Goal: Task Accomplishment & Management: Manage account settings

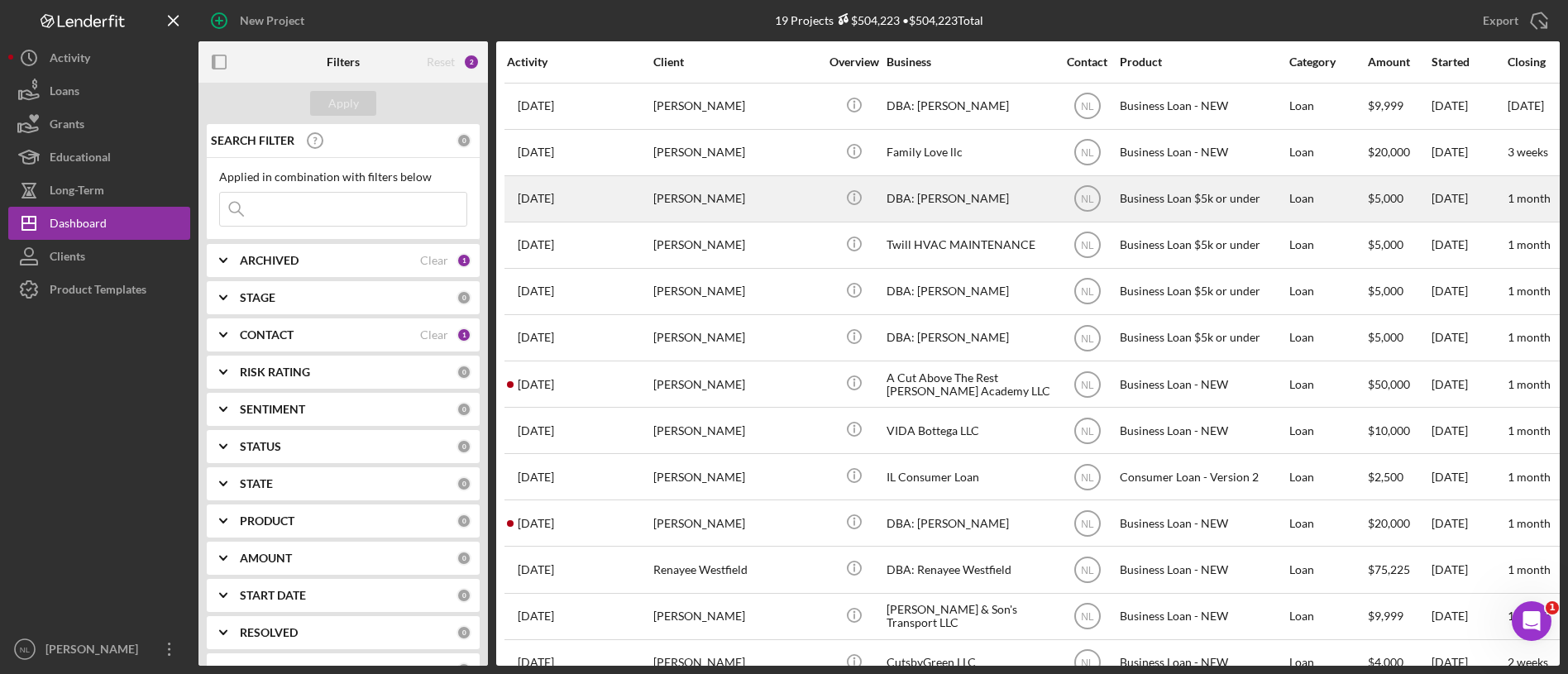
click at [603, 194] on div "[DATE] [PERSON_NAME]" at bounding box center [579, 199] width 145 height 44
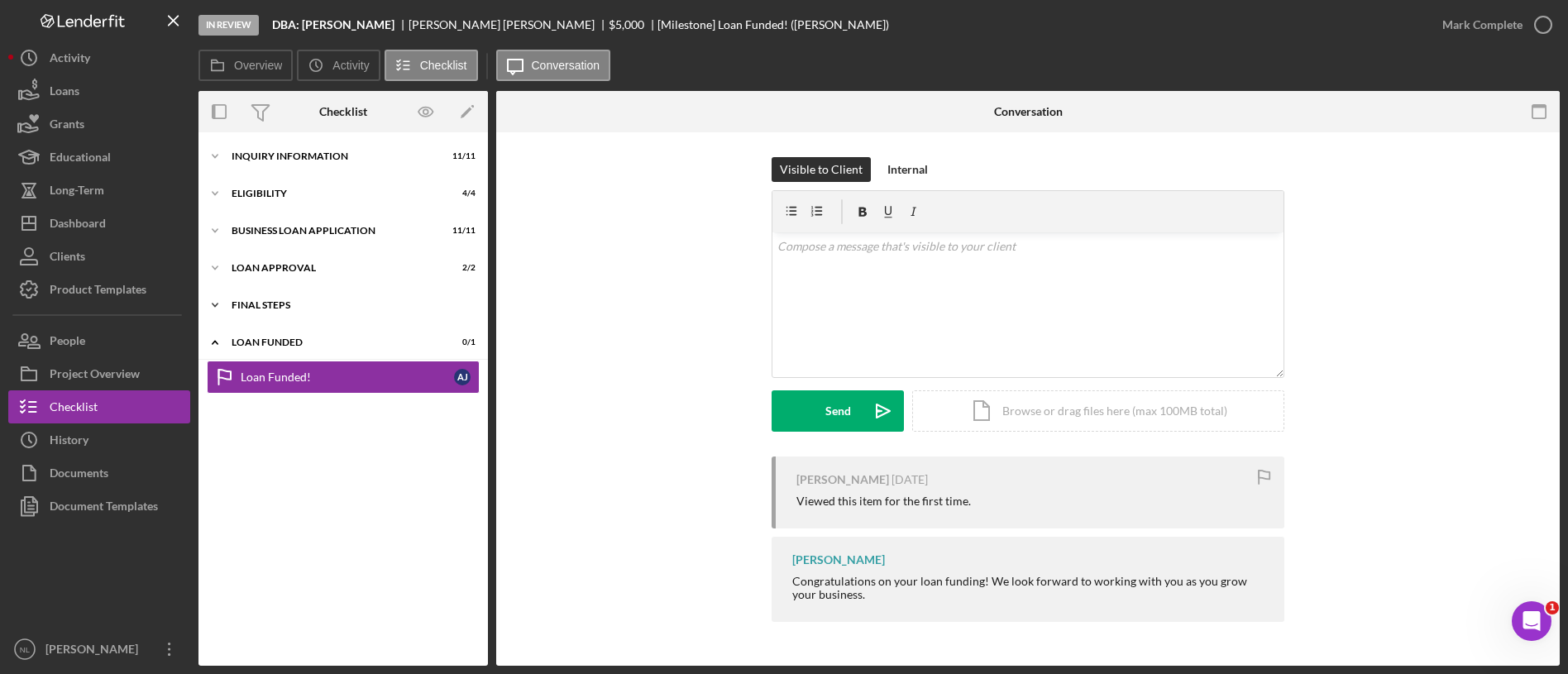
click at [245, 295] on div "Icon/Expander Final Steps 8 / 13" at bounding box center [343, 305] width 290 height 33
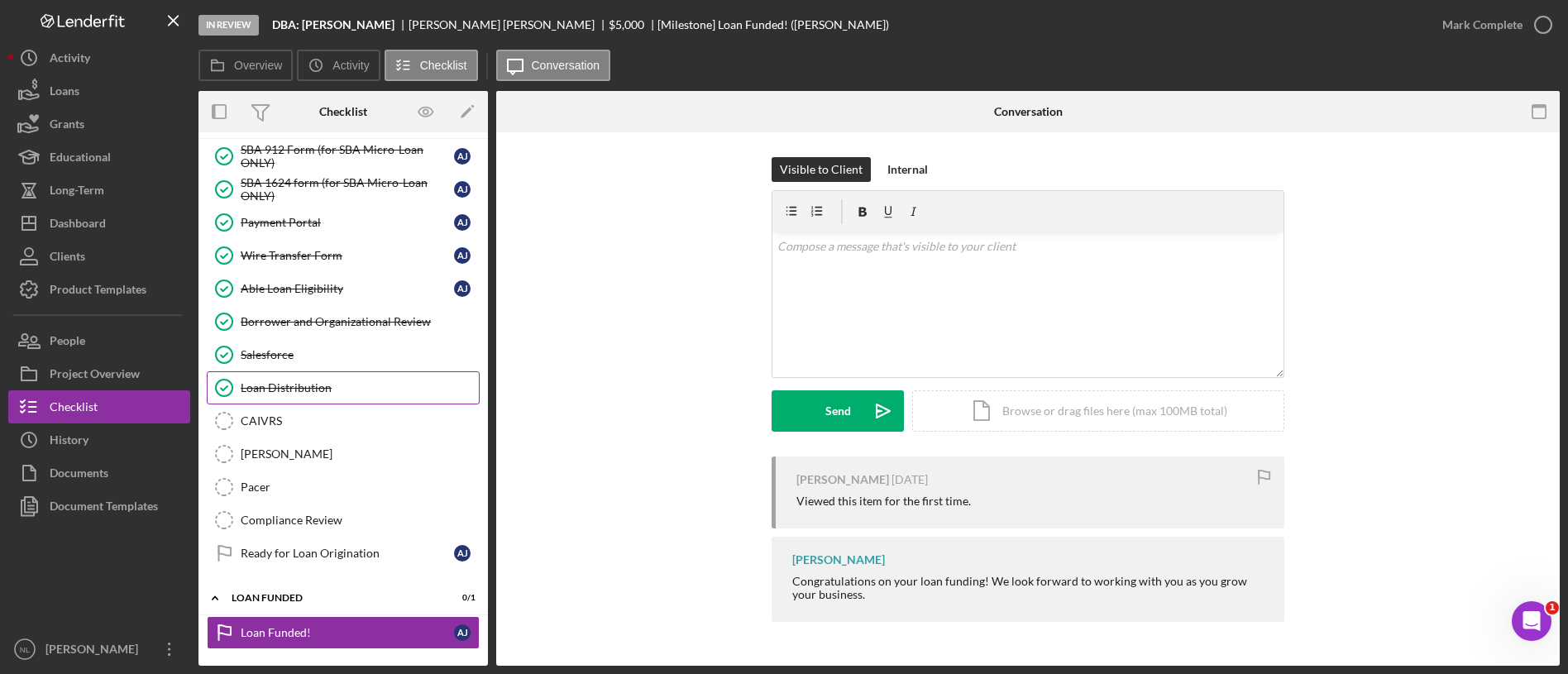
click at [324, 392] on div "Loan Distribution" at bounding box center [360, 387] width 238 height 13
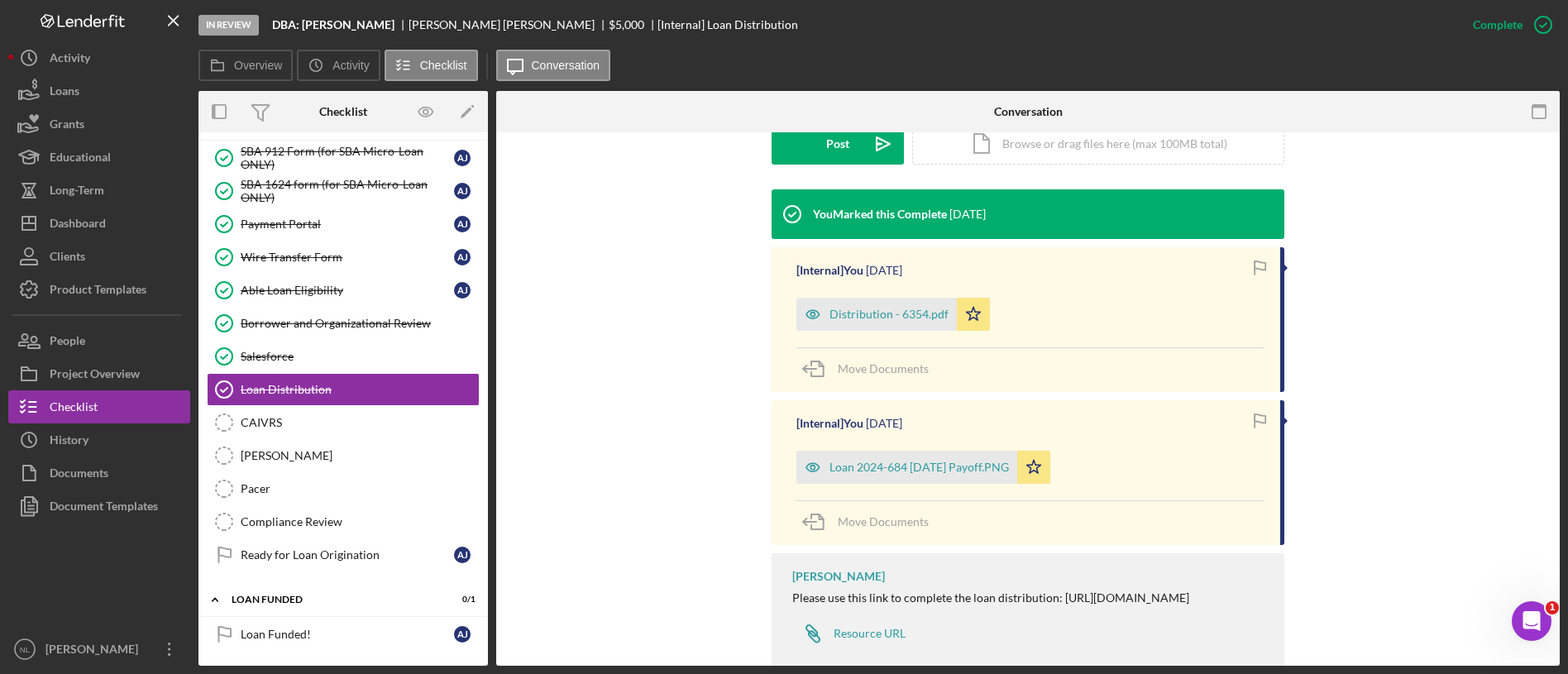
scroll to position [472, 0]
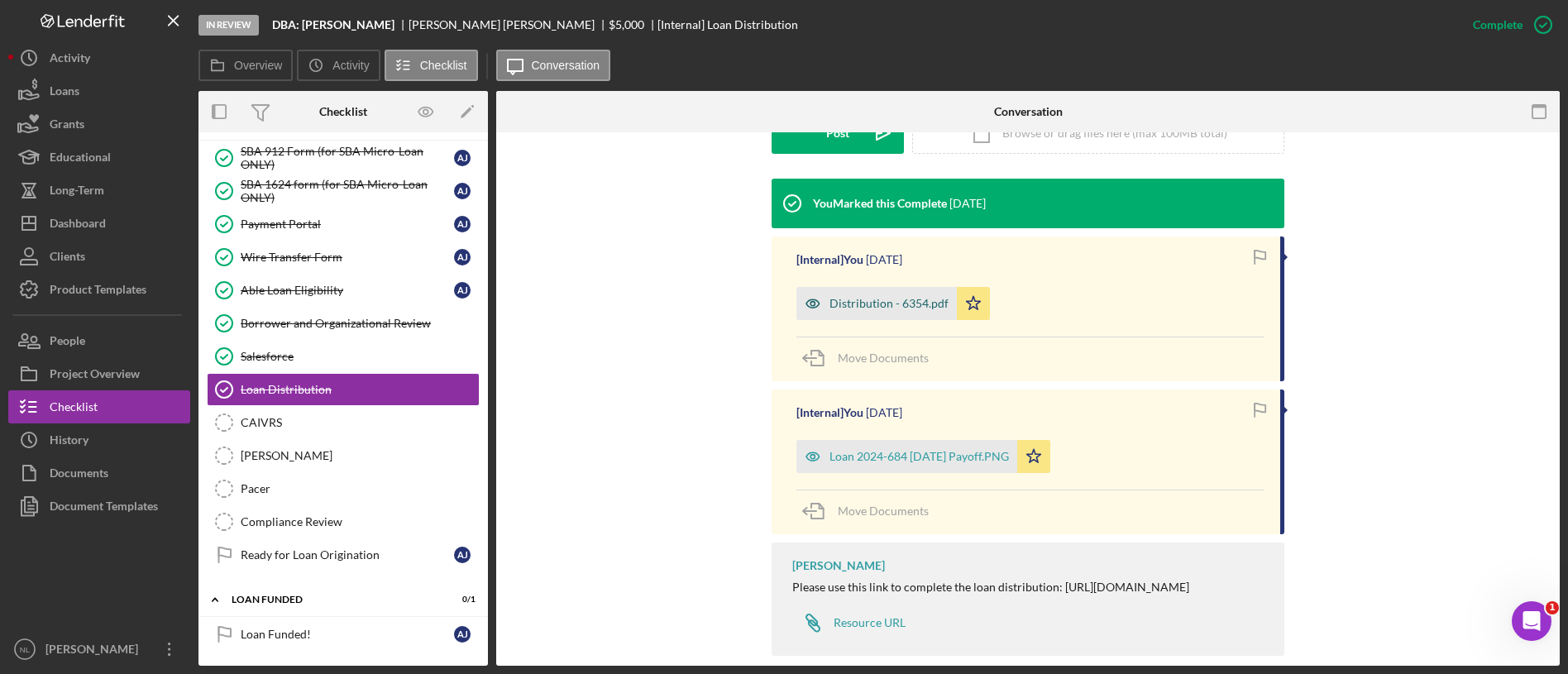
click at [899, 311] on div "Distribution - 6354.pdf" at bounding box center [876, 303] width 160 height 33
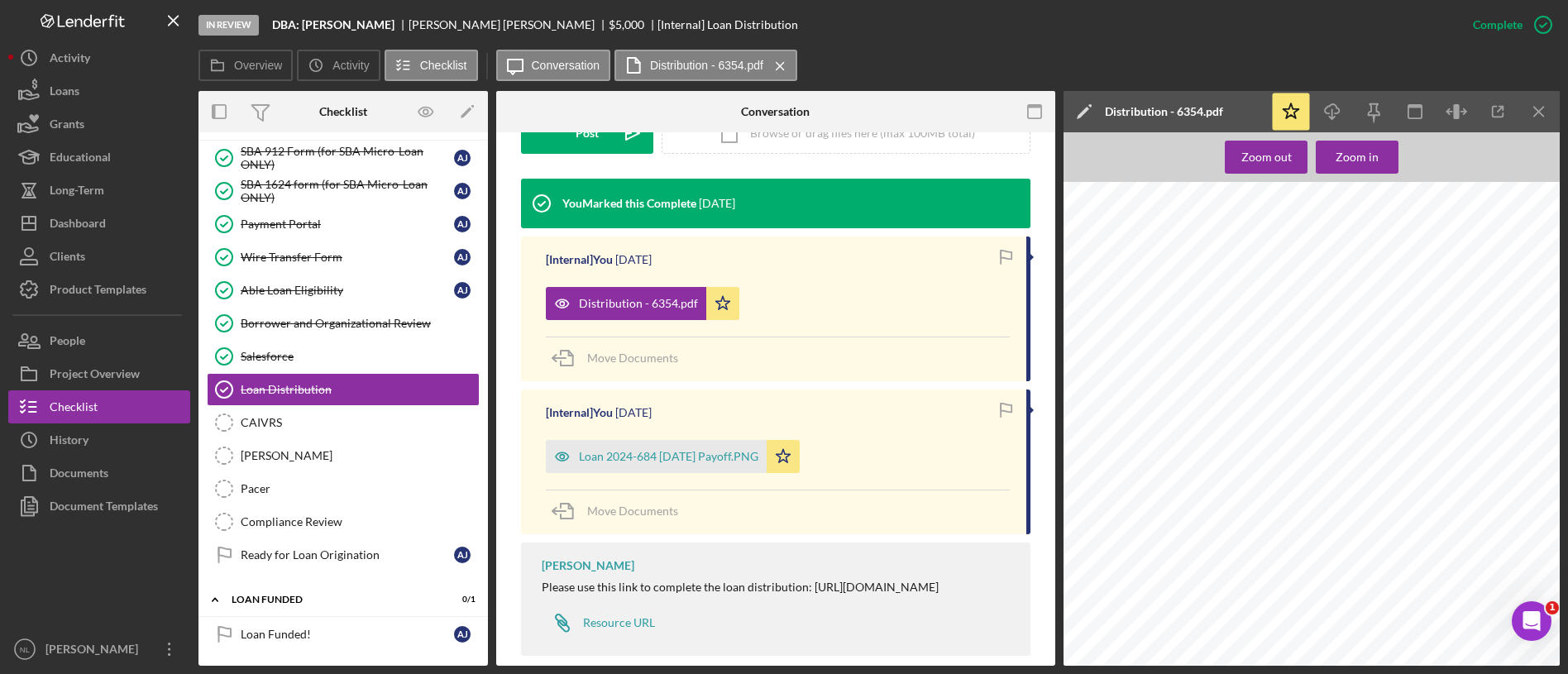
scroll to position [2884, 0]
click at [1532, 116] on icon "Icon/Menu Close" at bounding box center [1539, 111] width 37 height 37
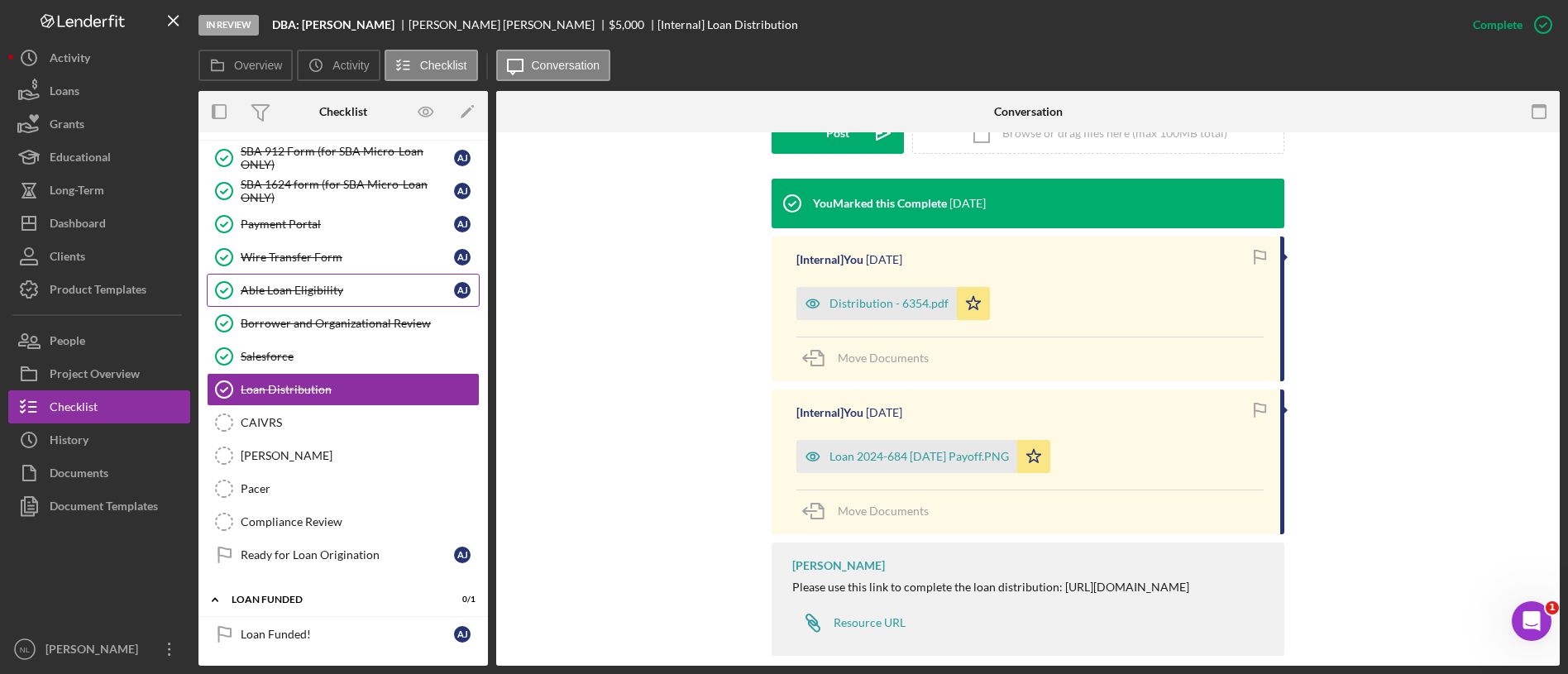
scroll to position [184, 0]
click at [368, 269] on link "Wire Transfer Form Wire Transfer Form A J" at bounding box center [343, 255] width 273 height 33
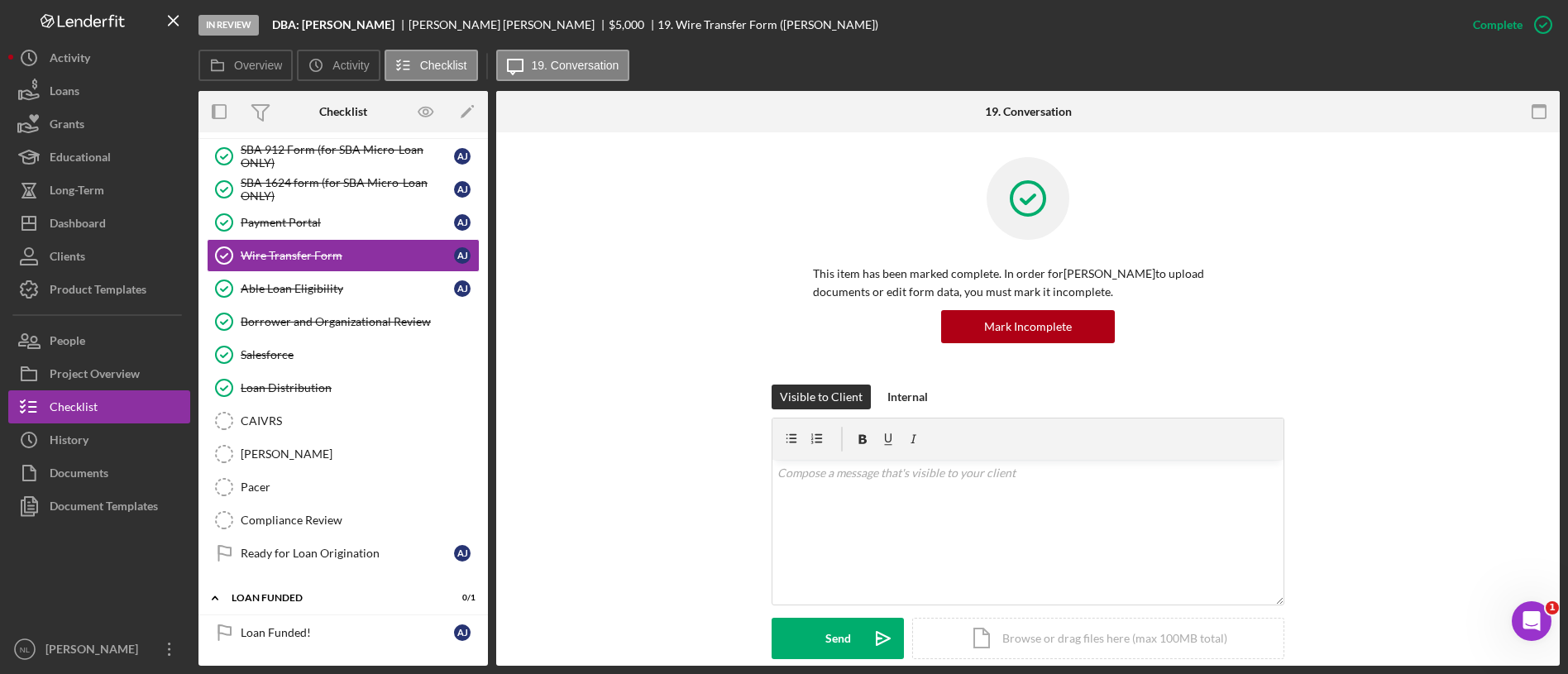
scroll to position [347, 0]
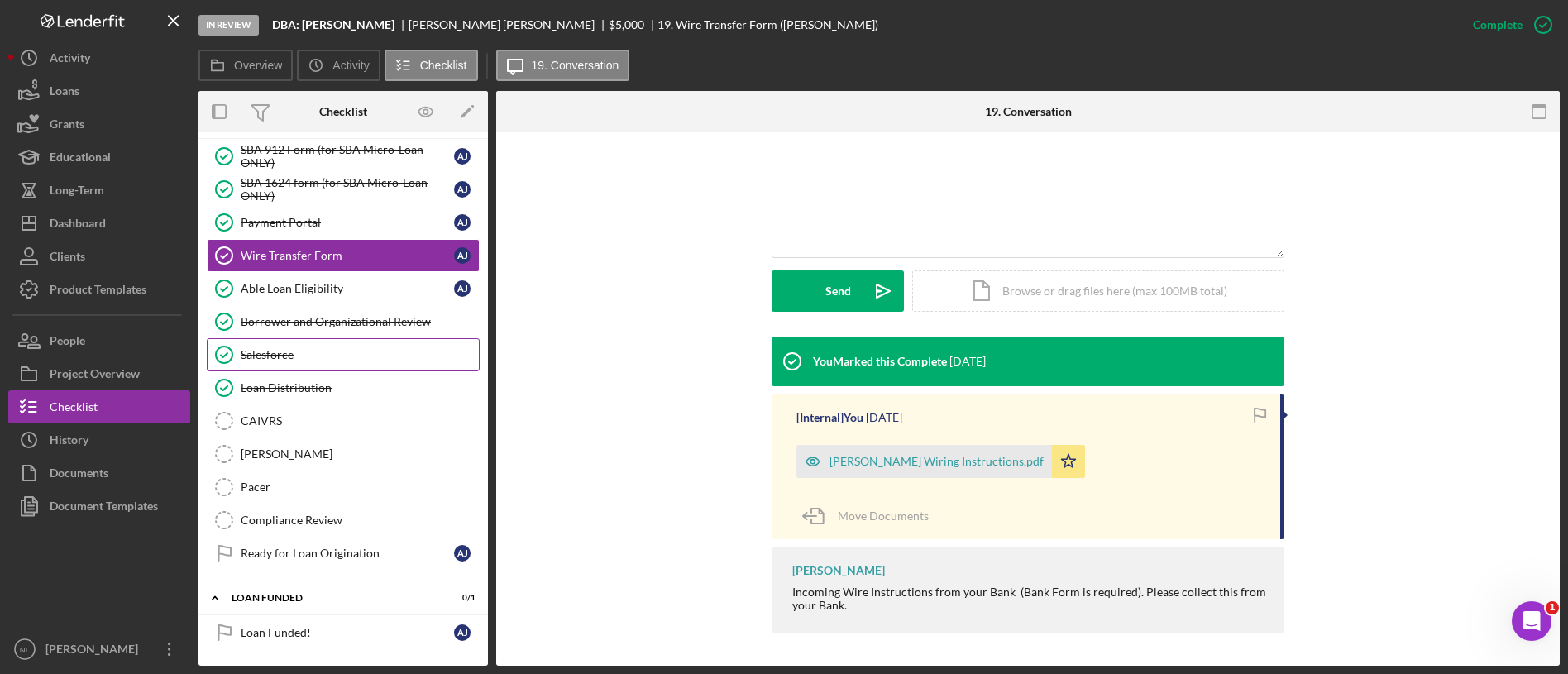
click at [287, 366] on link "Salesforce Salesforce" at bounding box center [343, 354] width 273 height 33
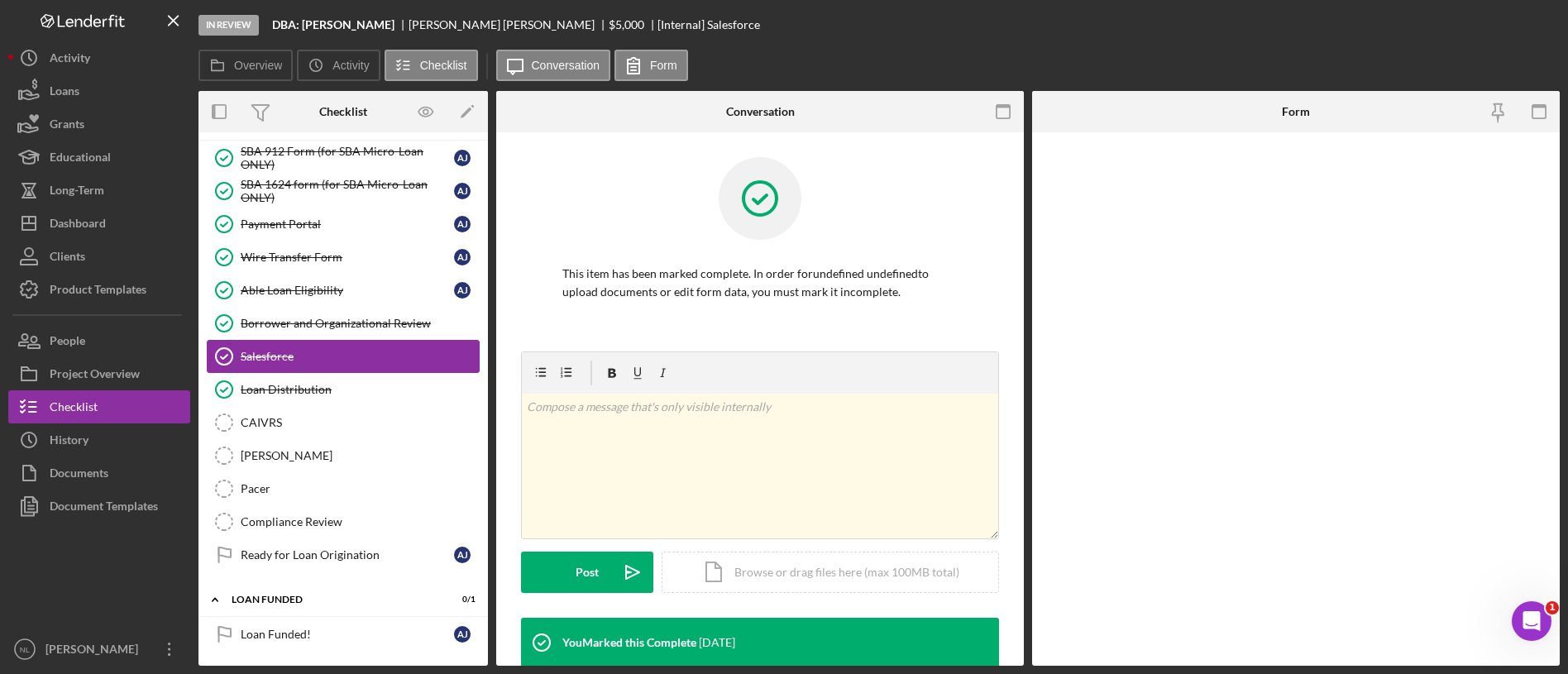
scroll to position [184, 0]
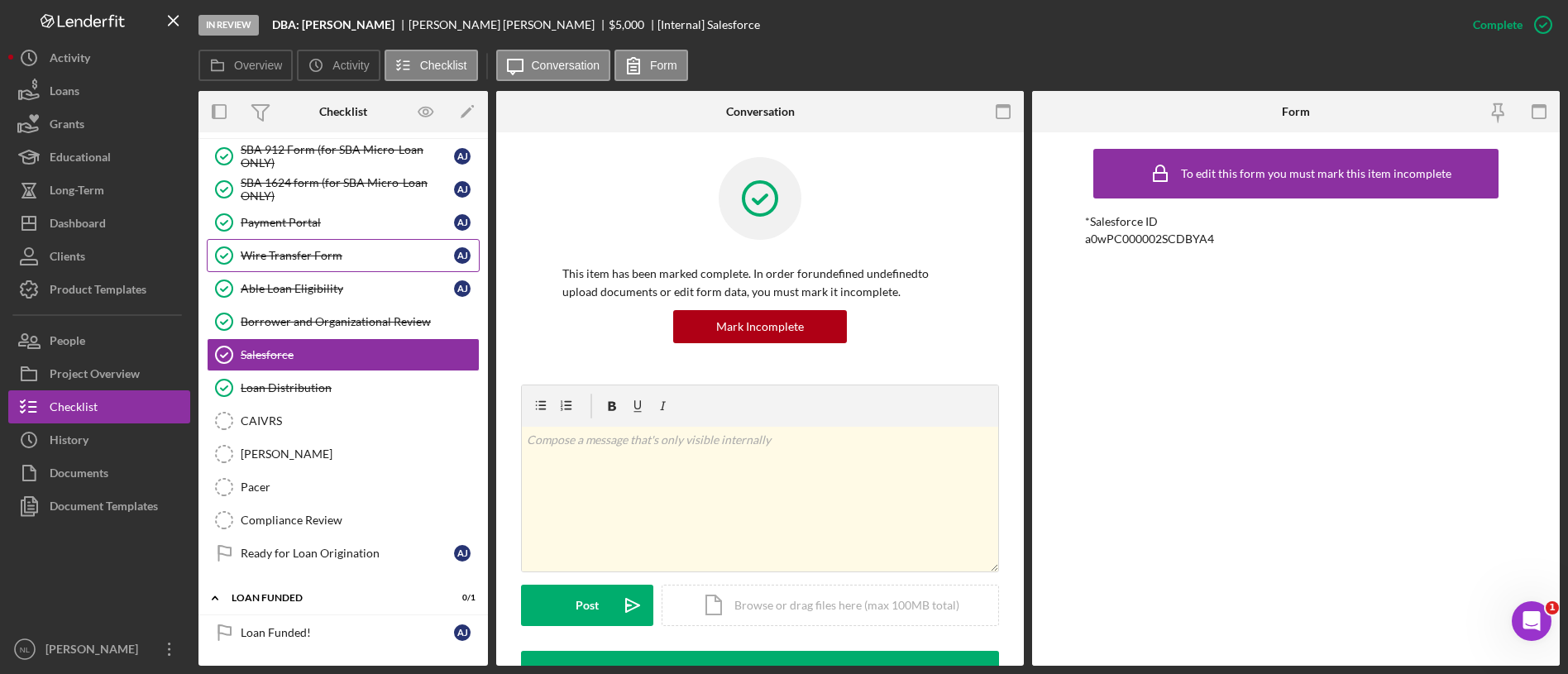
click at [281, 254] on div "Wire Transfer Form" at bounding box center [348, 255] width 213 height 13
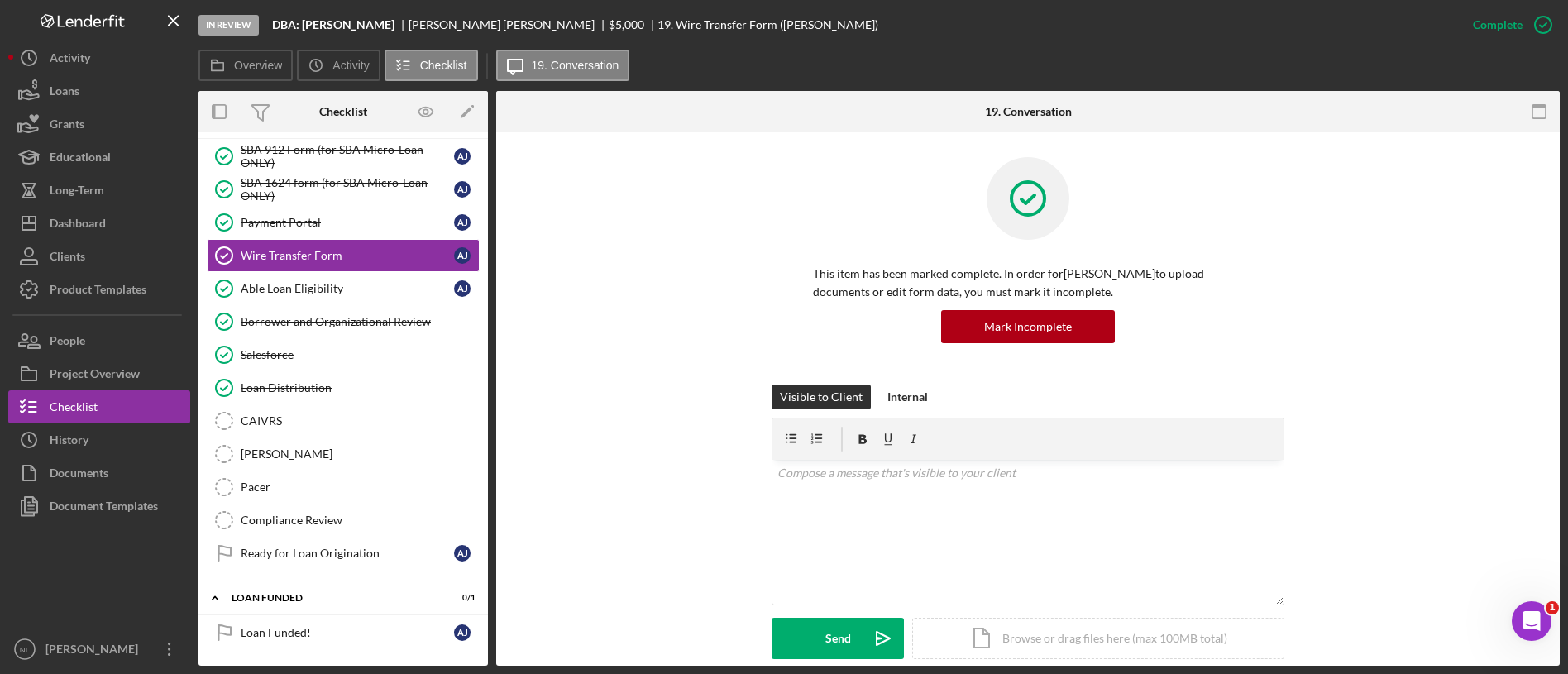
scroll to position [347, 0]
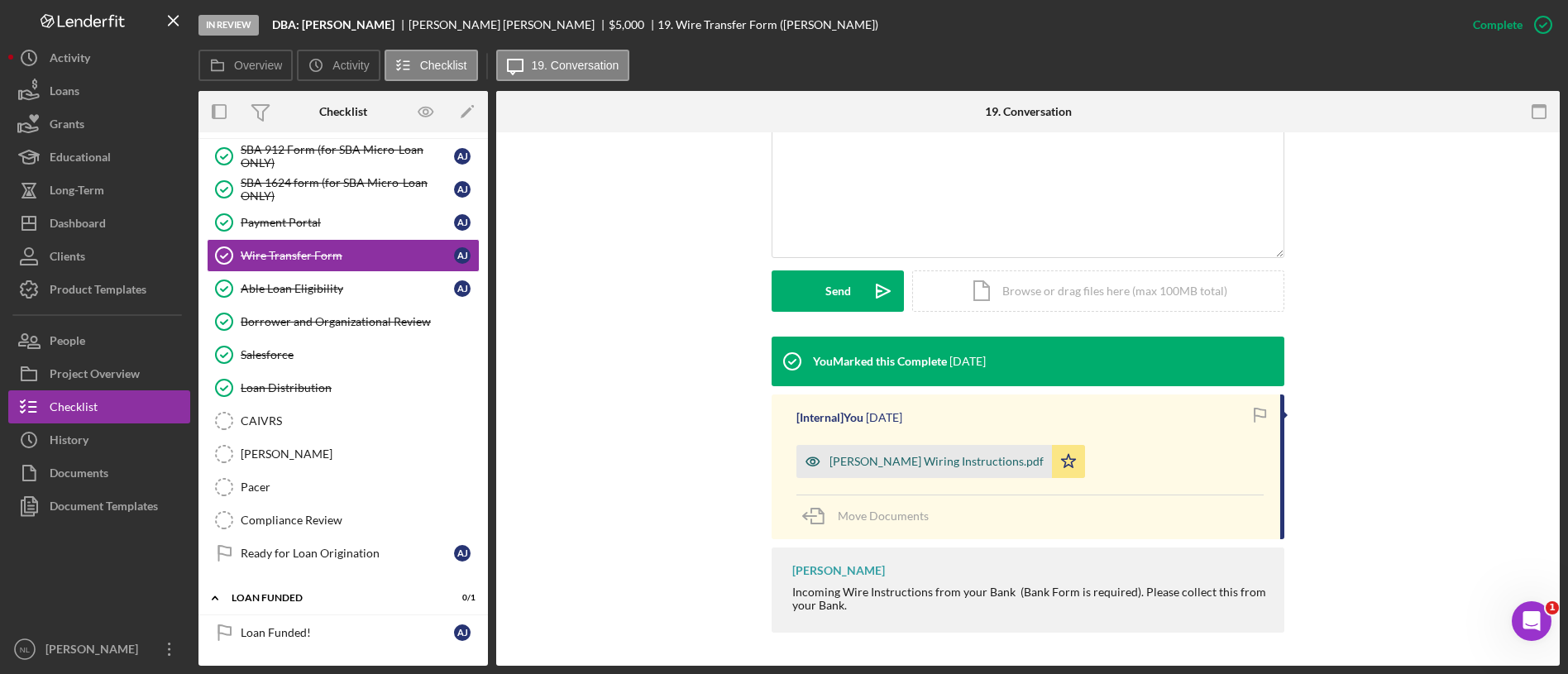
click at [951, 469] on div "[PERSON_NAME] Wiring Instructions.pdf" at bounding box center [924, 461] width 255 height 33
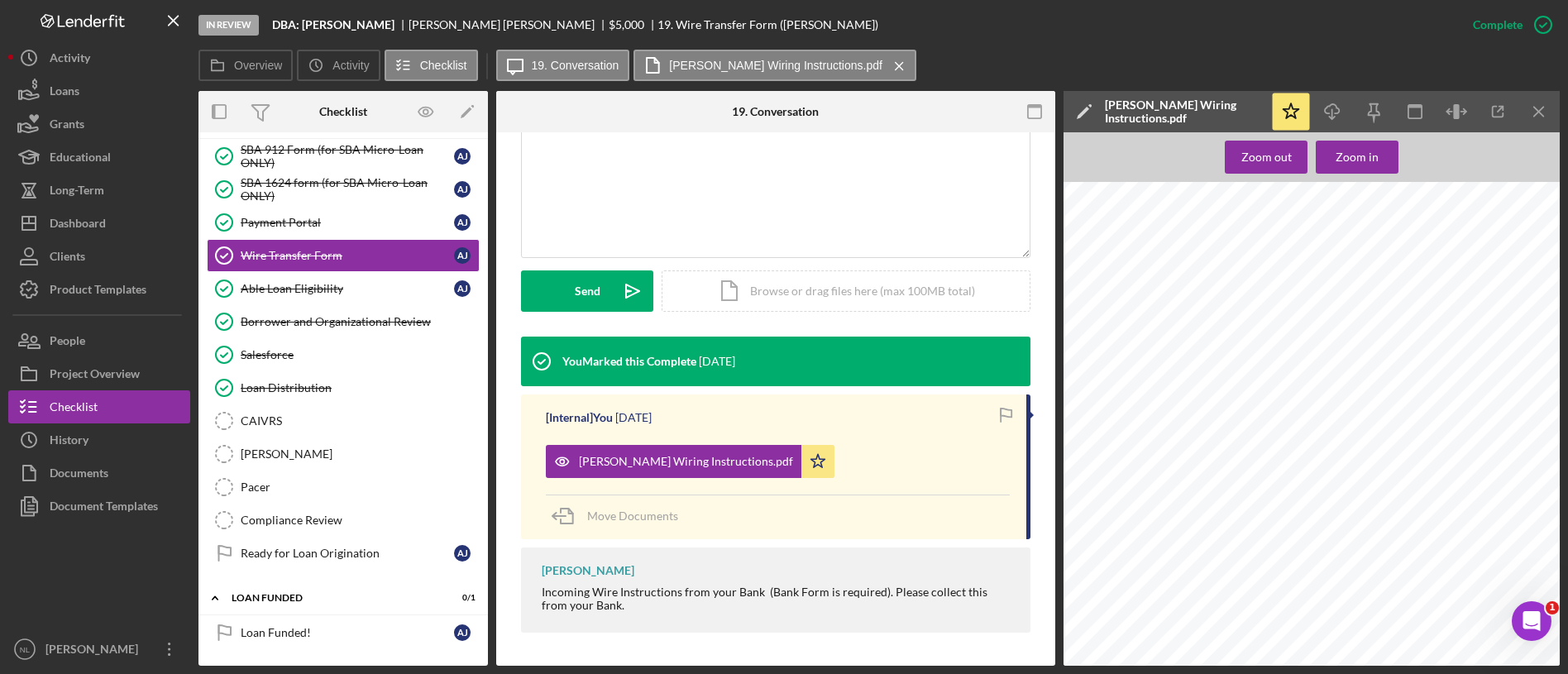
scroll to position [0, 0]
click at [128, 217] on button "Icon/Dashboard Dashboard" at bounding box center [99, 223] width 182 height 33
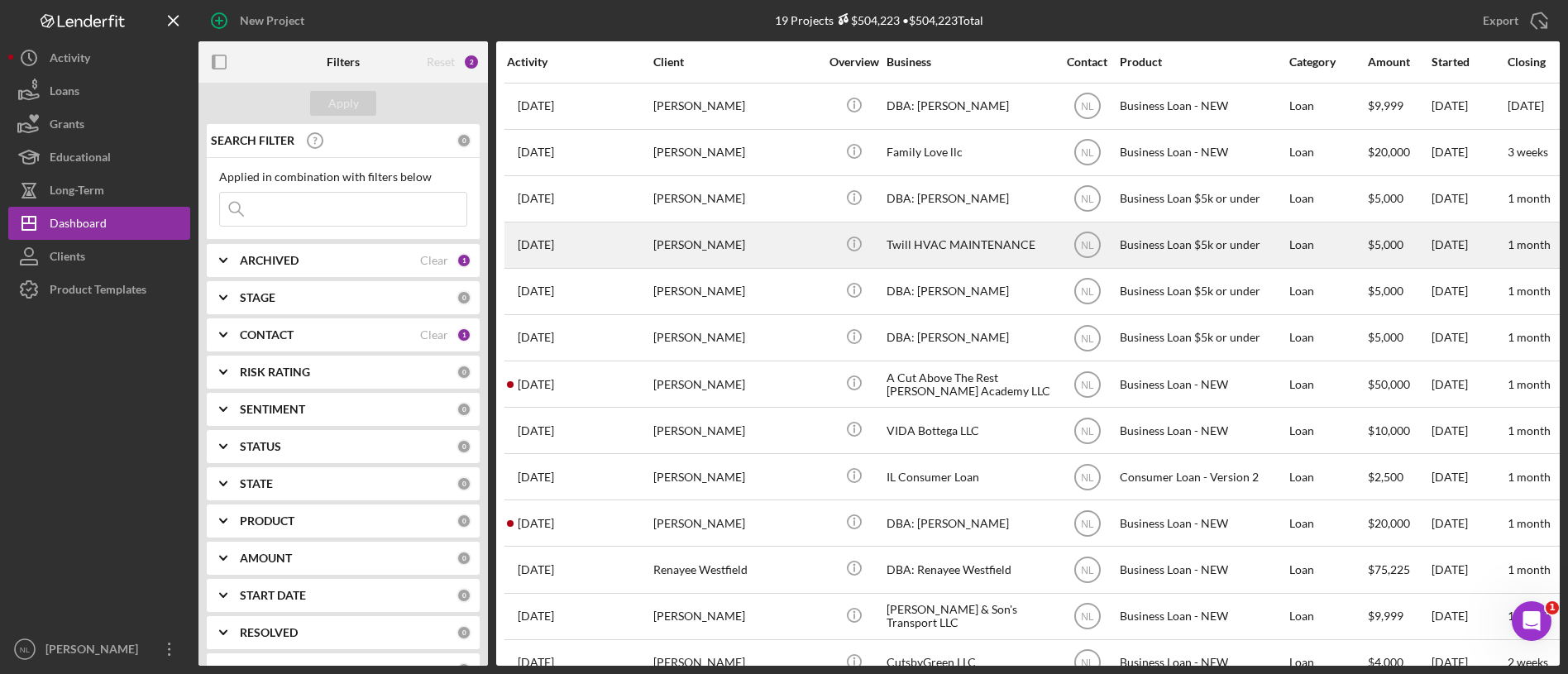
click at [770, 235] on div "[PERSON_NAME]" at bounding box center [736, 245] width 166 height 44
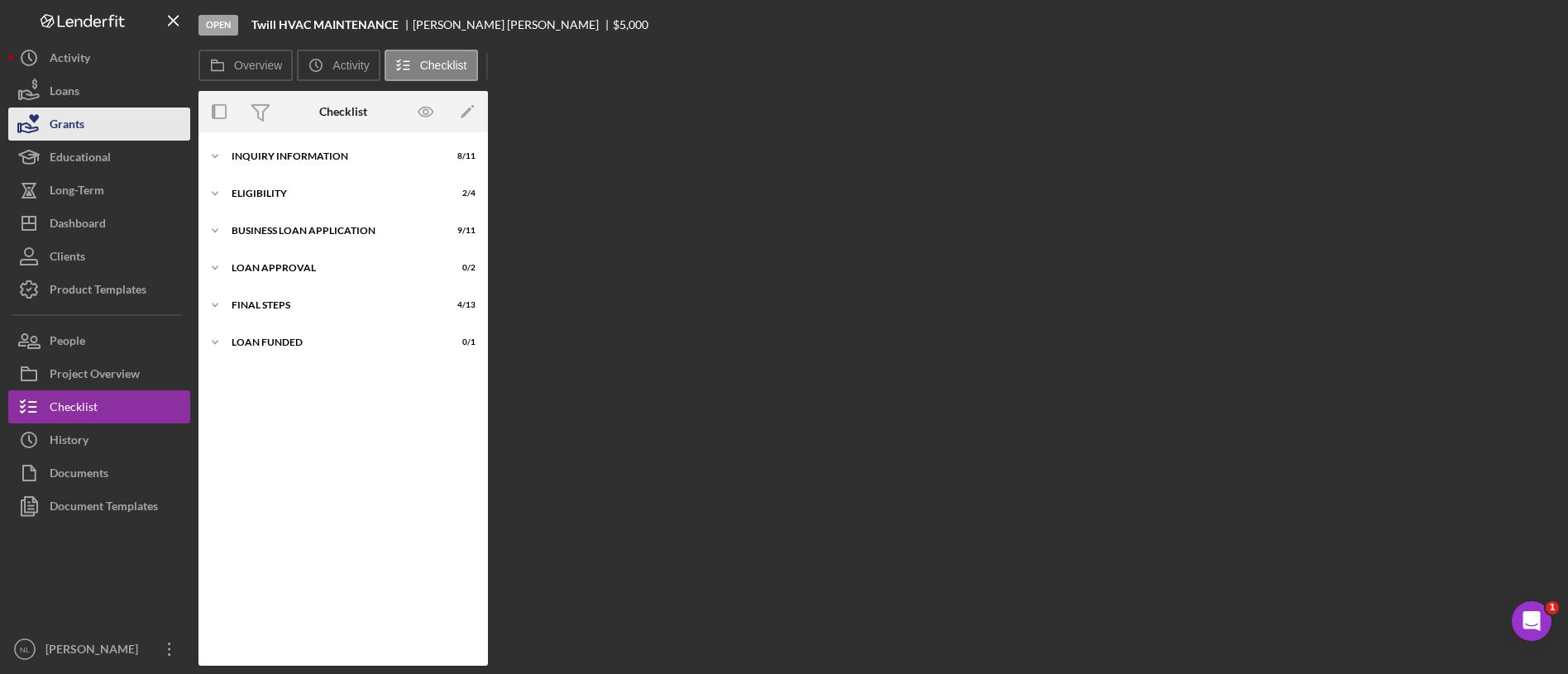
scroll to position [73, 0]
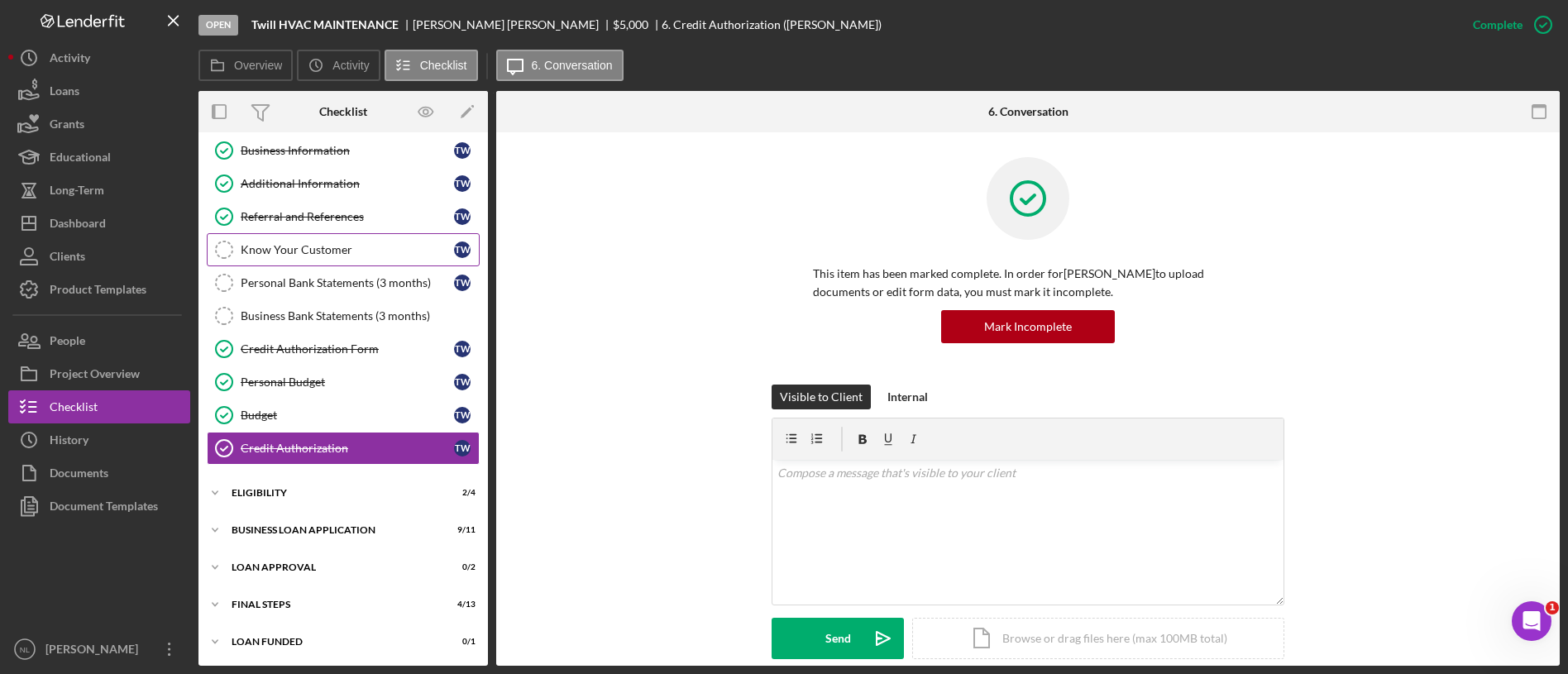
click at [311, 235] on link "Know Your Customer Know Your Customer T W" at bounding box center [343, 249] width 273 height 33
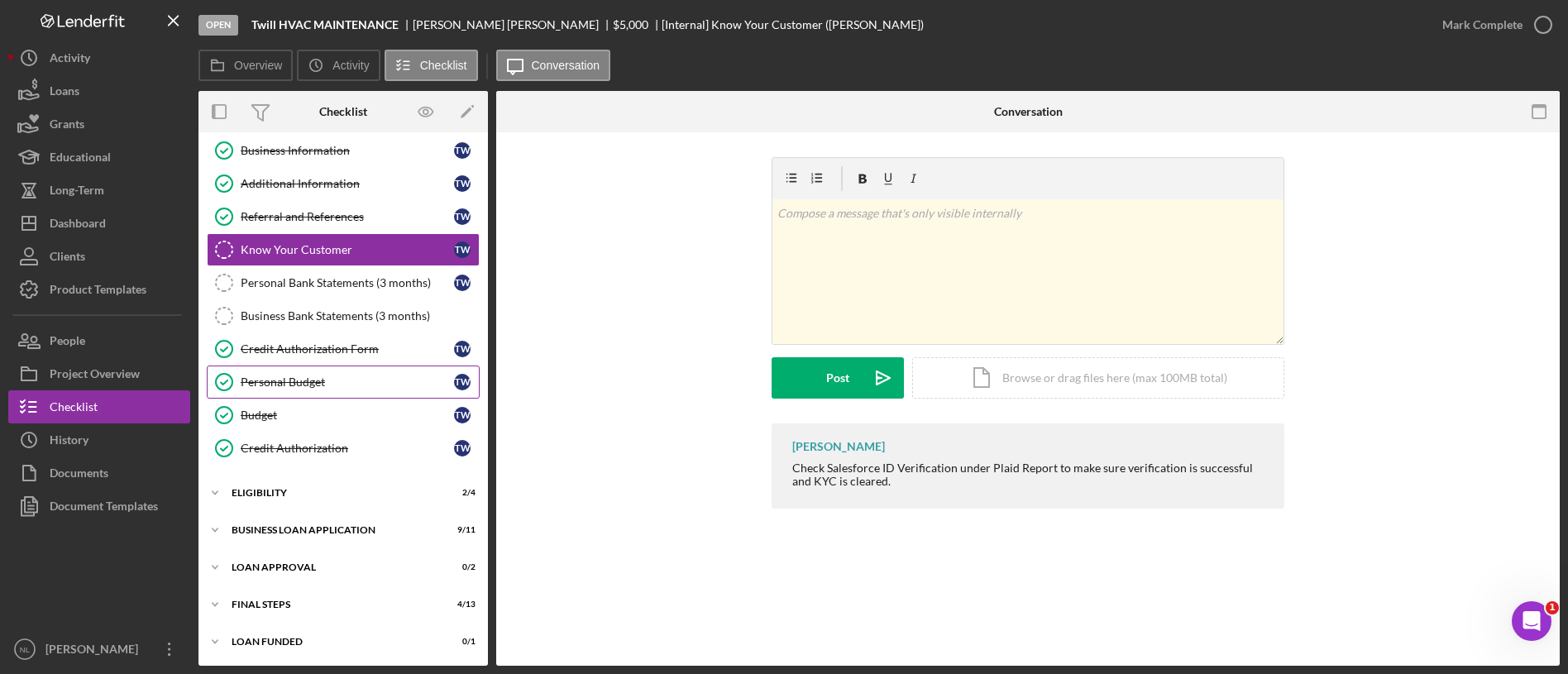
scroll to position [75, 0]
click at [335, 492] on div "Eligibility" at bounding box center [349, 491] width 235 height 10
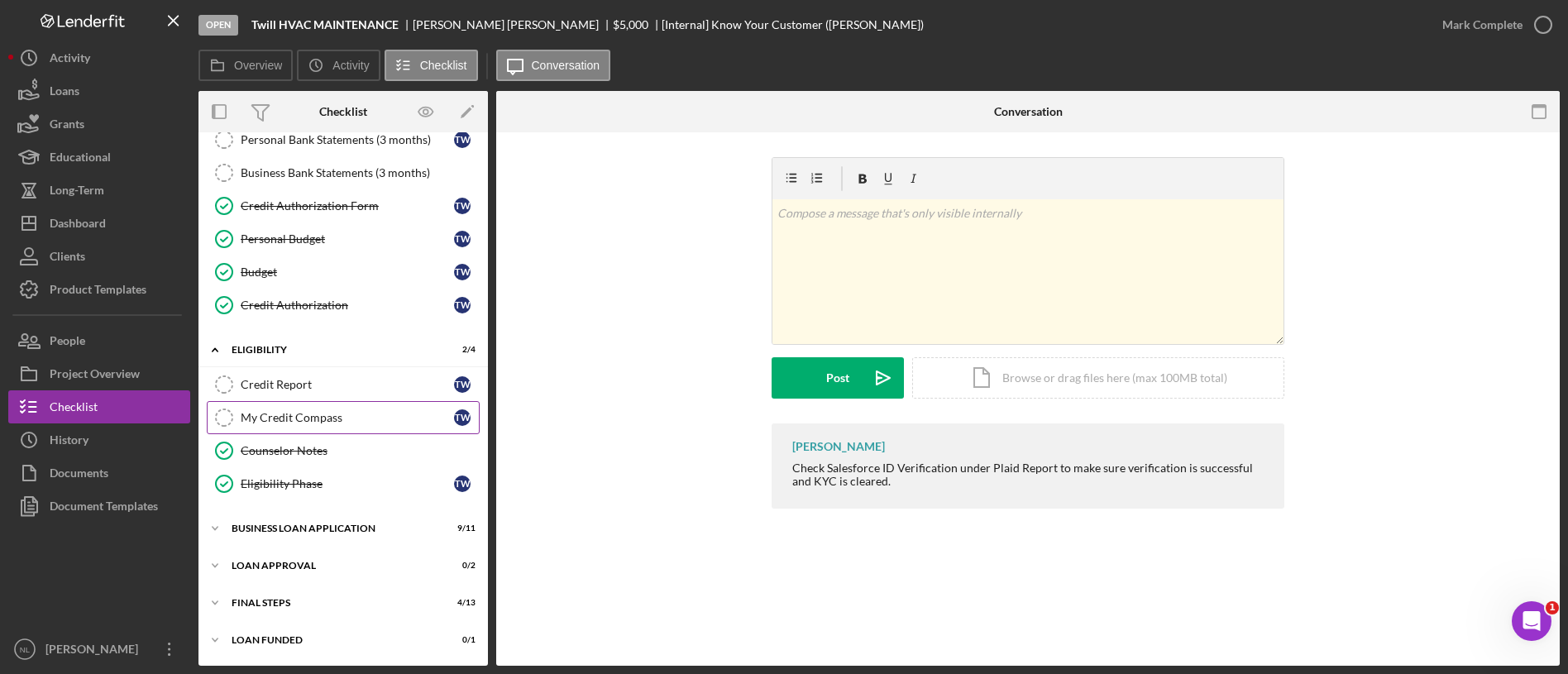
click at [317, 421] on div "My Credit Compass" at bounding box center [348, 418] width 213 height 13
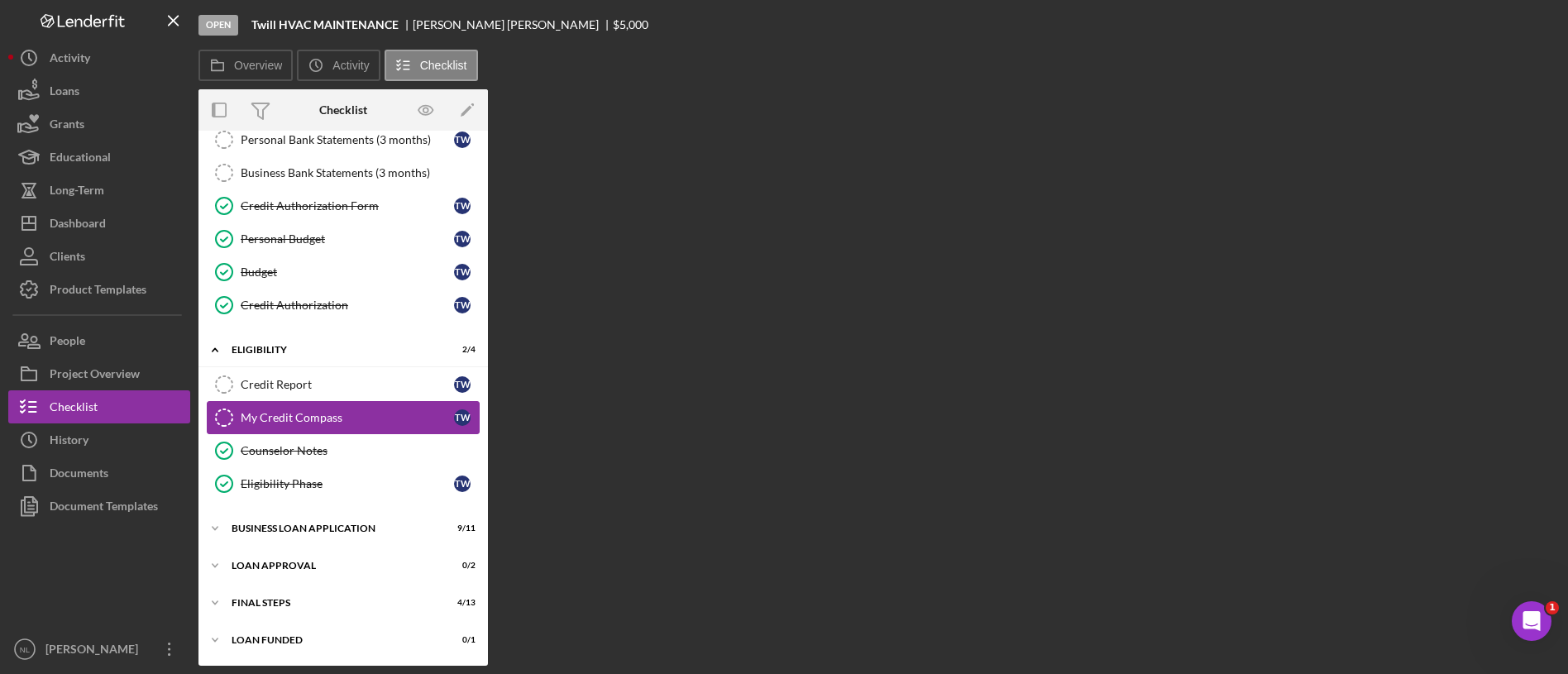
scroll to position [216, 0]
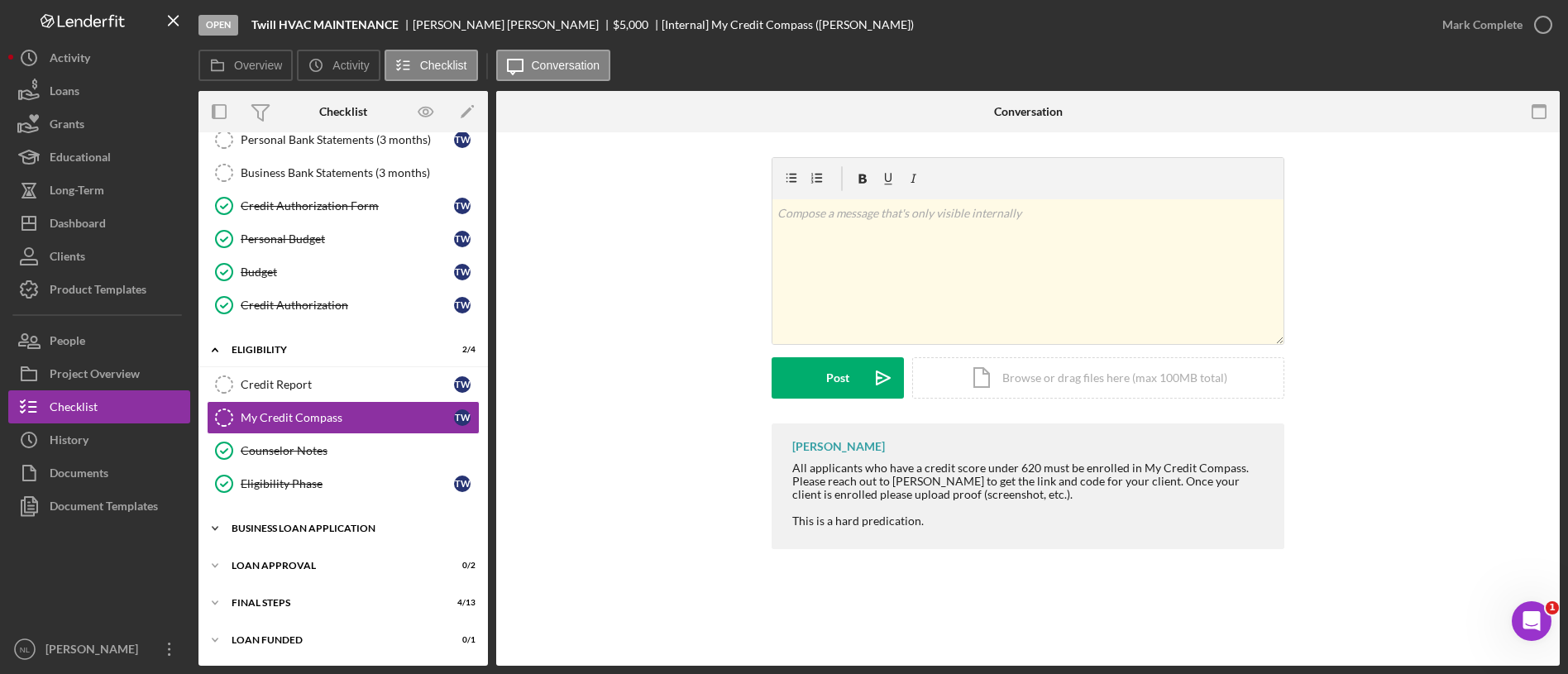
click at [335, 534] on div "Icon/Expander BUSINESS LOAN APPLICATION 9 / 11" at bounding box center [343, 527] width 290 height 33
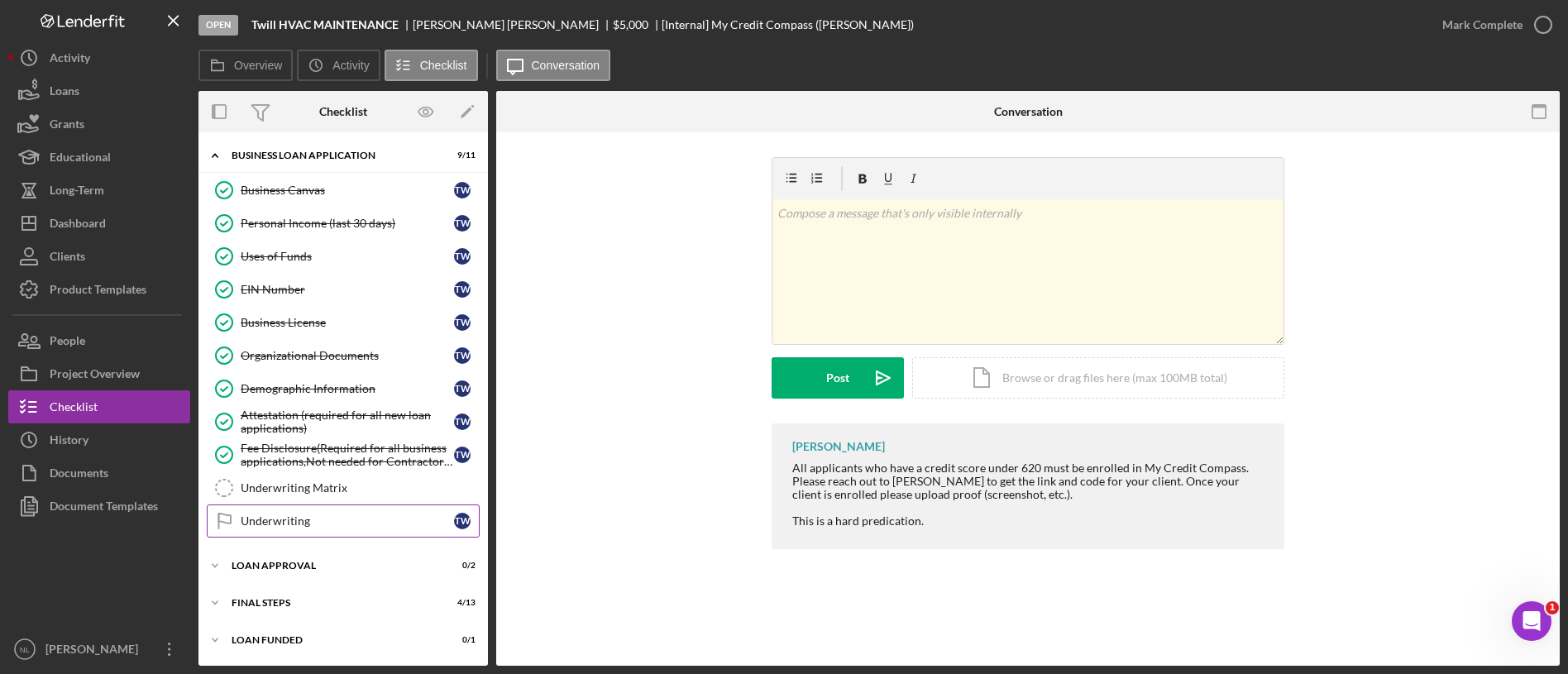
click at [301, 524] on div "Underwriting" at bounding box center [348, 521] width 213 height 13
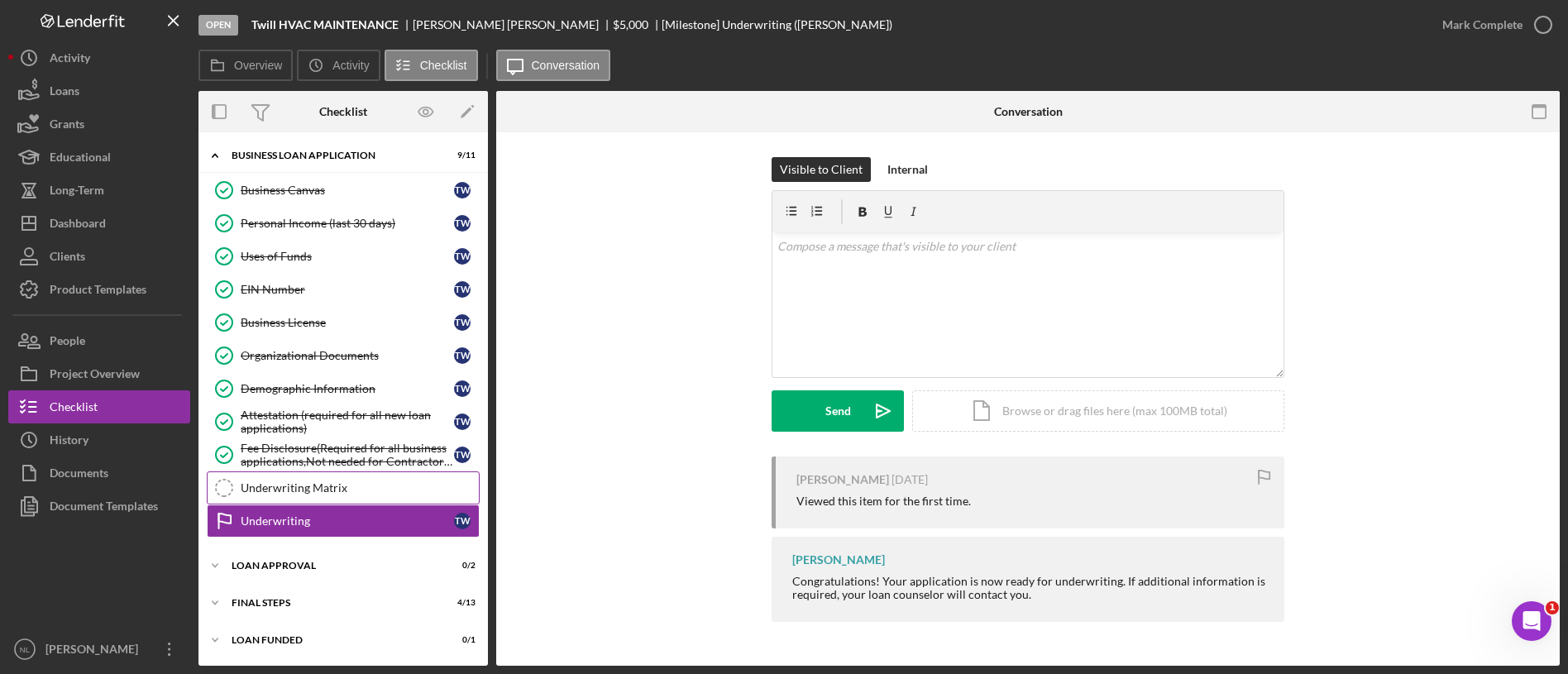
click at [298, 503] on link "Underwriting Matrix Underwriting Matrix" at bounding box center [343, 487] width 273 height 33
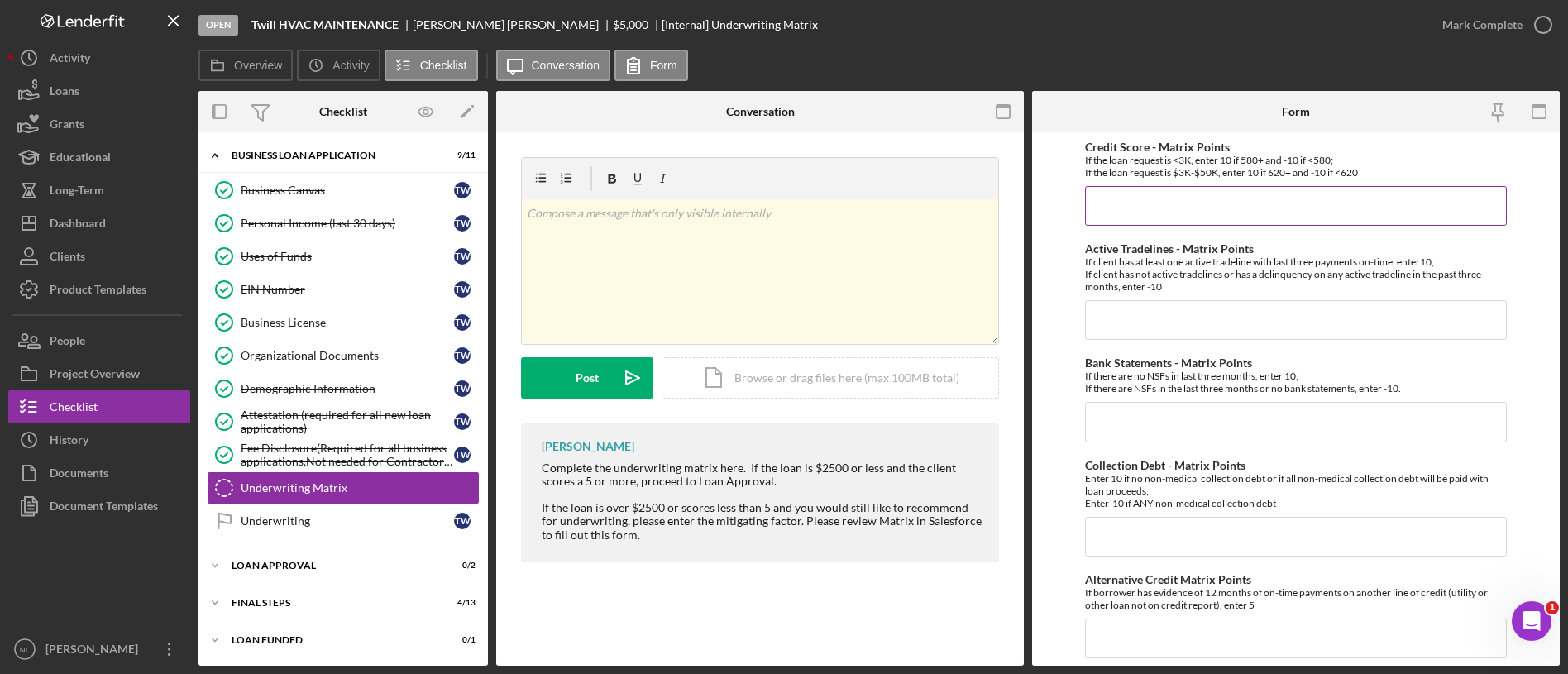
click at [1145, 218] on input "Credit Score - Matrix Points" at bounding box center [1296, 206] width 422 height 40
type input "-10"
click at [1140, 310] on input "Active Tradelines - Matrix Points" at bounding box center [1296, 320] width 422 height 40
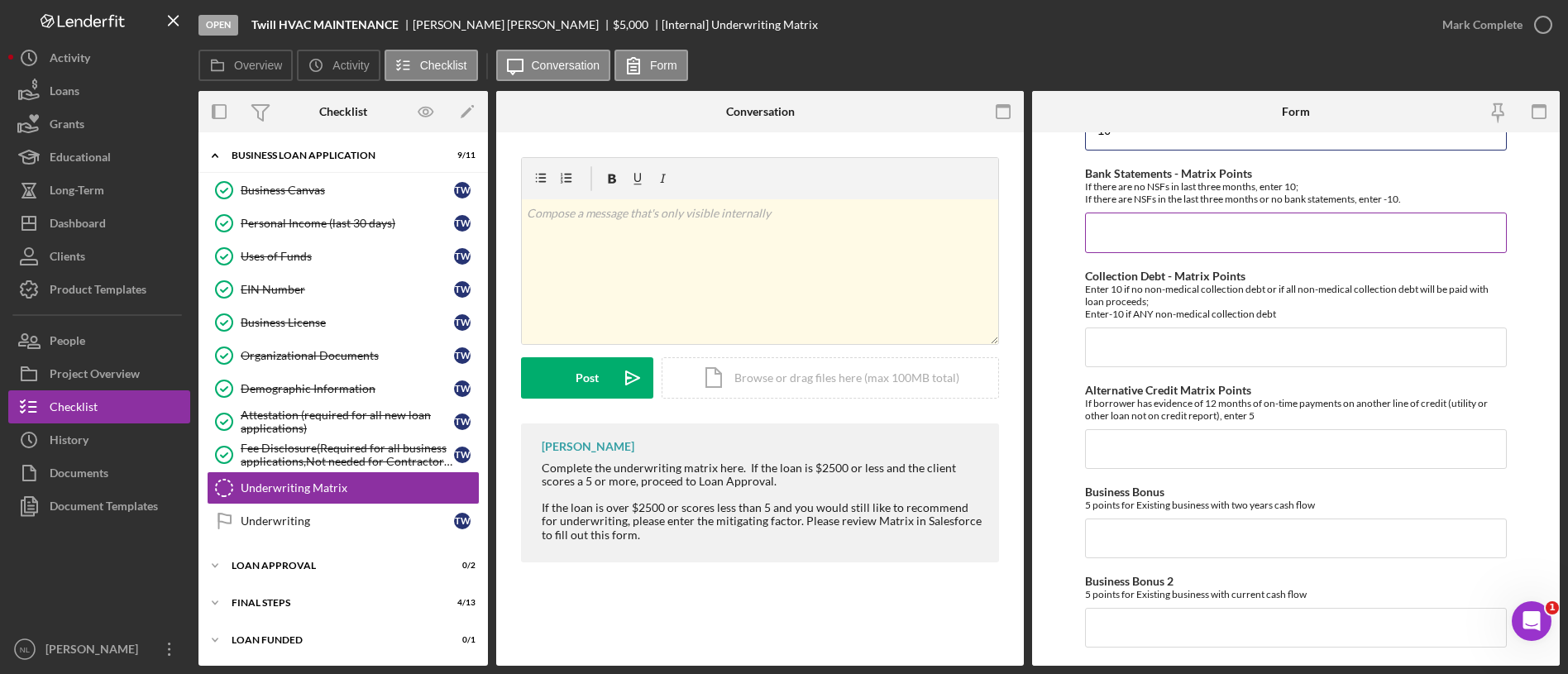
type input "-10"
click at [1117, 228] on input "Bank Statements - Matrix Points" at bounding box center [1296, 232] width 422 height 40
click at [1152, 348] on input "Collection Debt - Matrix Points" at bounding box center [1296, 347] width 422 height 40
type input "-100"
click at [1206, 448] on input "Alternative Credit Matrix Points" at bounding box center [1296, 449] width 422 height 40
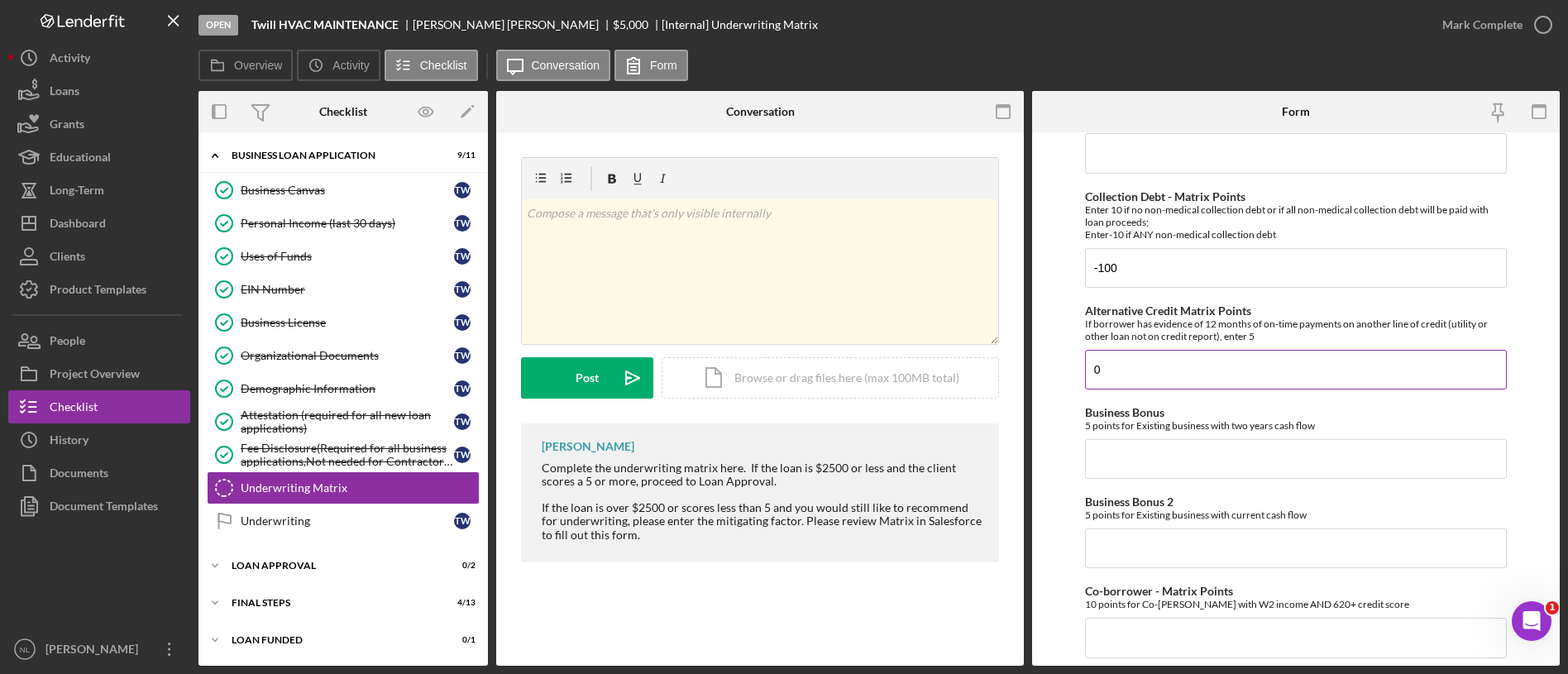
scroll to position [269, 0]
type input "0"
click at [1131, 445] on input "Business Bonus" at bounding box center [1296, 458] width 422 height 40
type input "0"
type input "5"
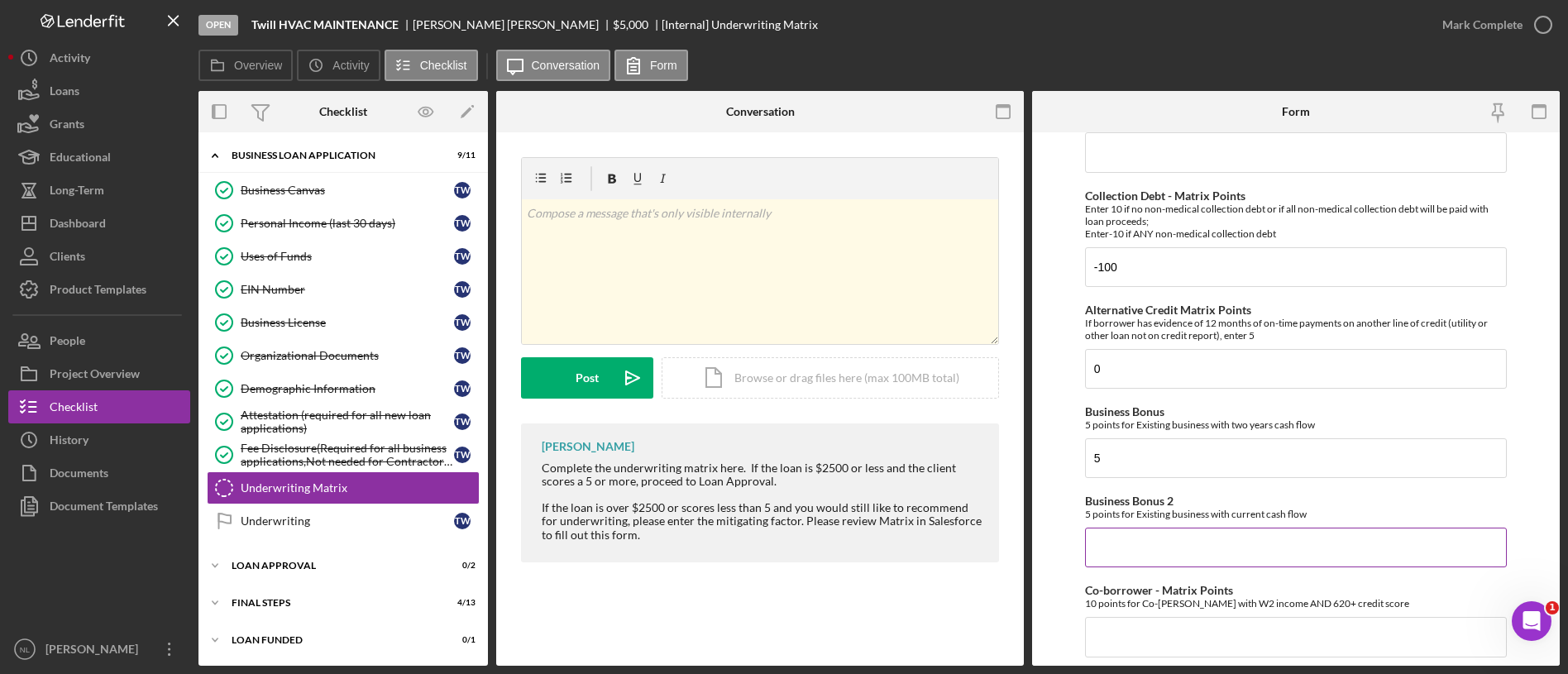
click at [1152, 551] on input "Business Bonus 2" at bounding box center [1296, 547] width 422 height 40
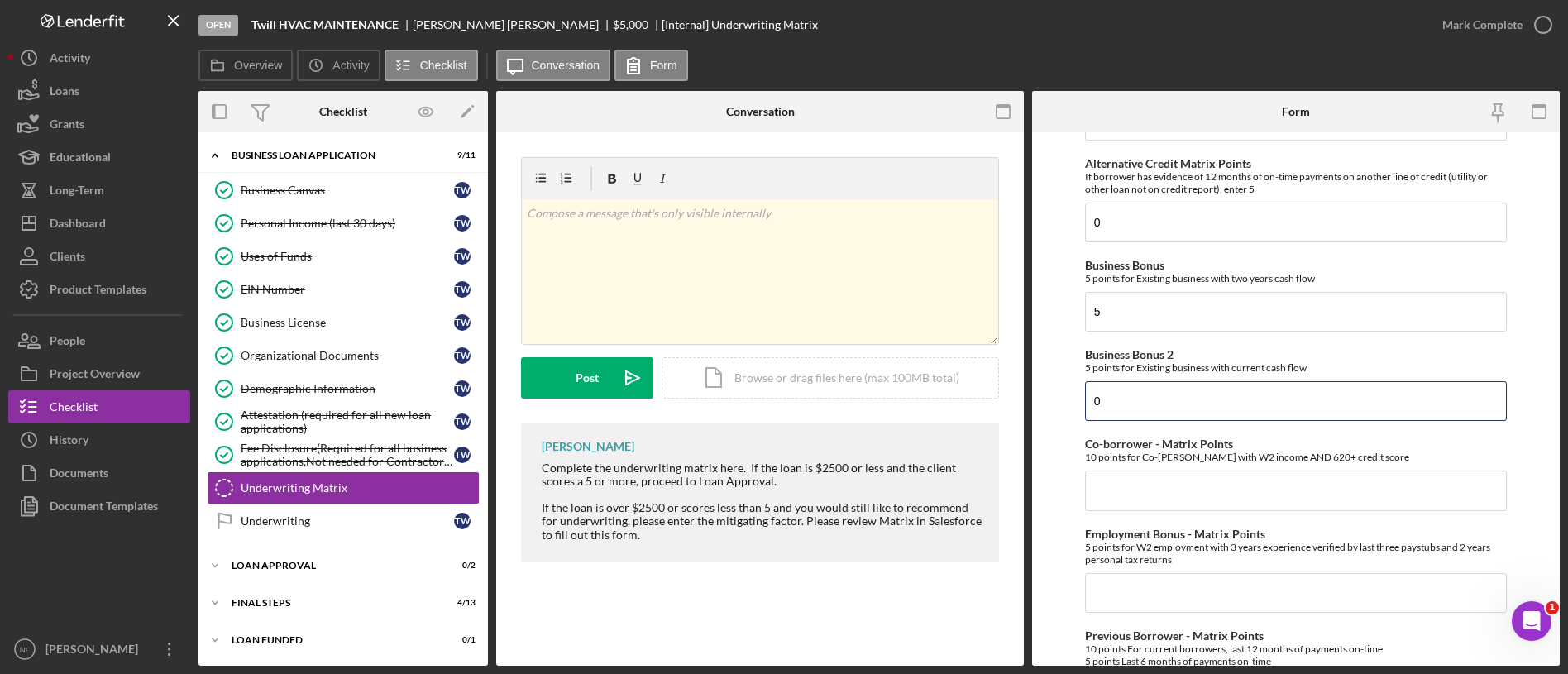
scroll to position [418, 0]
type input "0"
click at [1132, 505] on input "Co-borrower - Matrix Points" at bounding box center [1296, 487] width 422 height 40
type input "0"
click at [1132, 610] on div "Credit Score - Matrix Points If the loan request is <3K, enter 10 if 580+ and -…" at bounding box center [1296, 405] width 422 height 1365
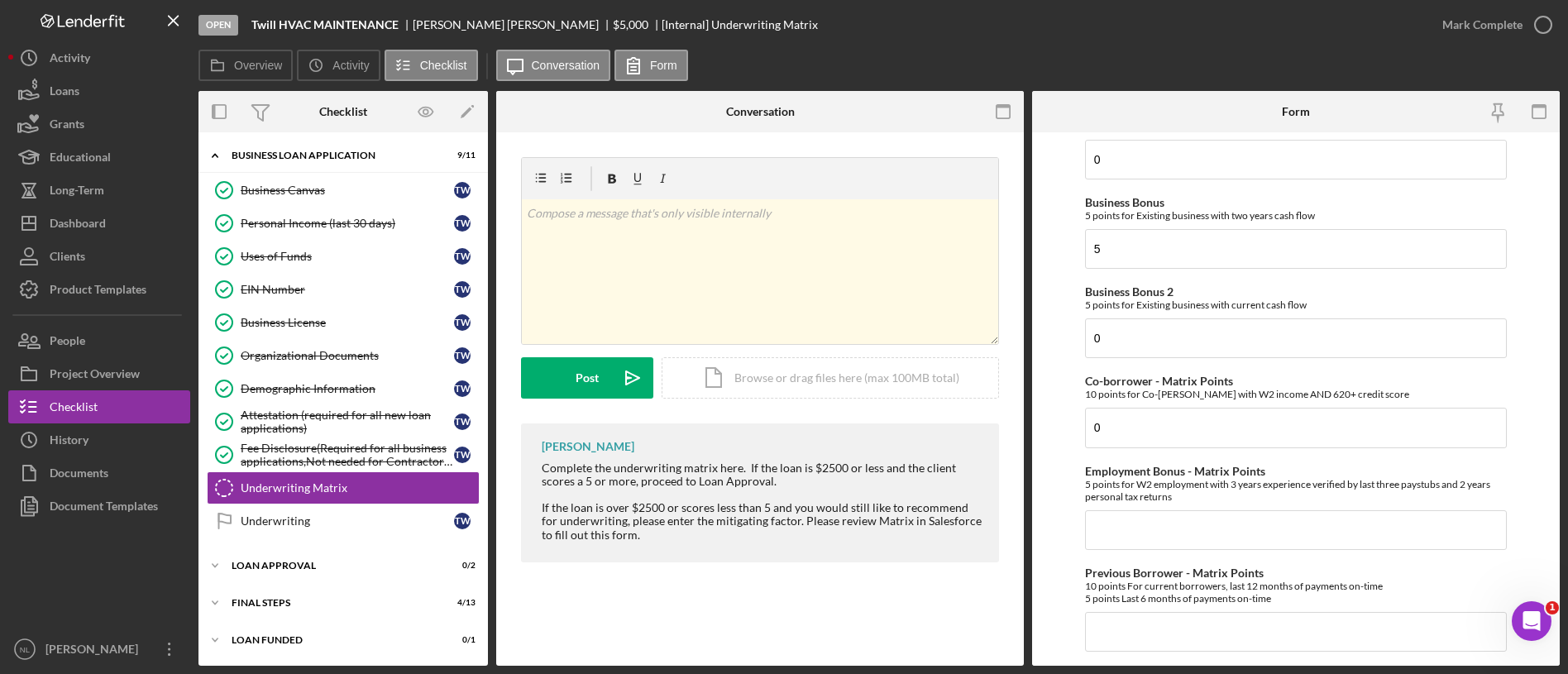
scroll to position [492, 0]
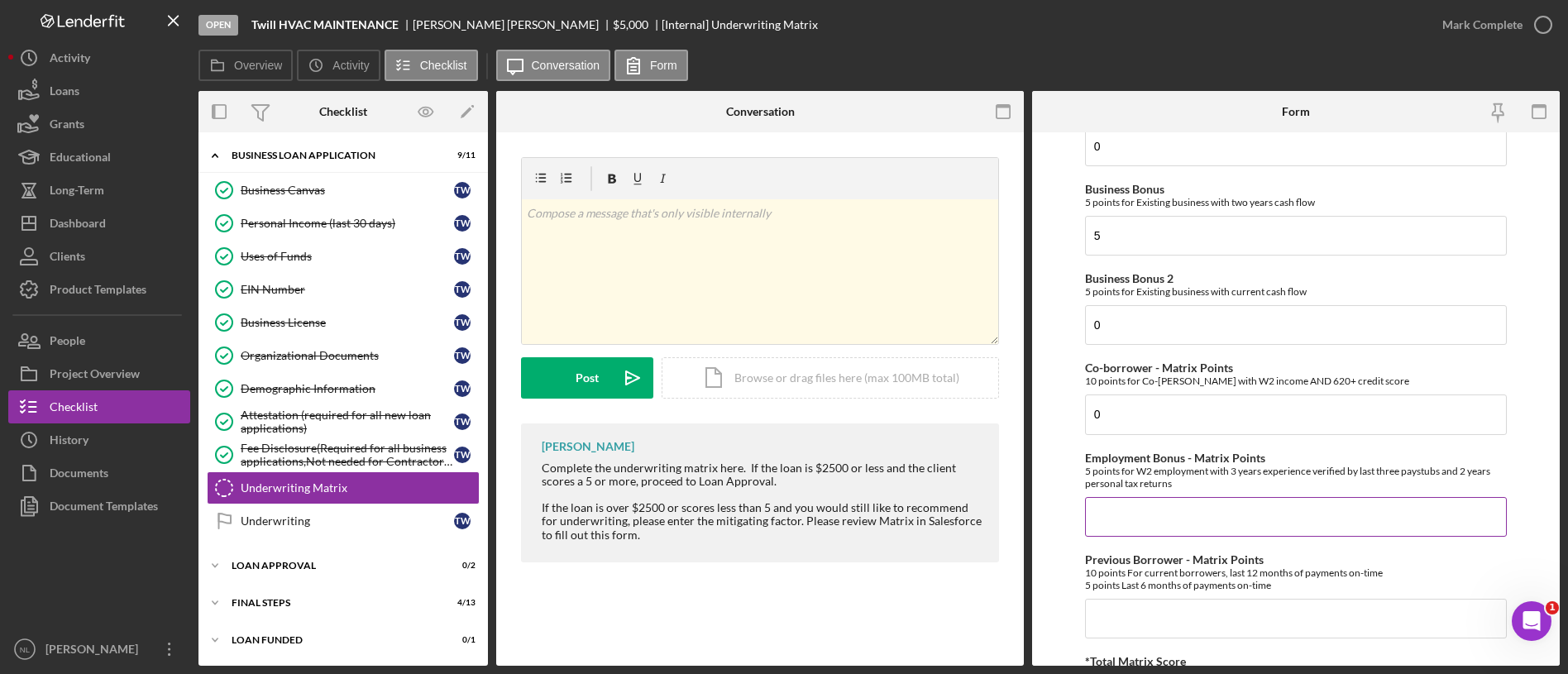
click at [1086, 507] on input "Employment Bonus - Matrix Points" at bounding box center [1296, 517] width 422 height 40
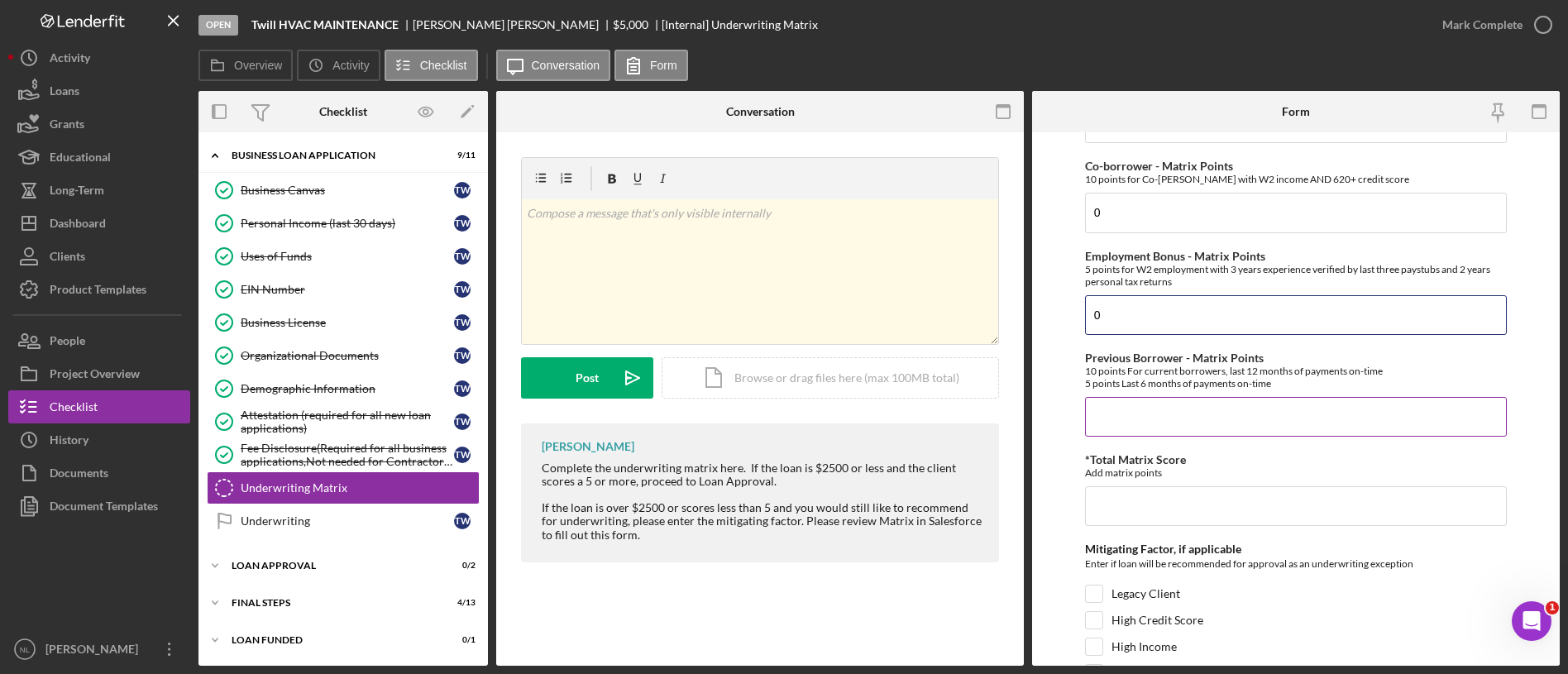
type input "0"
click at [1139, 419] on input "Previous Borrower - Matrix Points" at bounding box center [1296, 417] width 422 height 40
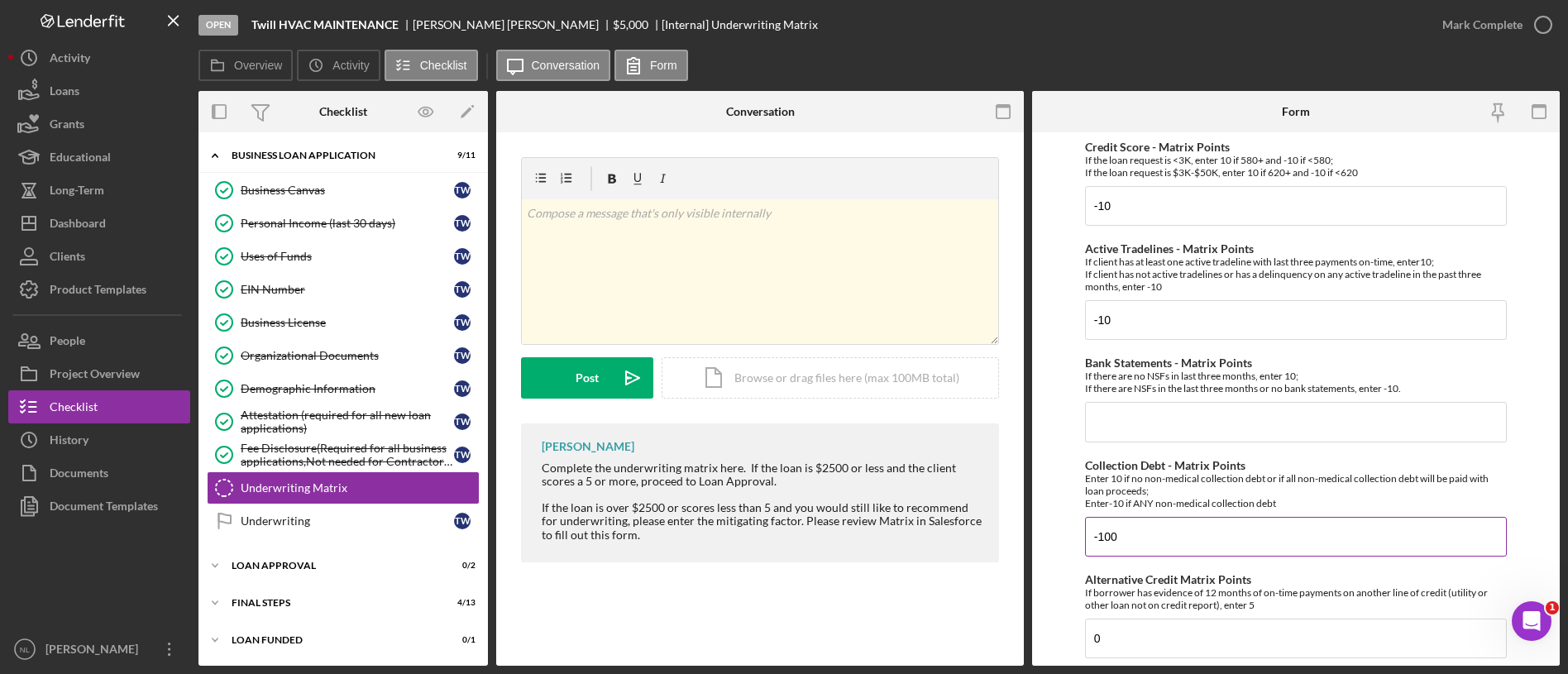
type input "0"
click at [1146, 525] on input "-100" at bounding box center [1296, 537] width 422 height 40
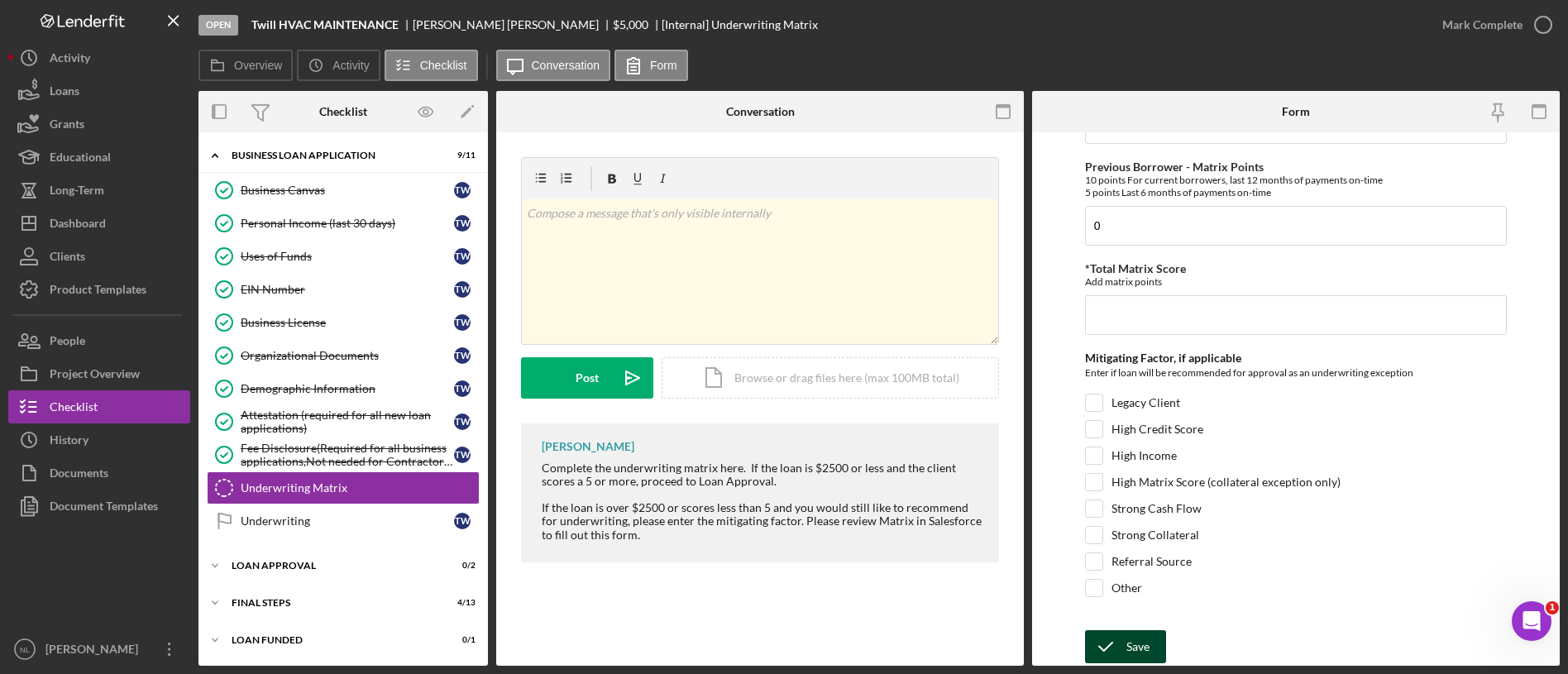
type input "-10"
click at [1156, 637] on button "Save" at bounding box center [1125, 646] width 81 height 33
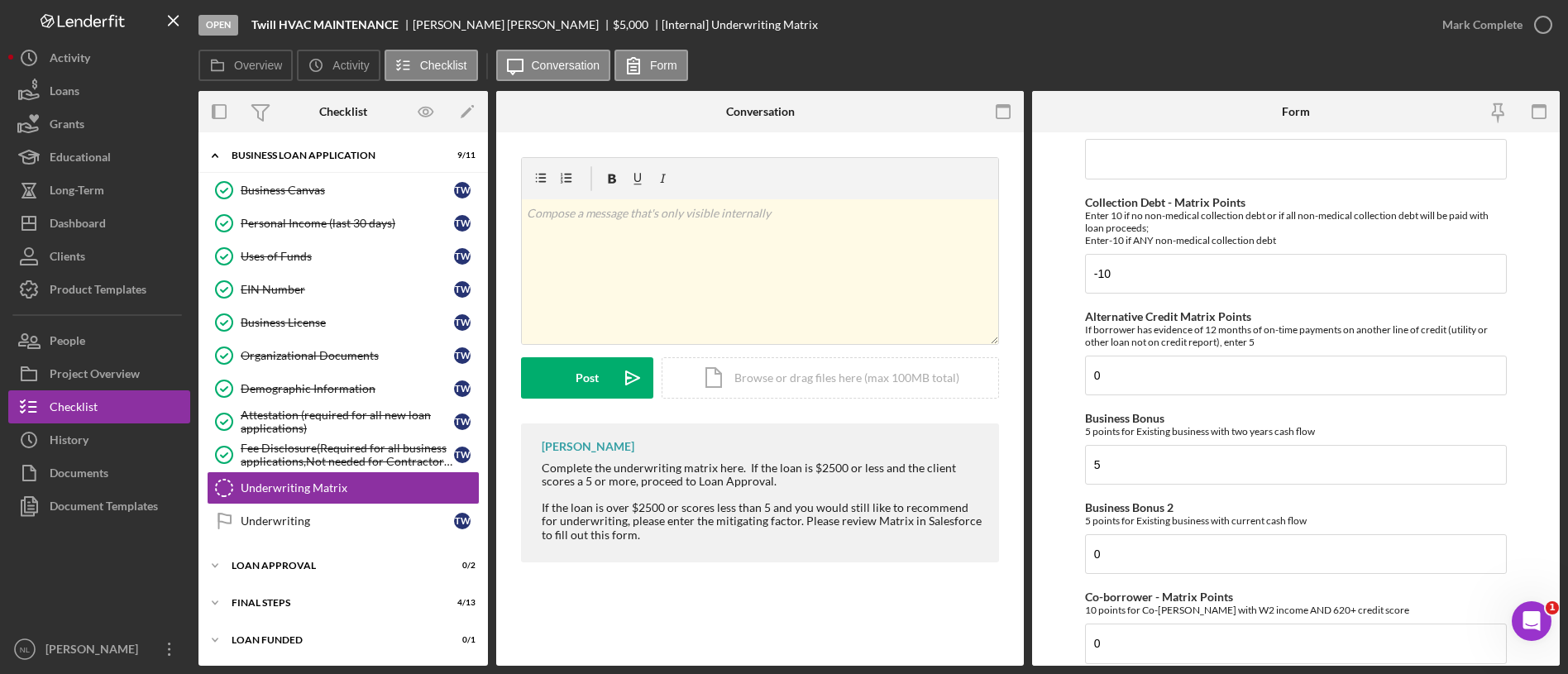
scroll to position [0, 0]
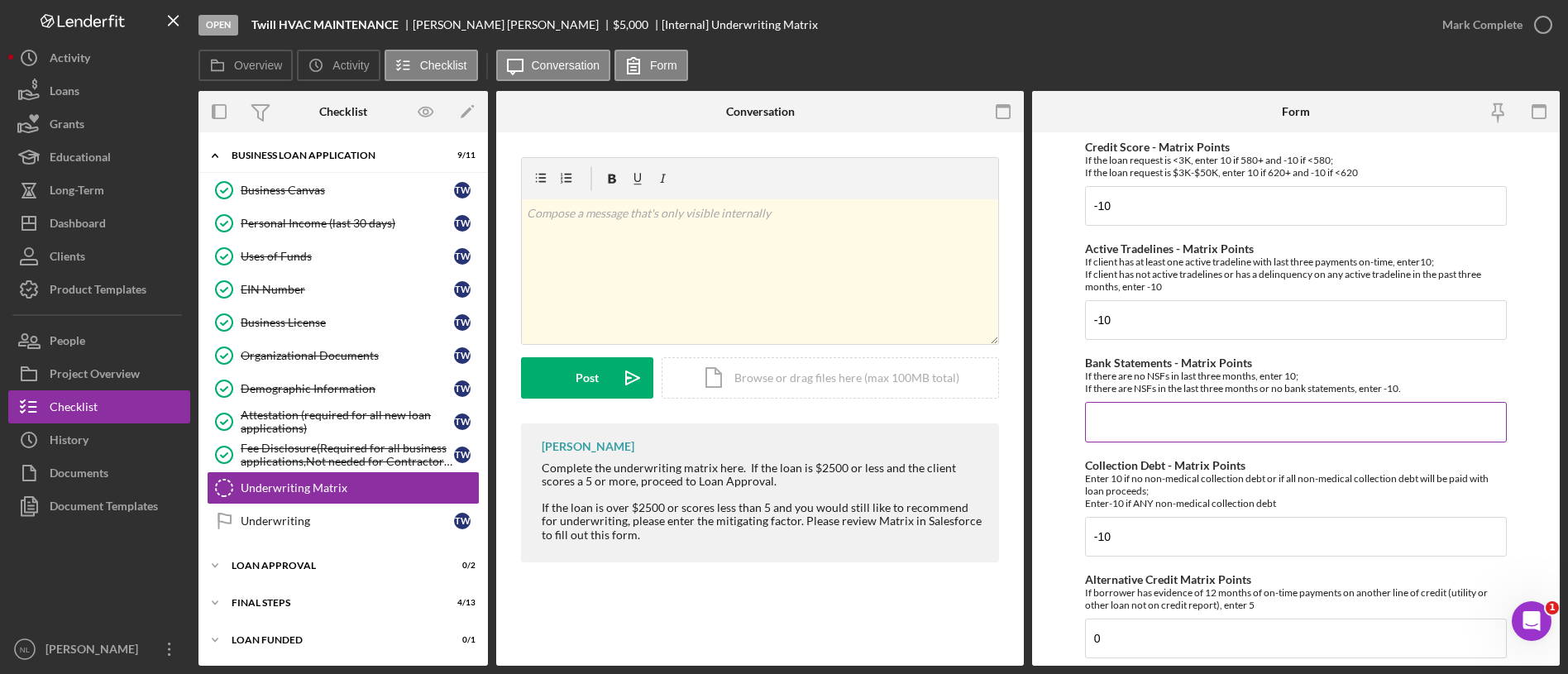
click at [1203, 430] on input "Bank Statements - Matrix Points" at bounding box center [1296, 422] width 422 height 40
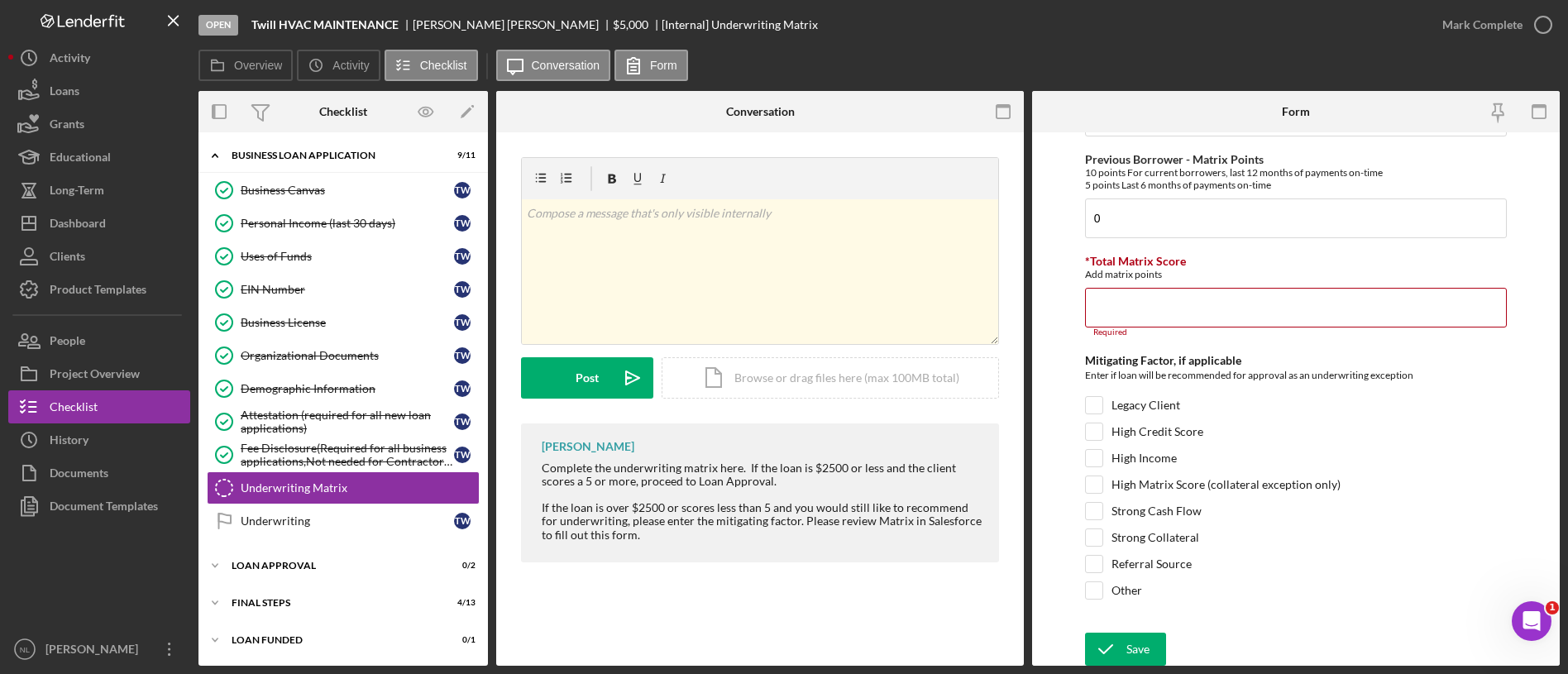
scroll to position [894, 0]
type input "10"
click at [1128, 319] on input "*Total Matrix Score" at bounding box center [1296, 306] width 422 height 40
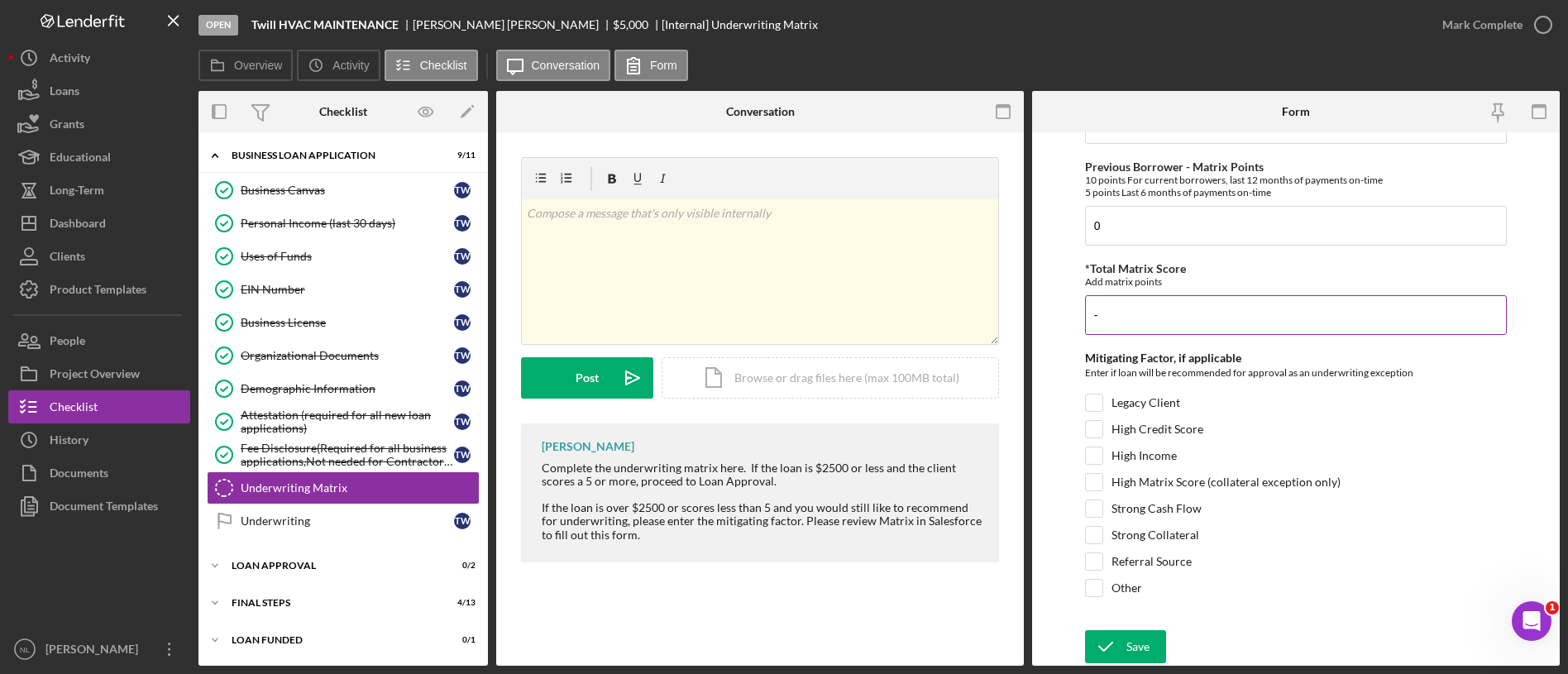
scroll to position [884, 0]
type input "-15"
click at [1094, 566] on input "Referral Source" at bounding box center [1094, 561] width 16 height 16
checkbox input "true"
click at [1103, 650] on polyline "submit" at bounding box center [1106, 646] width 13 height 9
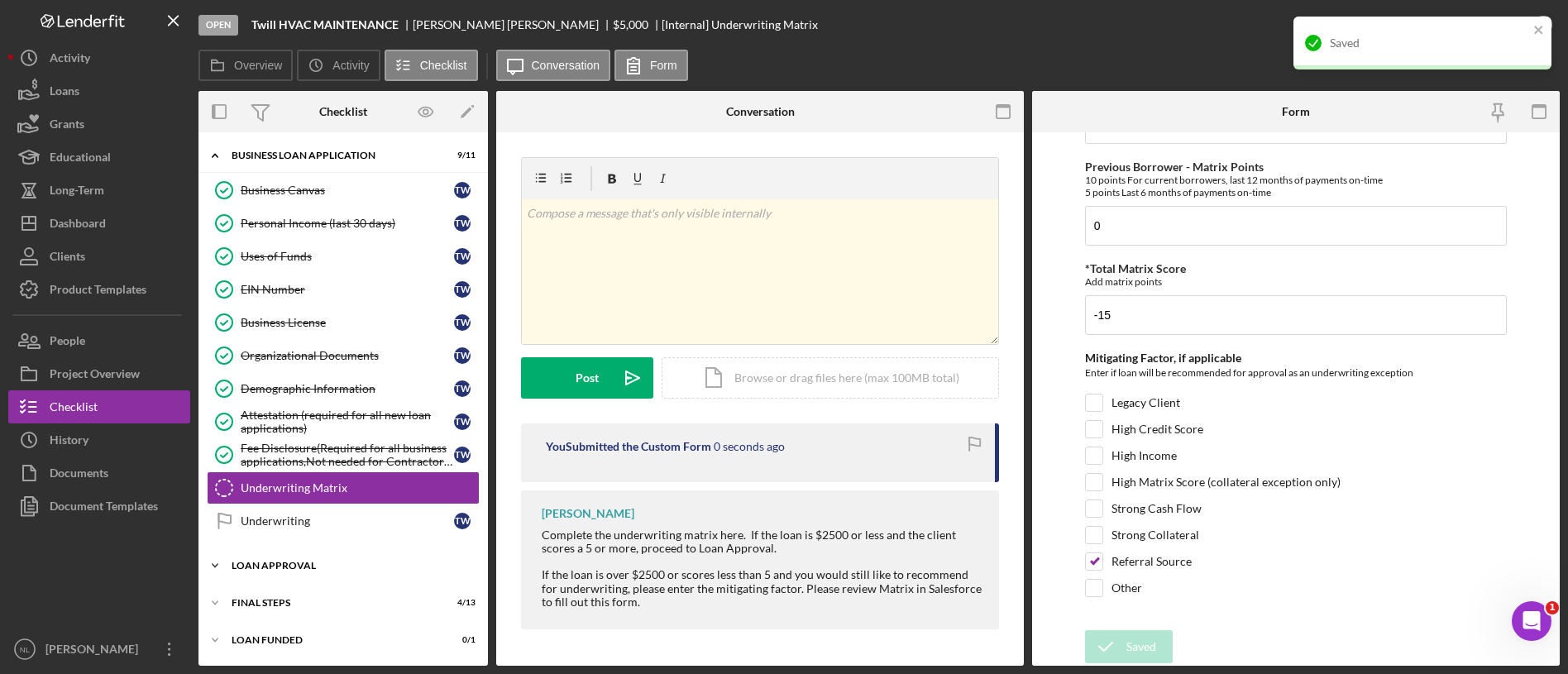
click at [324, 567] on div "Loan Approval" at bounding box center [349, 565] width 235 height 10
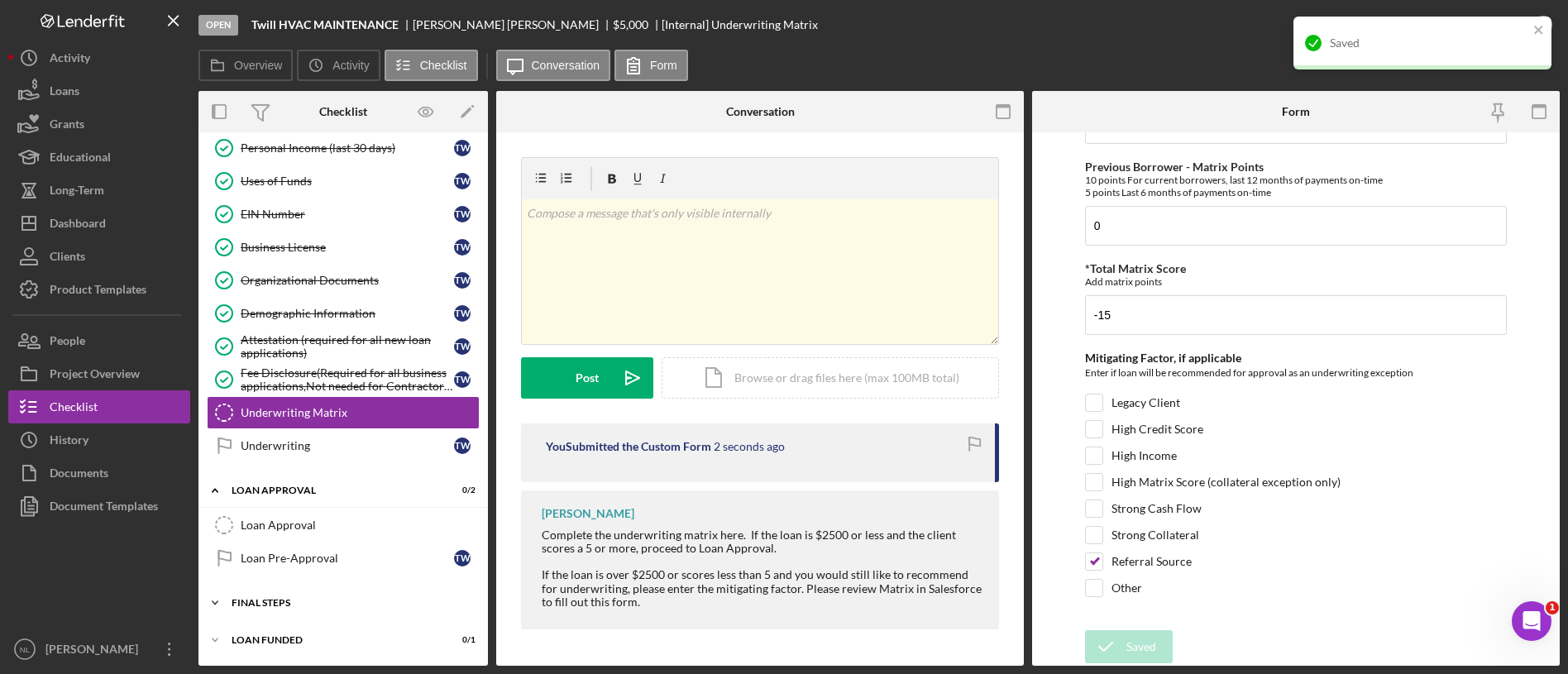
click at [312, 611] on div "Icon/Expander Final Steps 4 / 13" at bounding box center [343, 603] width 290 height 33
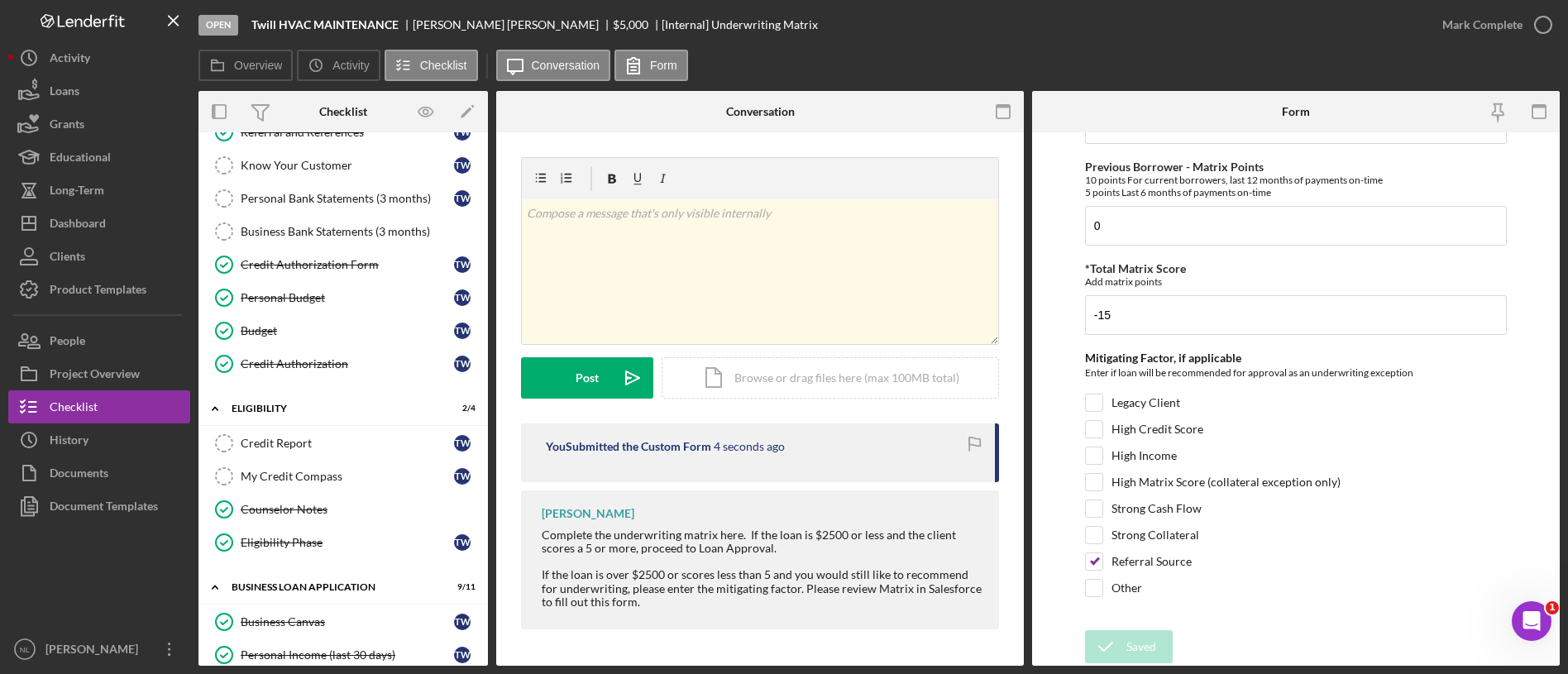
scroll to position [0, 0]
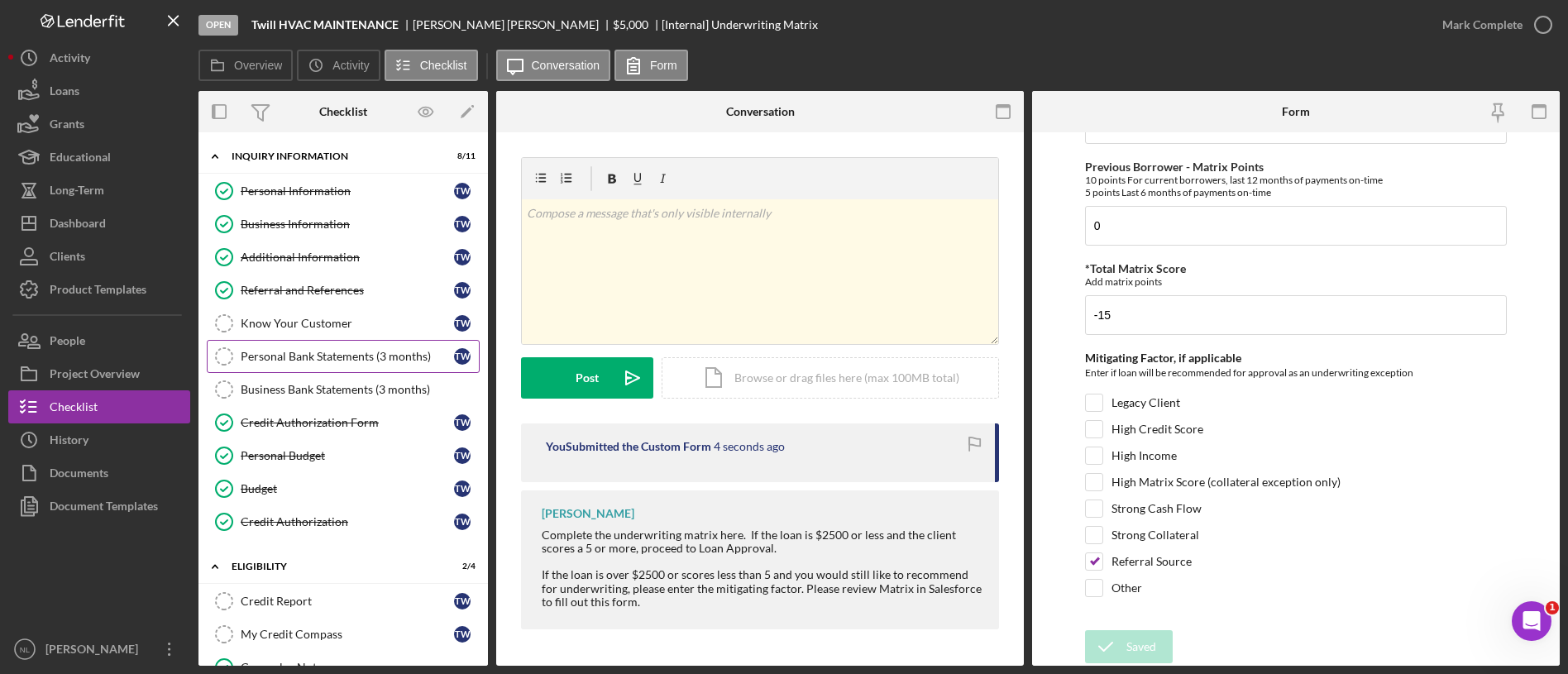
click at [307, 342] on link "Personal Bank Statements (3 months) Personal Bank Statements (3 months) T W" at bounding box center [343, 356] width 273 height 33
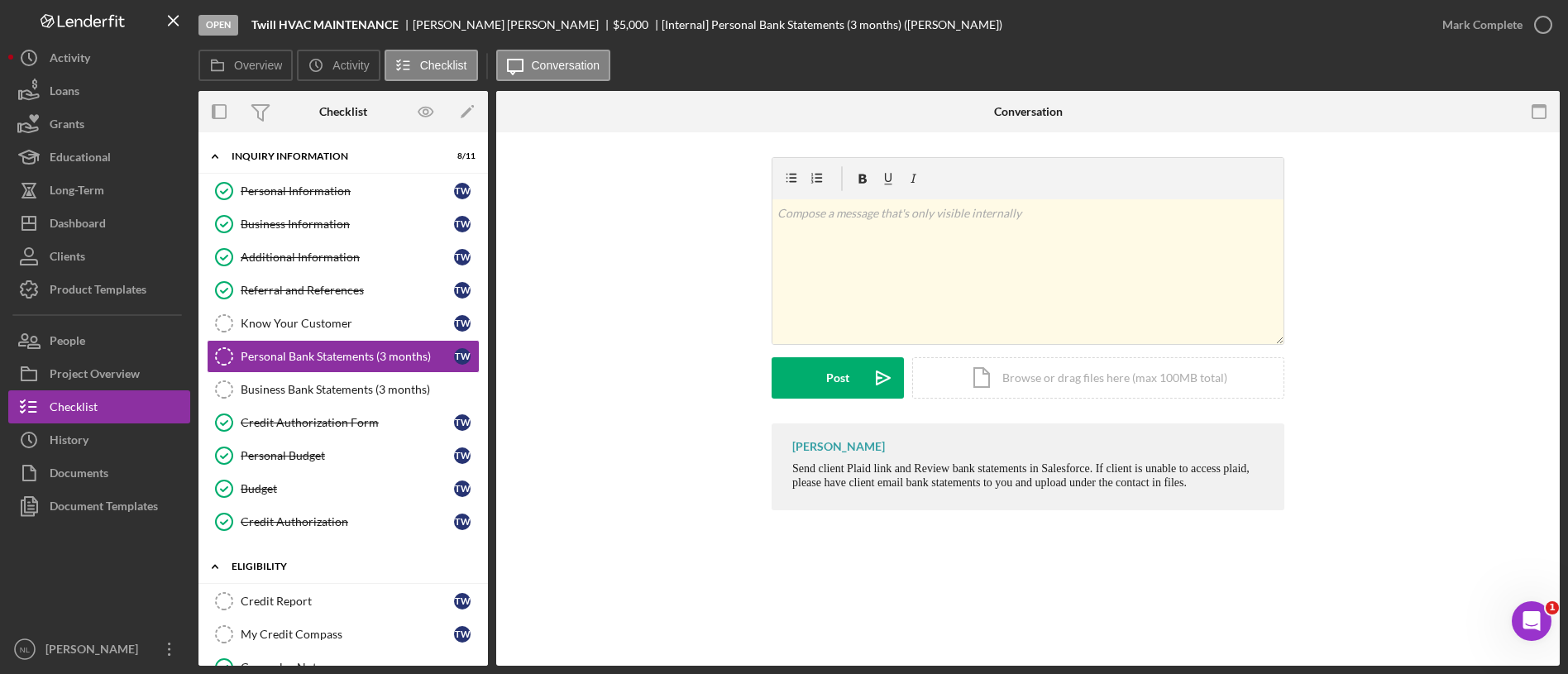
scroll to position [338, 0]
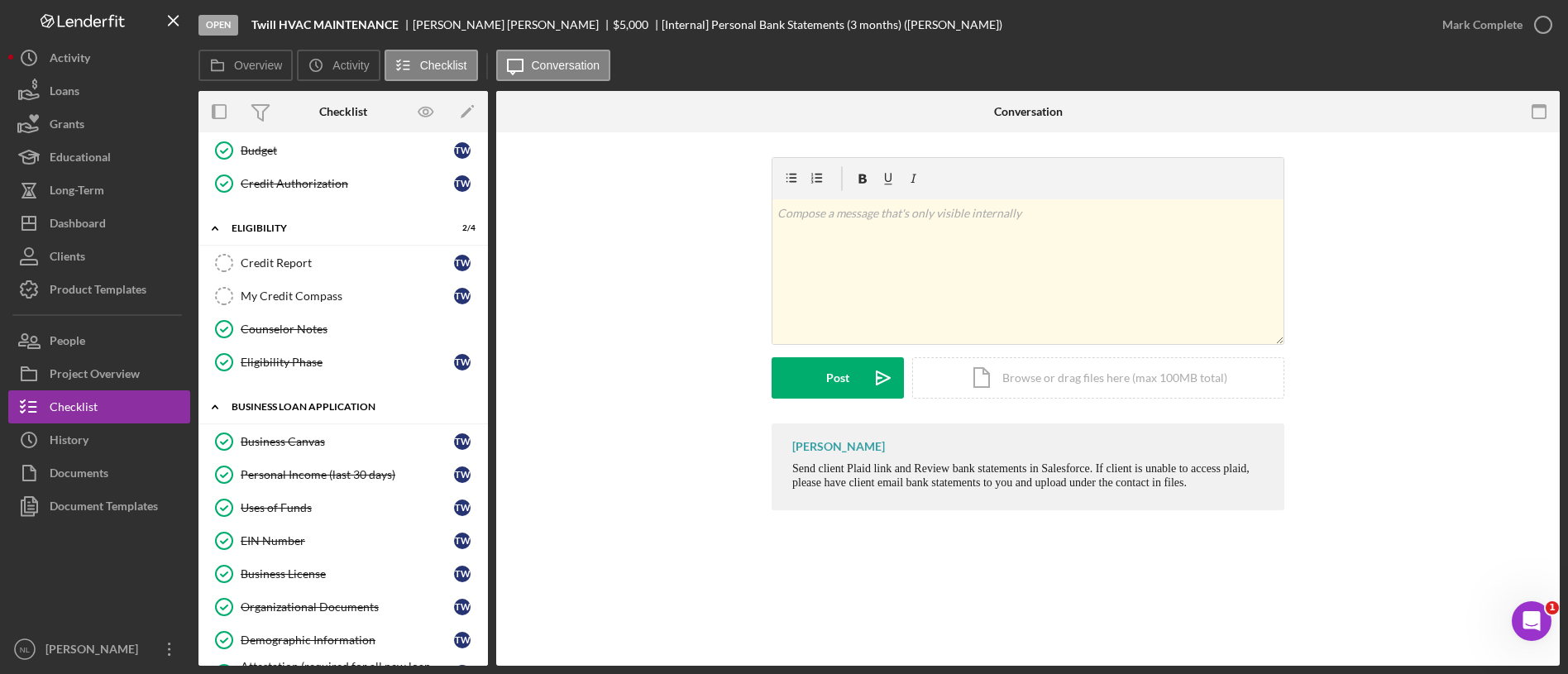
click at [294, 402] on div "BUSINESS LOAN APPLICATION" at bounding box center [349, 406] width 235 height 10
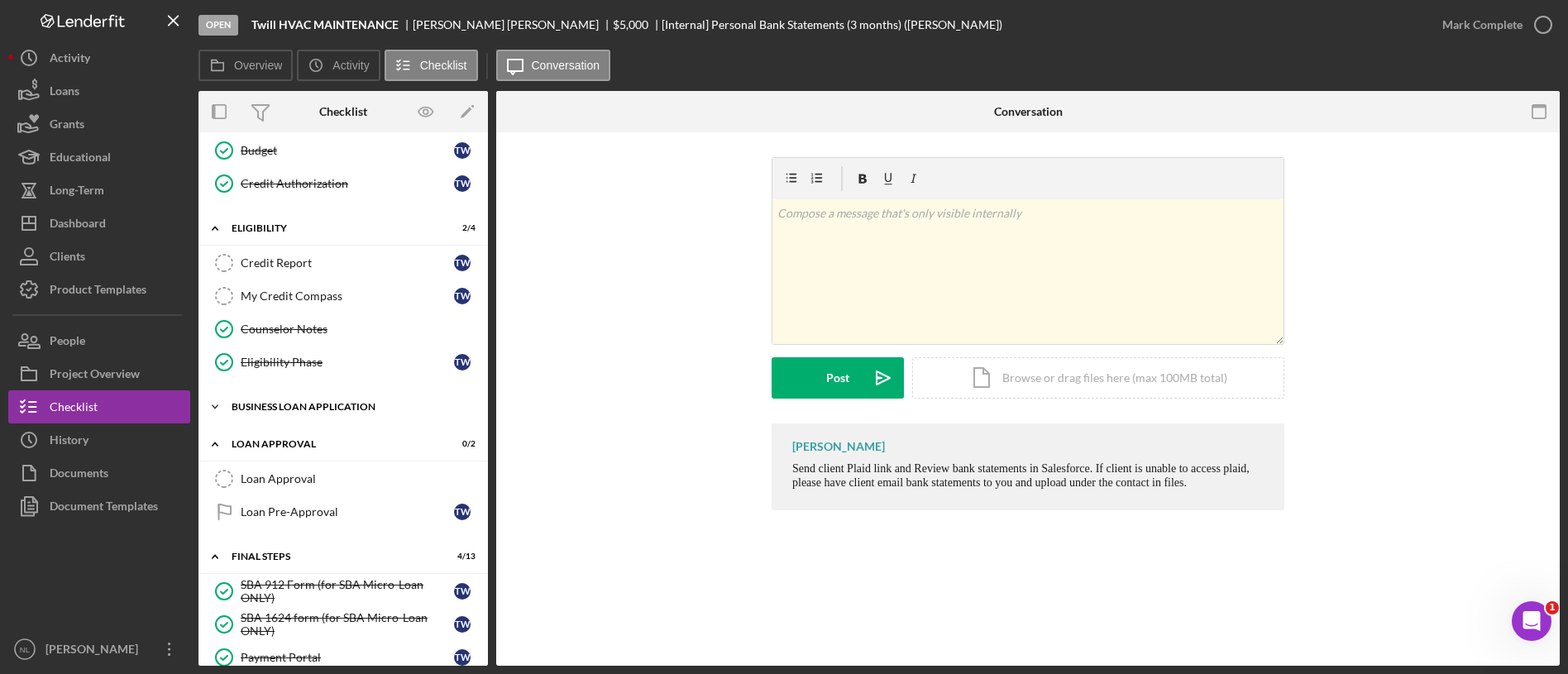
click at [293, 402] on div "BUSINESS LOAN APPLICATION" at bounding box center [349, 406] width 235 height 10
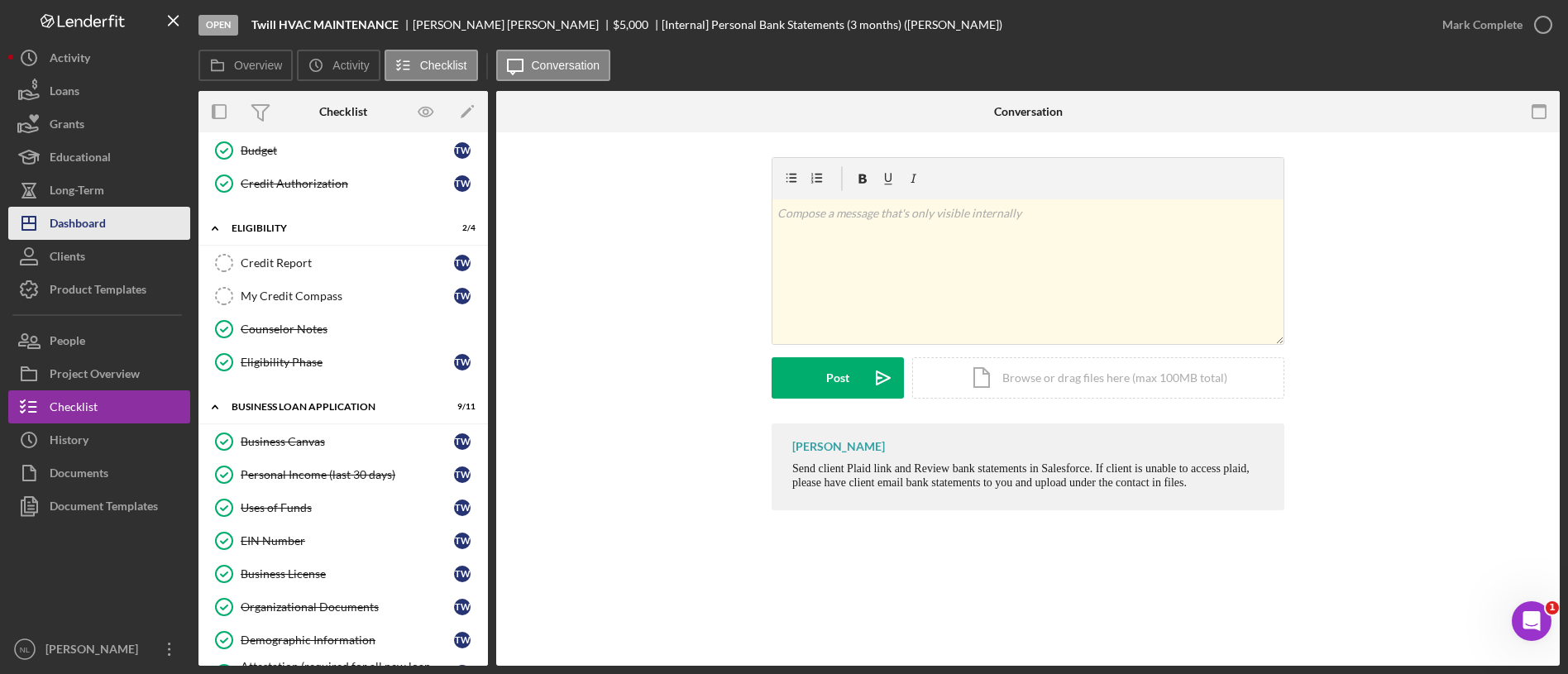
click at [70, 232] on div "Dashboard" at bounding box center [77, 225] width 56 height 37
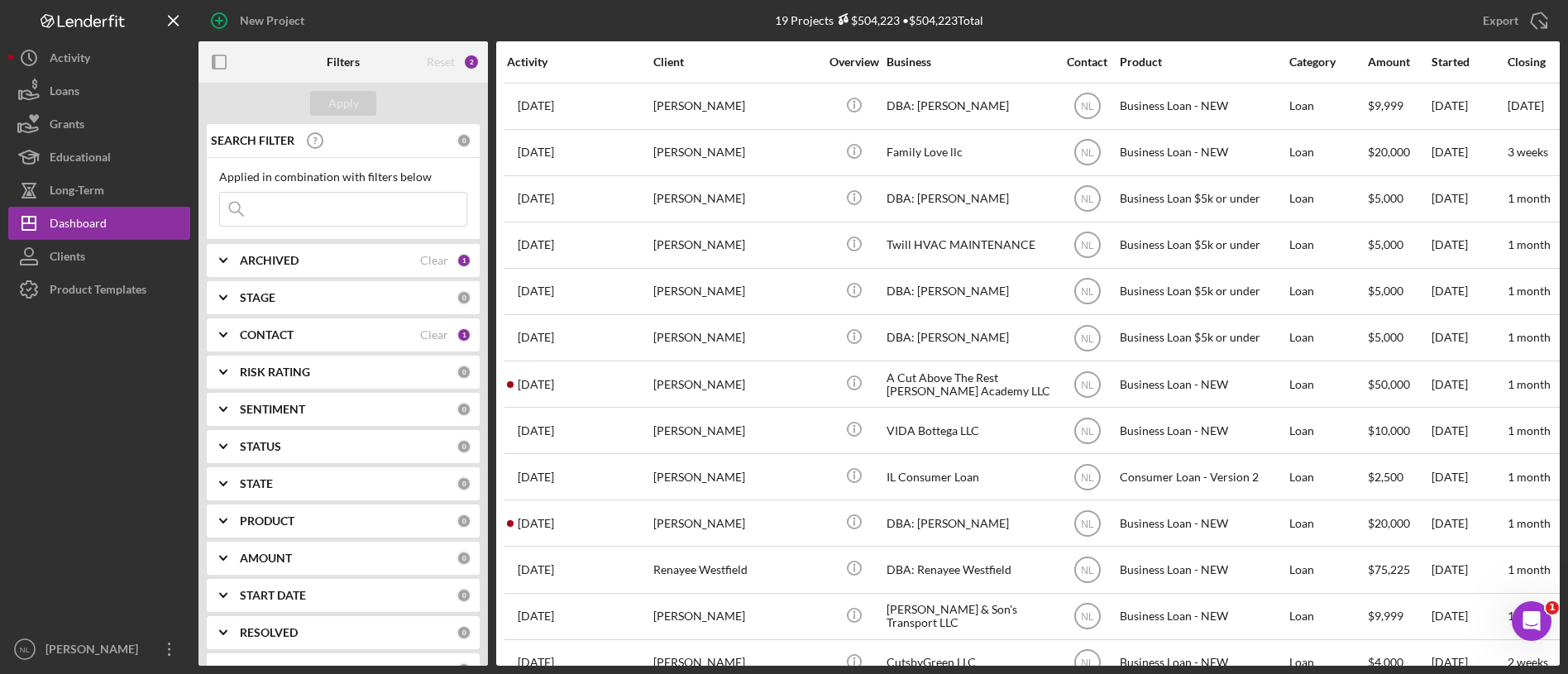
click at [242, 264] on icon "Icon/Expander" at bounding box center [223, 260] width 41 height 41
click at [231, 320] on input "Active" at bounding box center [228, 327] width 16 height 16
checkbox input "false"
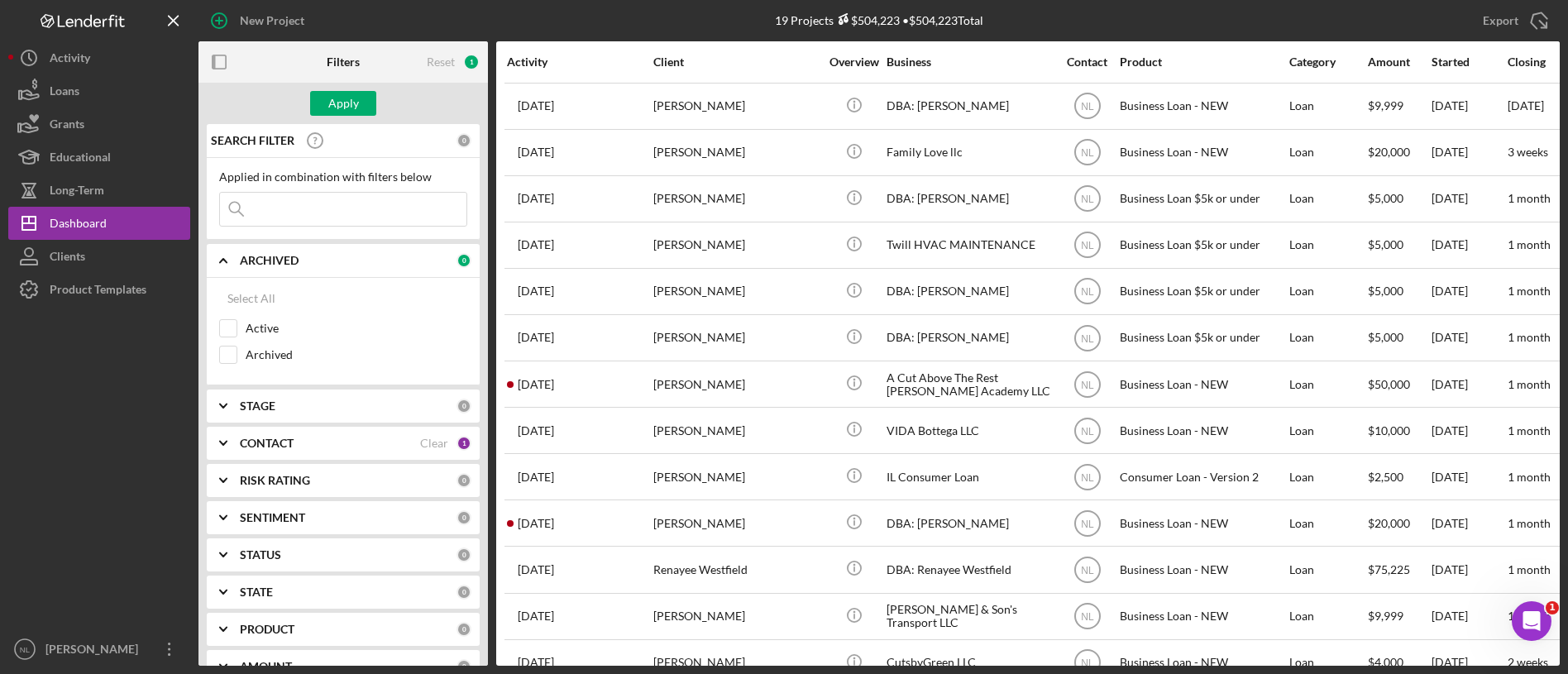
click at [286, 421] on div "STAGE 0" at bounding box center [355, 406] width 231 height 33
click at [223, 412] on icon "Icon/Expander" at bounding box center [223, 406] width 41 height 41
click at [251, 438] on b "CONTACT" at bounding box center [267, 443] width 53 height 13
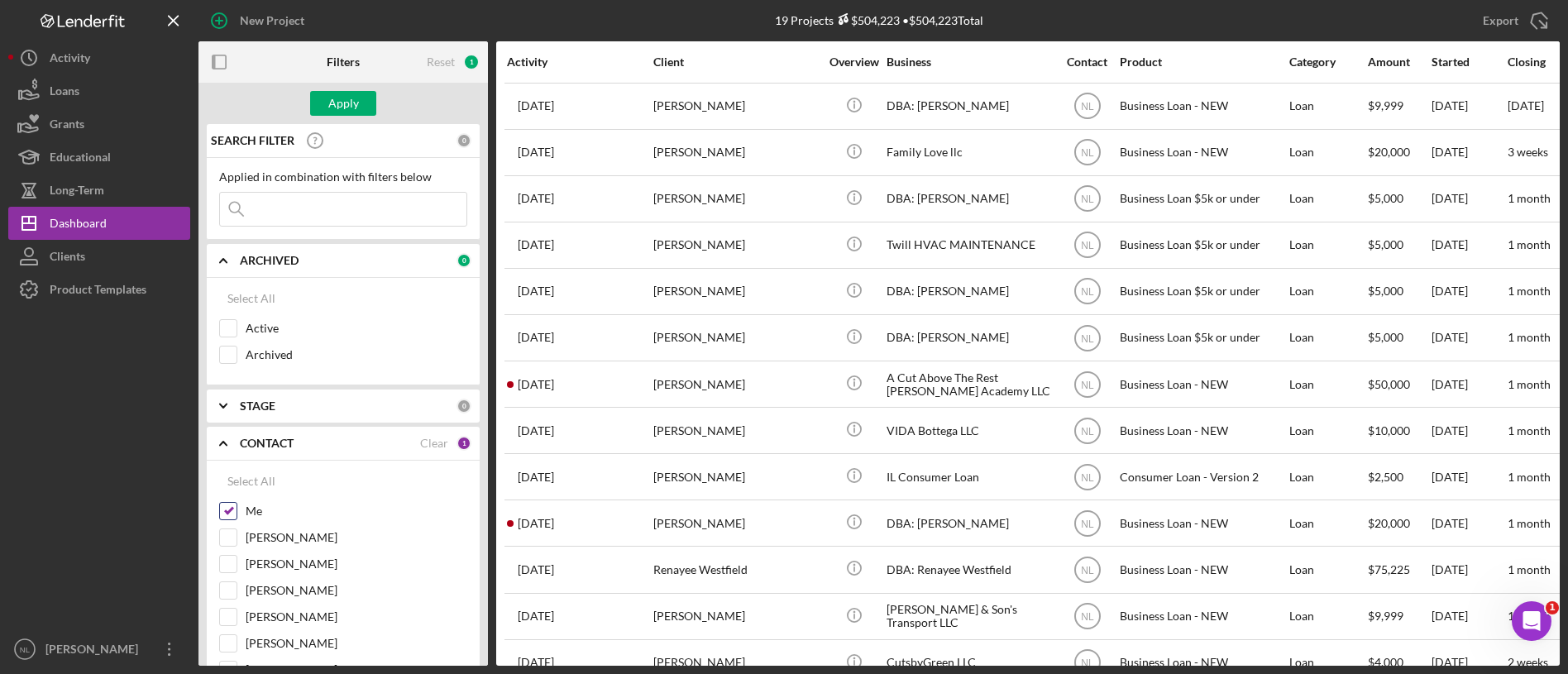
click at [229, 509] on input "Me" at bounding box center [228, 510] width 16 height 16
checkbox input "false"
click at [287, 199] on input at bounding box center [343, 208] width 247 height 33
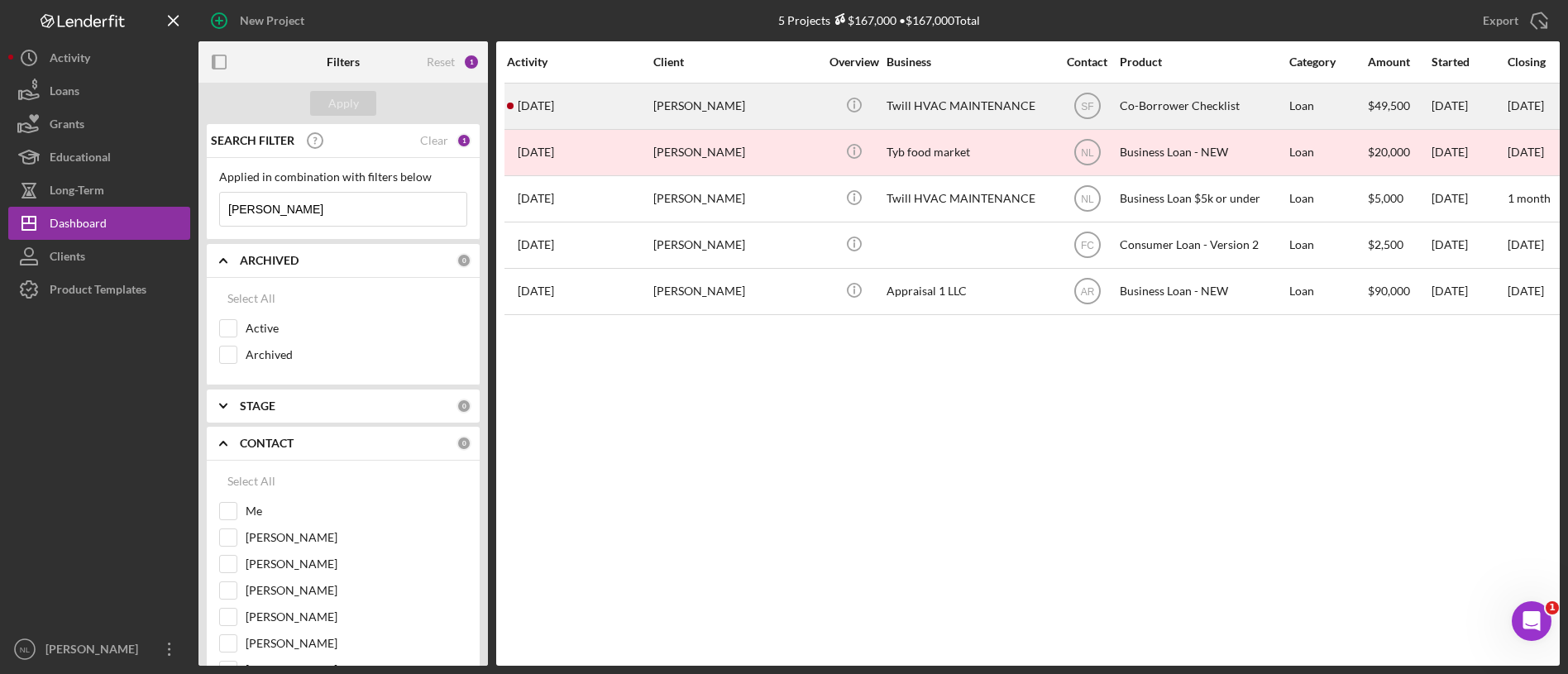
type input "[PERSON_NAME]"
click at [706, 117] on div "[PERSON_NAME]" at bounding box center [736, 107] width 166 height 44
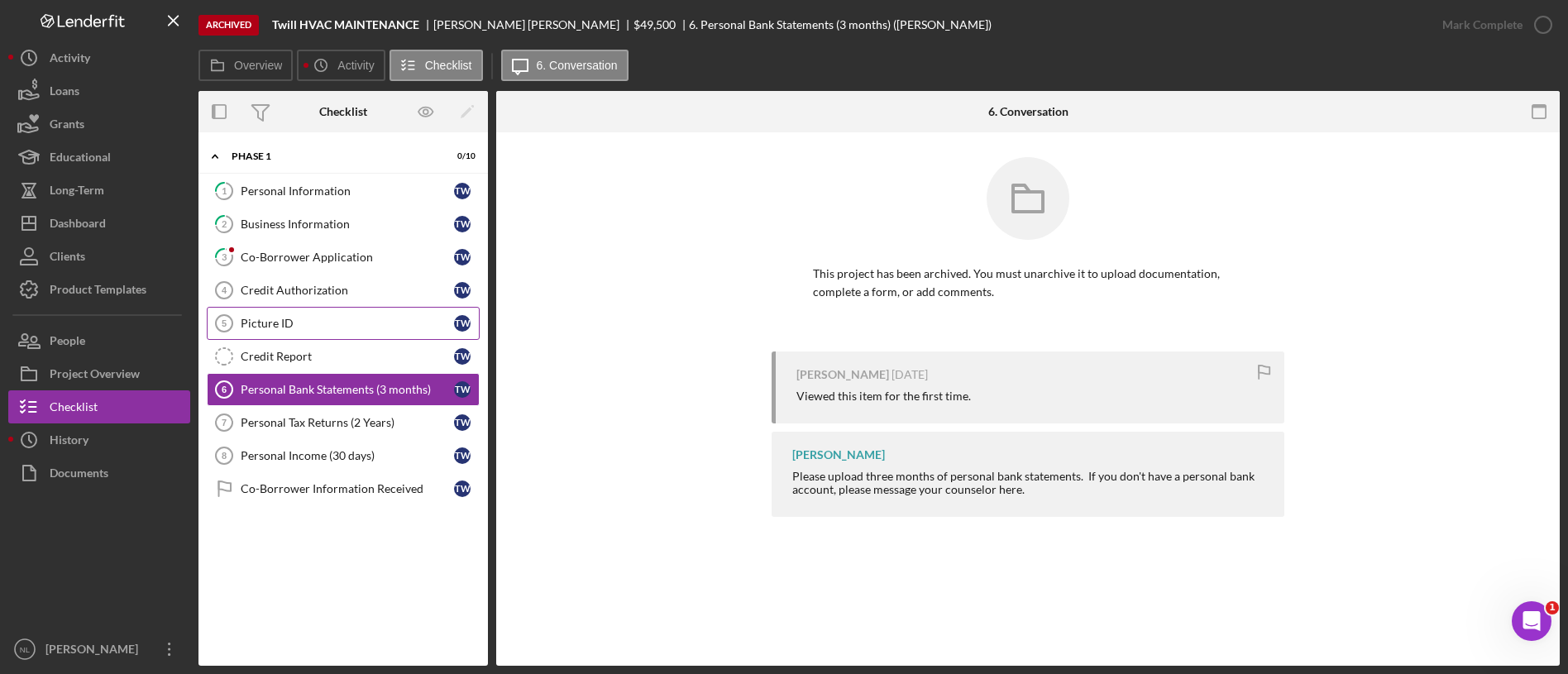
click at [362, 312] on link "Picture ID 5 Picture ID T W" at bounding box center [343, 323] width 273 height 33
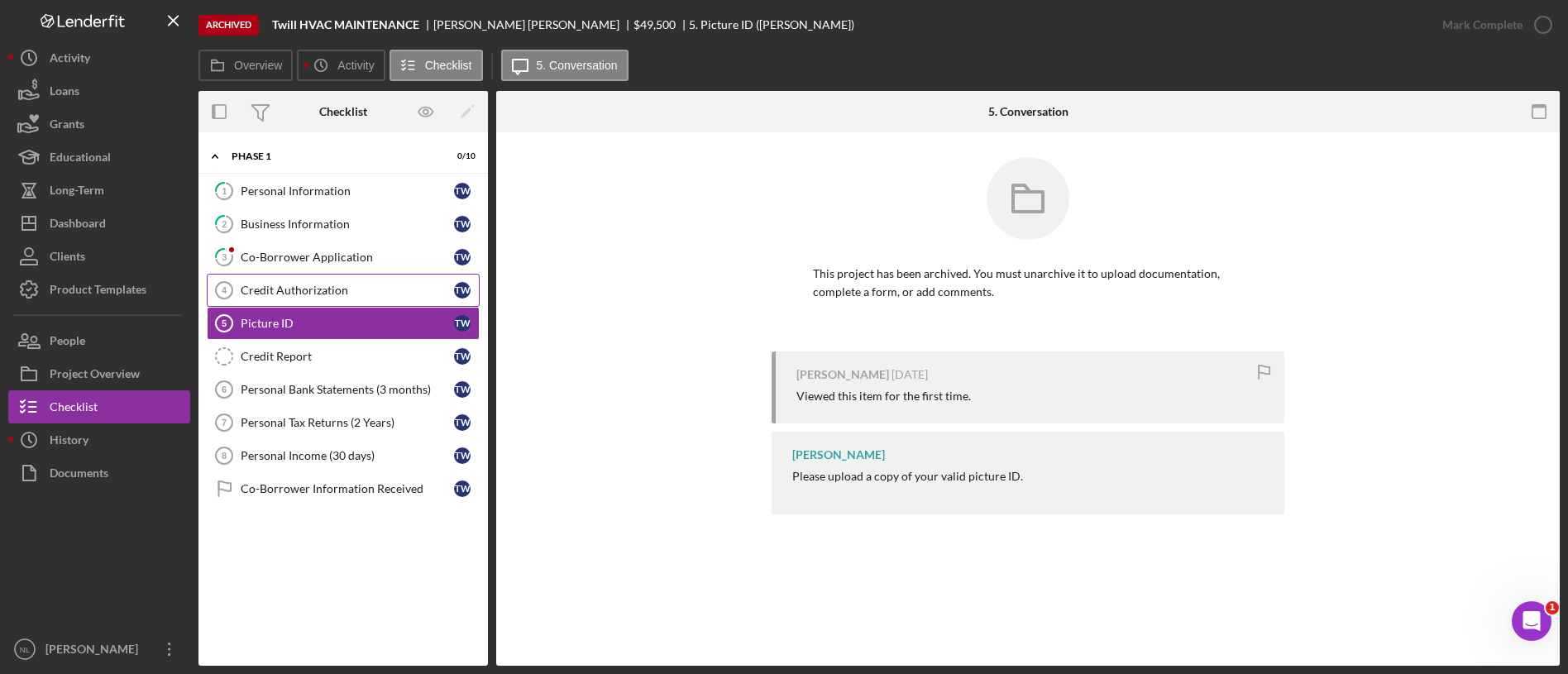
click at [351, 287] on div "Credit Authorization" at bounding box center [348, 290] width 213 height 13
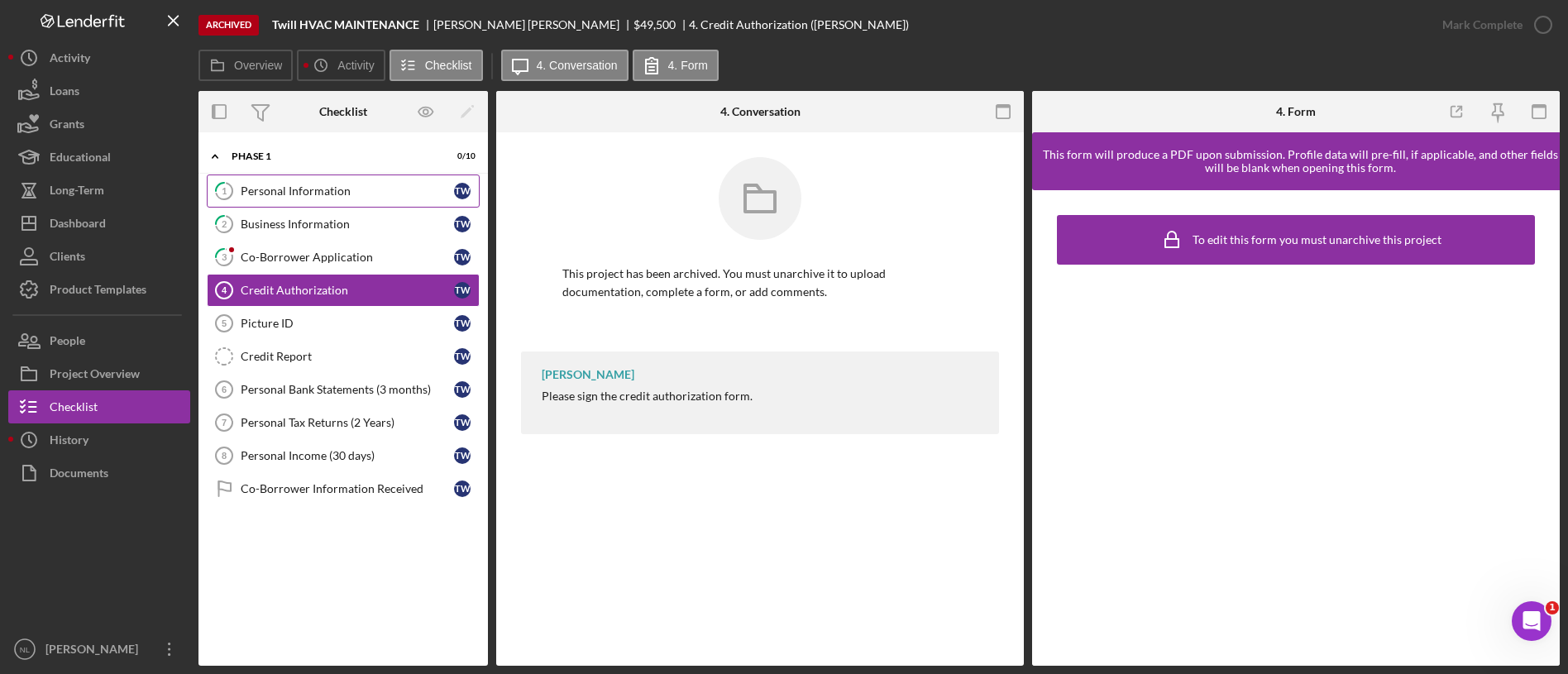
click at [349, 188] on div "Personal Information" at bounding box center [348, 191] width 213 height 13
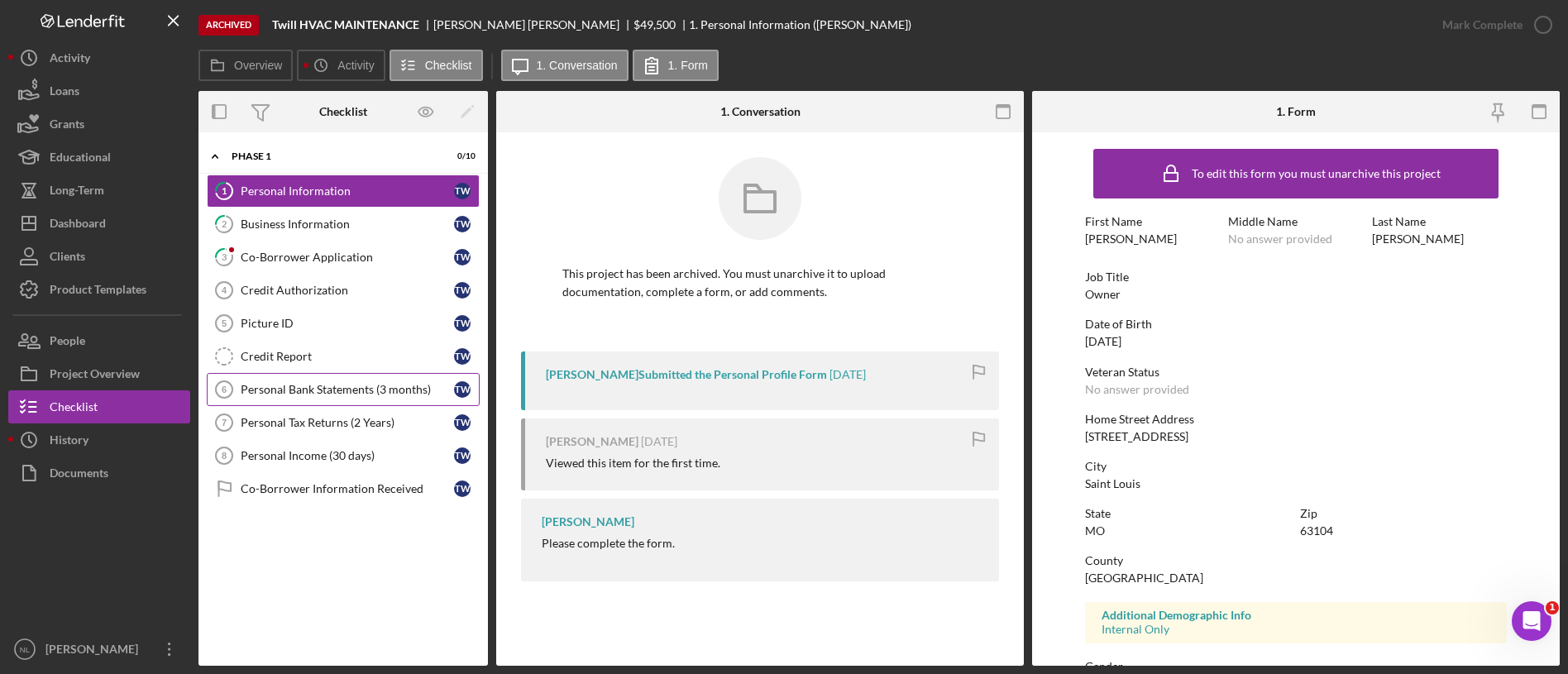
click at [368, 387] on div "Personal Bank Statements (3 months)" at bounding box center [348, 389] width 213 height 13
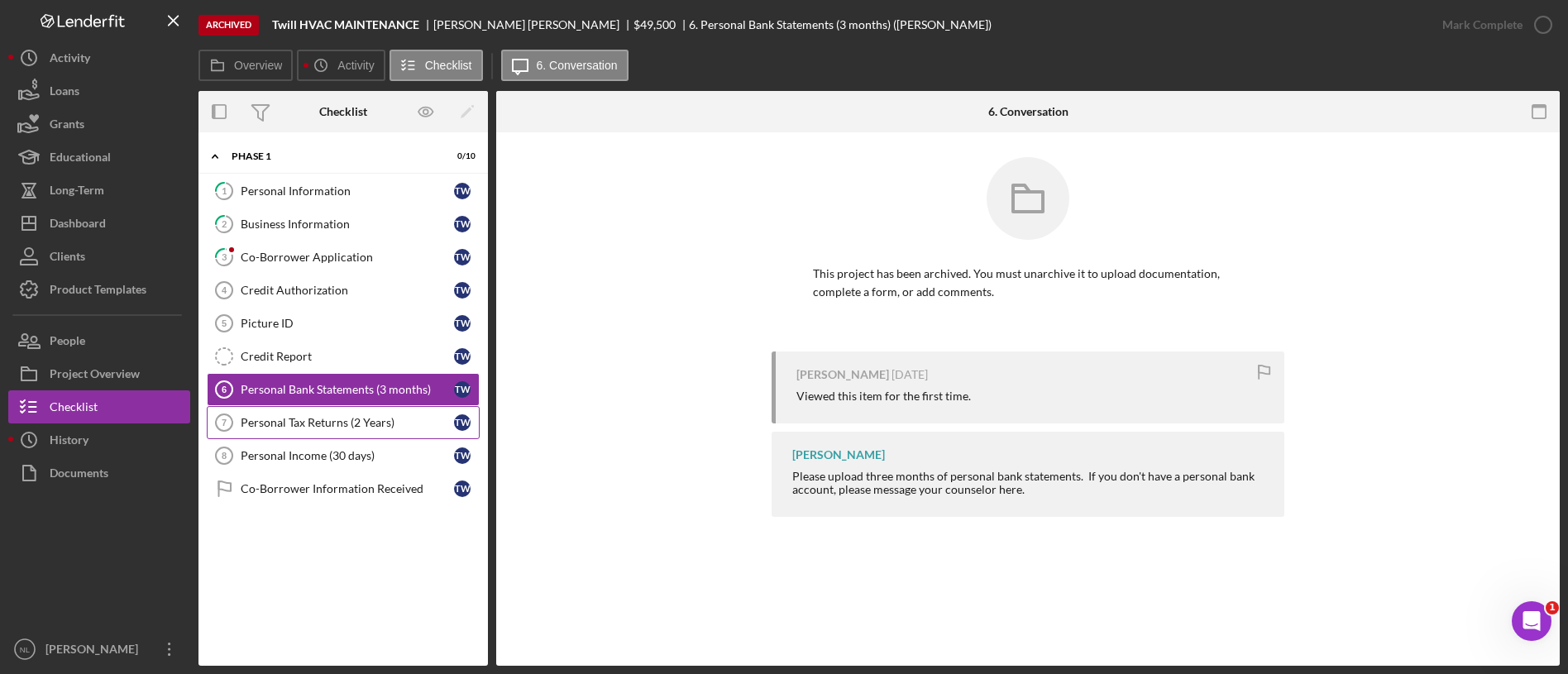
click at [356, 416] on div "Personal Tax Returns (2 Years)" at bounding box center [348, 423] width 213 height 13
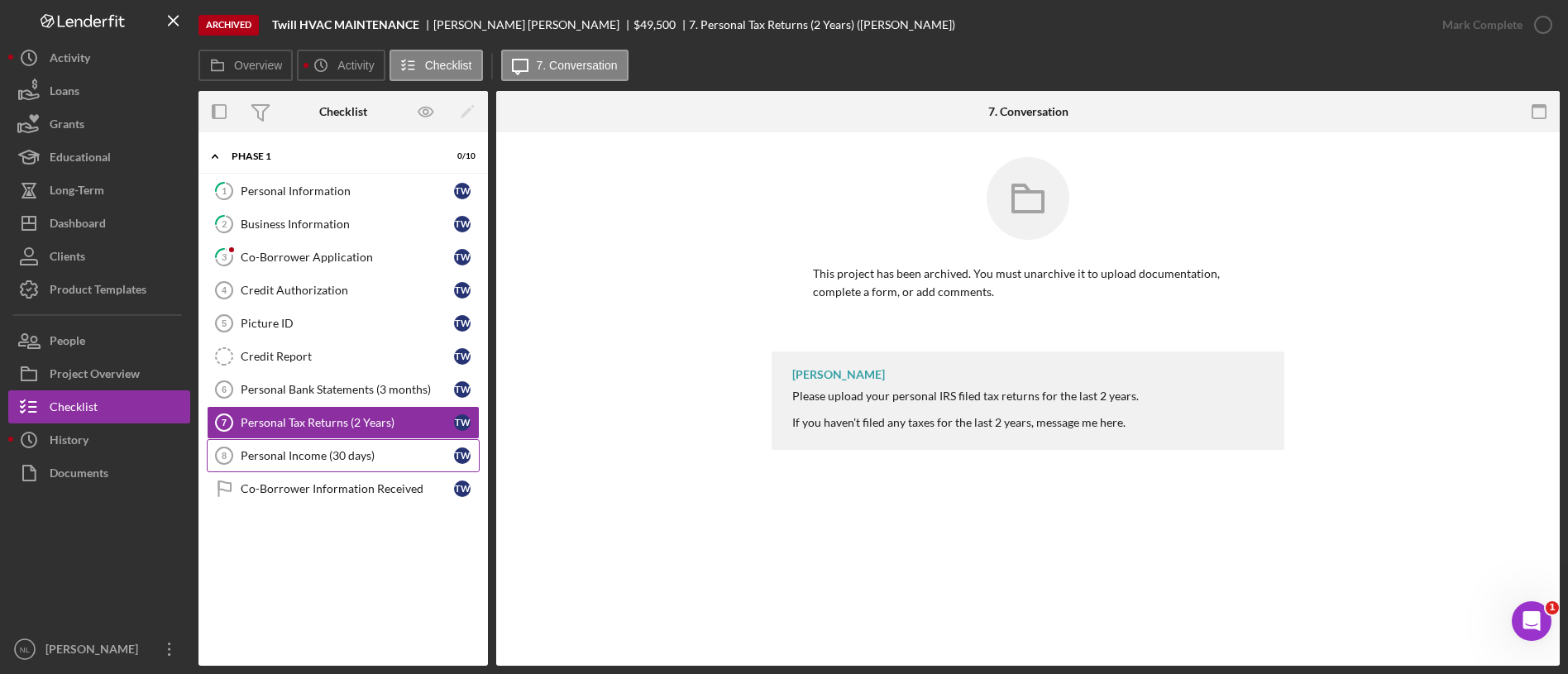
click at [344, 450] on div "Personal Income (30 days)" at bounding box center [348, 455] width 213 height 13
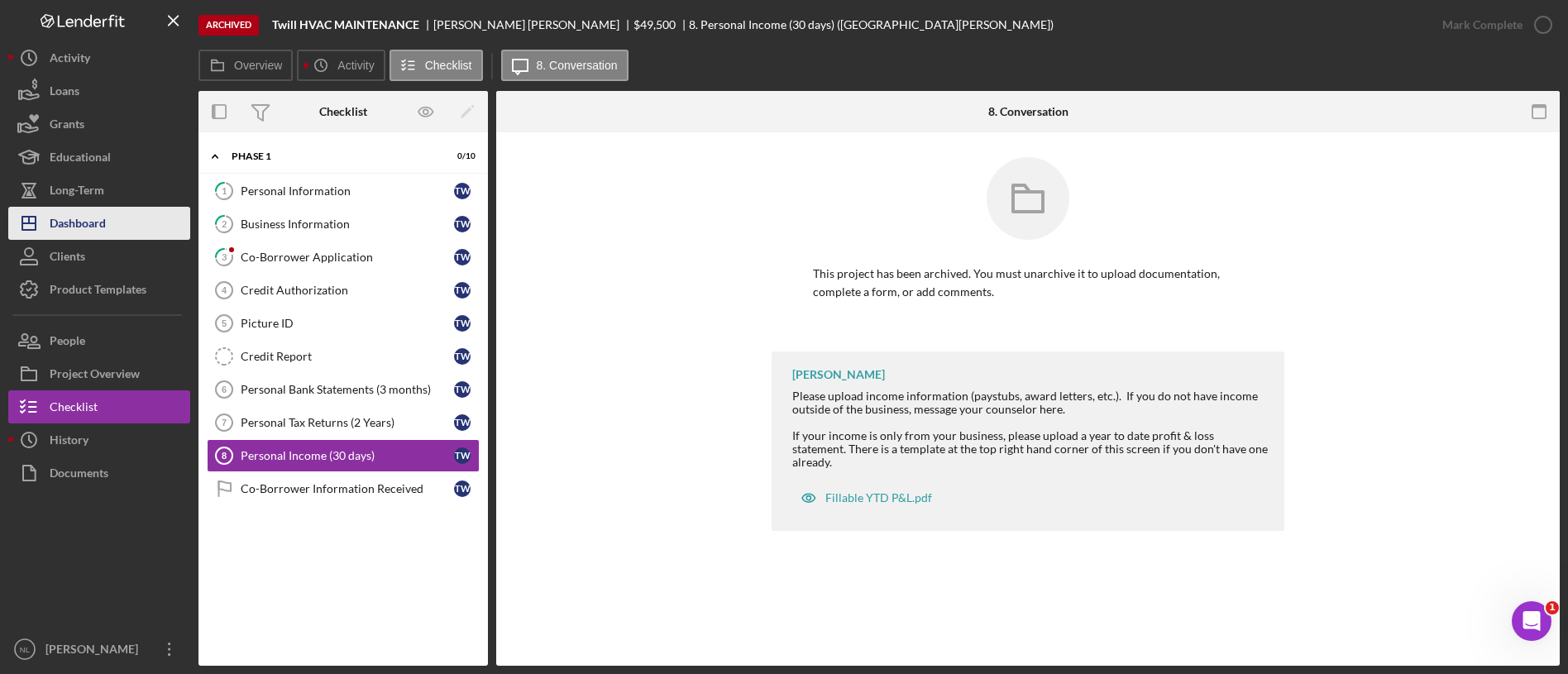
click at [153, 221] on button "Icon/Dashboard Dashboard" at bounding box center [99, 223] width 182 height 33
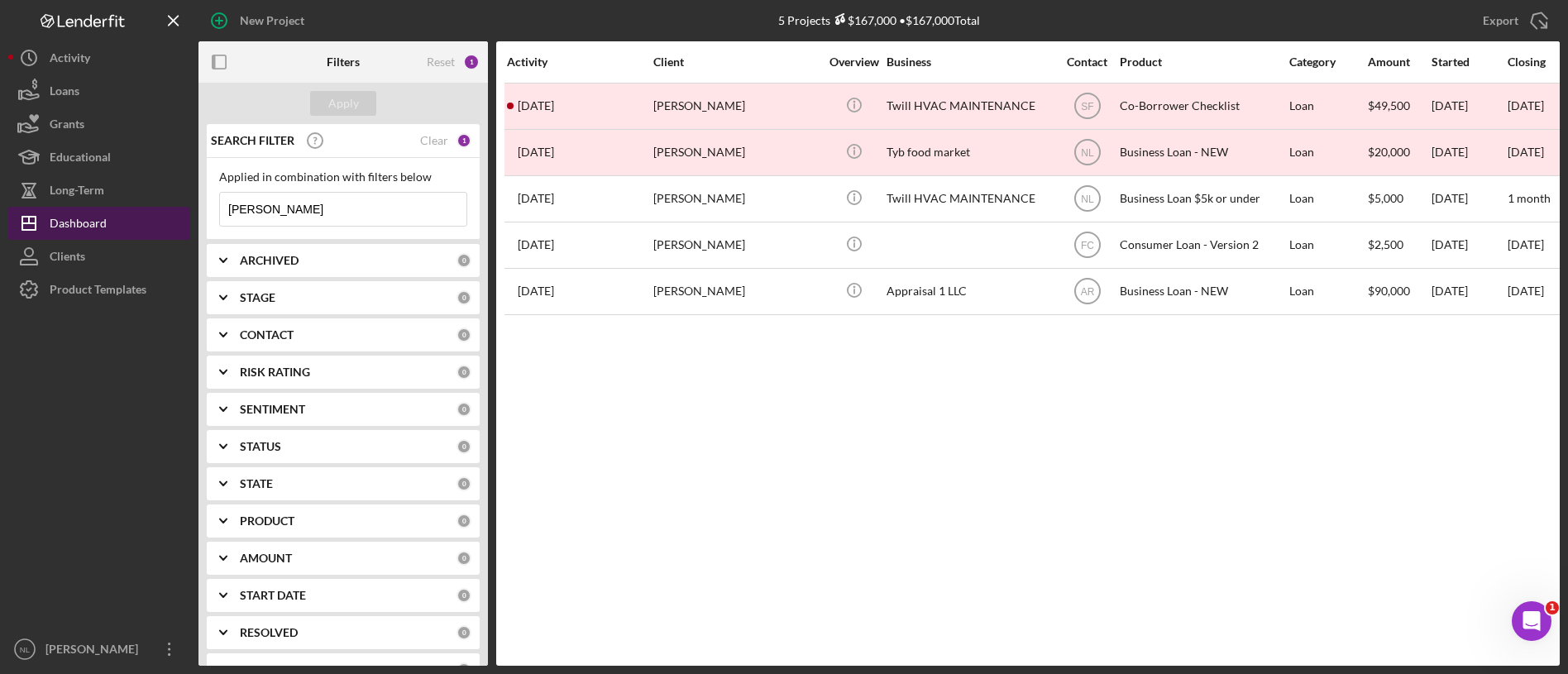
click at [136, 210] on button "Icon/Dashboard Dashboard" at bounding box center [99, 223] width 182 height 33
click at [105, 219] on div "Dashboard" at bounding box center [78, 225] width 57 height 37
click at [354, 190] on div "Applied in combination with filters below [PERSON_NAME] Icon/Menu Close" at bounding box center [343, 198] width 248 height 56
click at [356, 188] on div "Applied in combination with filters below [PERSON_NAME] Icon/Menu Close" at bounding box center [343, 198] width 248 height 56
click at [319, 197] on input "[PERSON_NAME]" at bounding box center [343, 208] width 247 height 33
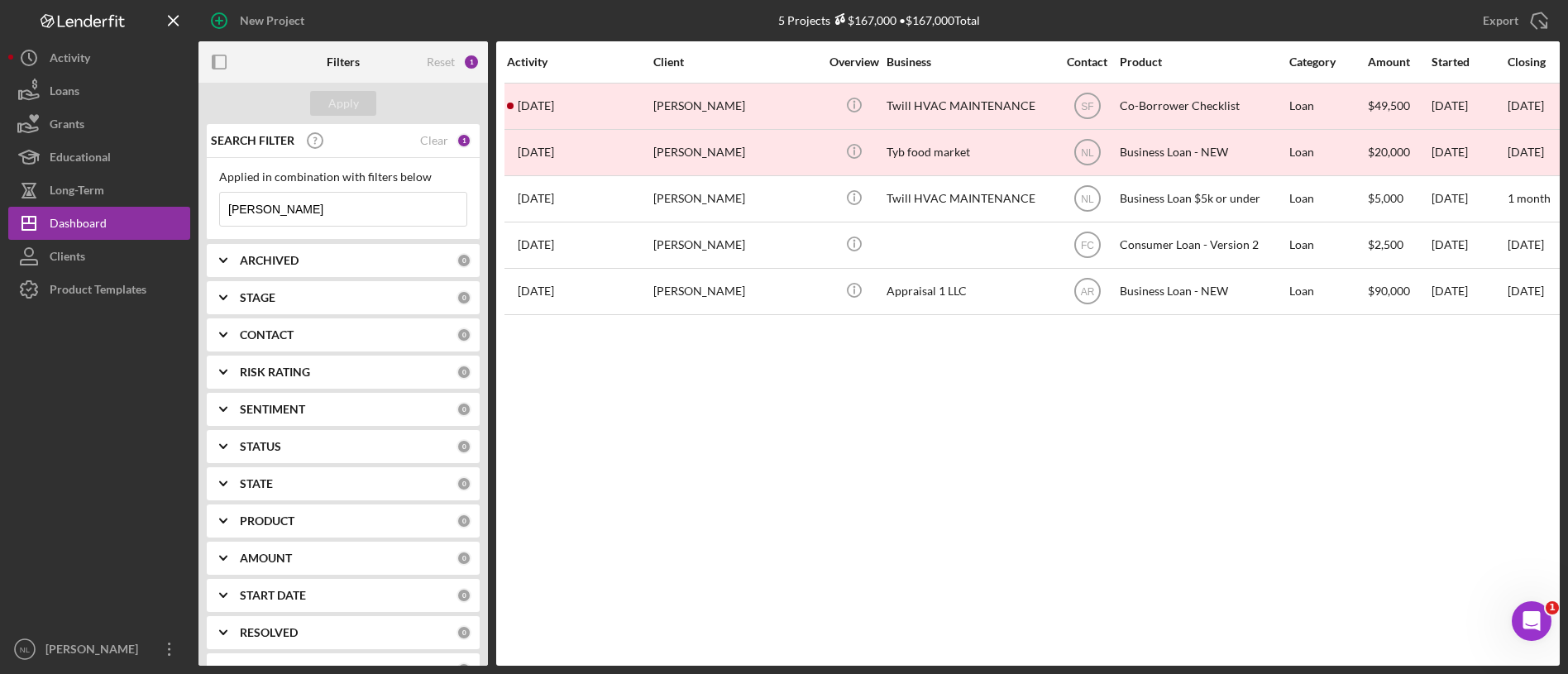
click at [319, 197] on input "[PERSON_NAME]" at bounding box center [343, 208] width 247 height 33
click at [252, 304] on b "STAGE" at bounding box center [257, 298] width 35 height 13
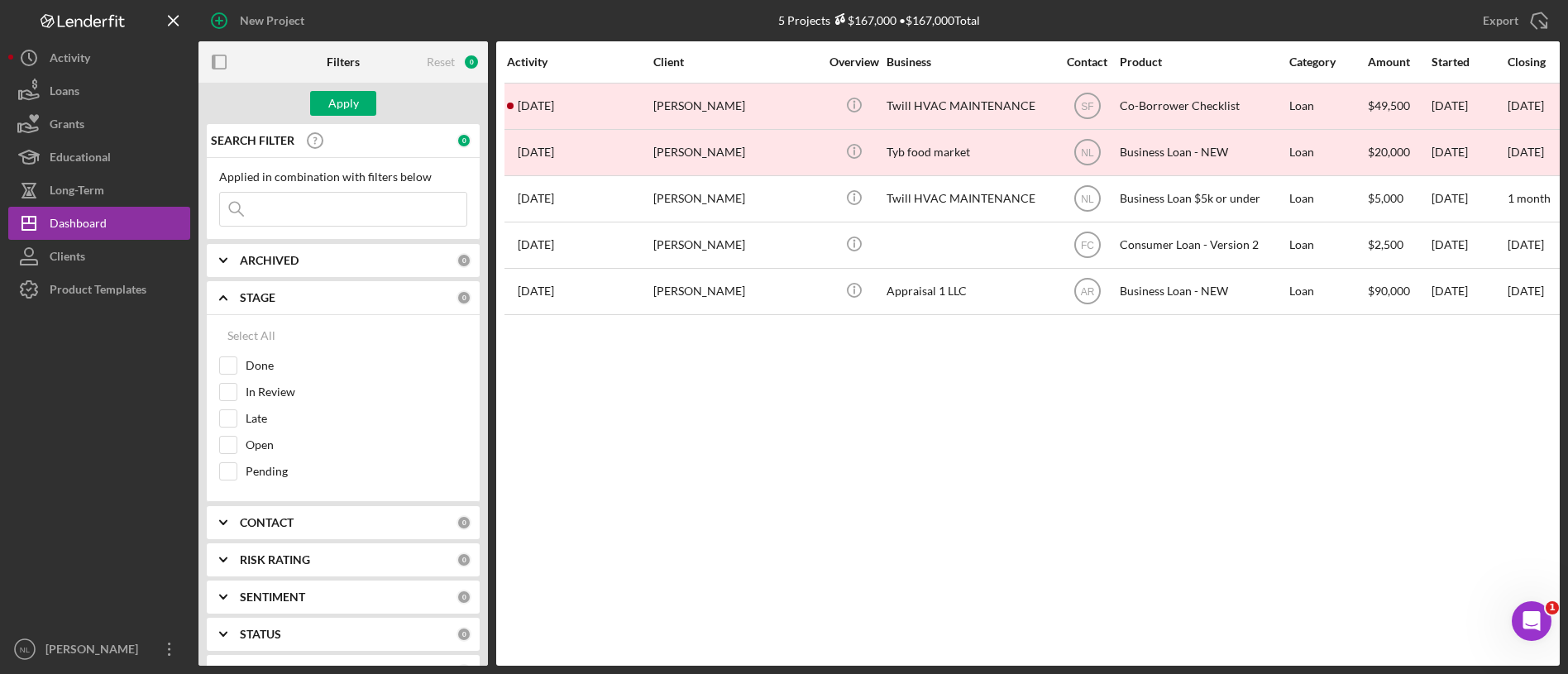
click at [252, 298] on b "STAGE" at bounding box center [257, 298] width 35 height 13
click at [260, 349] on div "CONTACT 0" at bounding box center [355, 334] width 231 height 33
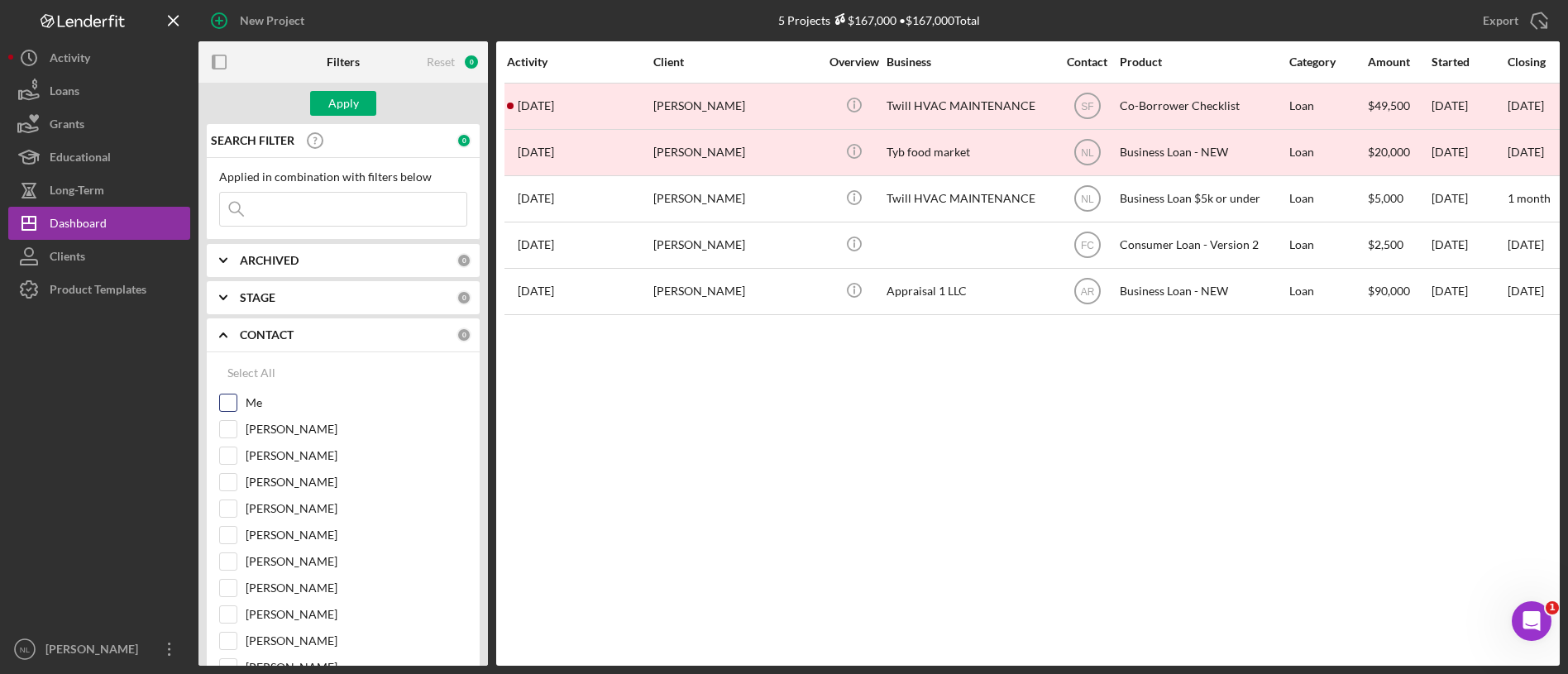
click at [227, 401] on input "Me" at bounding box center [228, 402] width 16 height 16
checkbox input "true"
click at [281, 242] on div "SEARCH FILTER 0 Applied in combination with filters below Icon/Menu Close Icon/…" at bounding box center [343, 394] width 290 height 542
click at [268, 259] on b "ARCHIVED" at bounding box center [270, 261] width 59 height 13
click at [236, 324] on div at bounding box center [228, 327] width 18 height 18
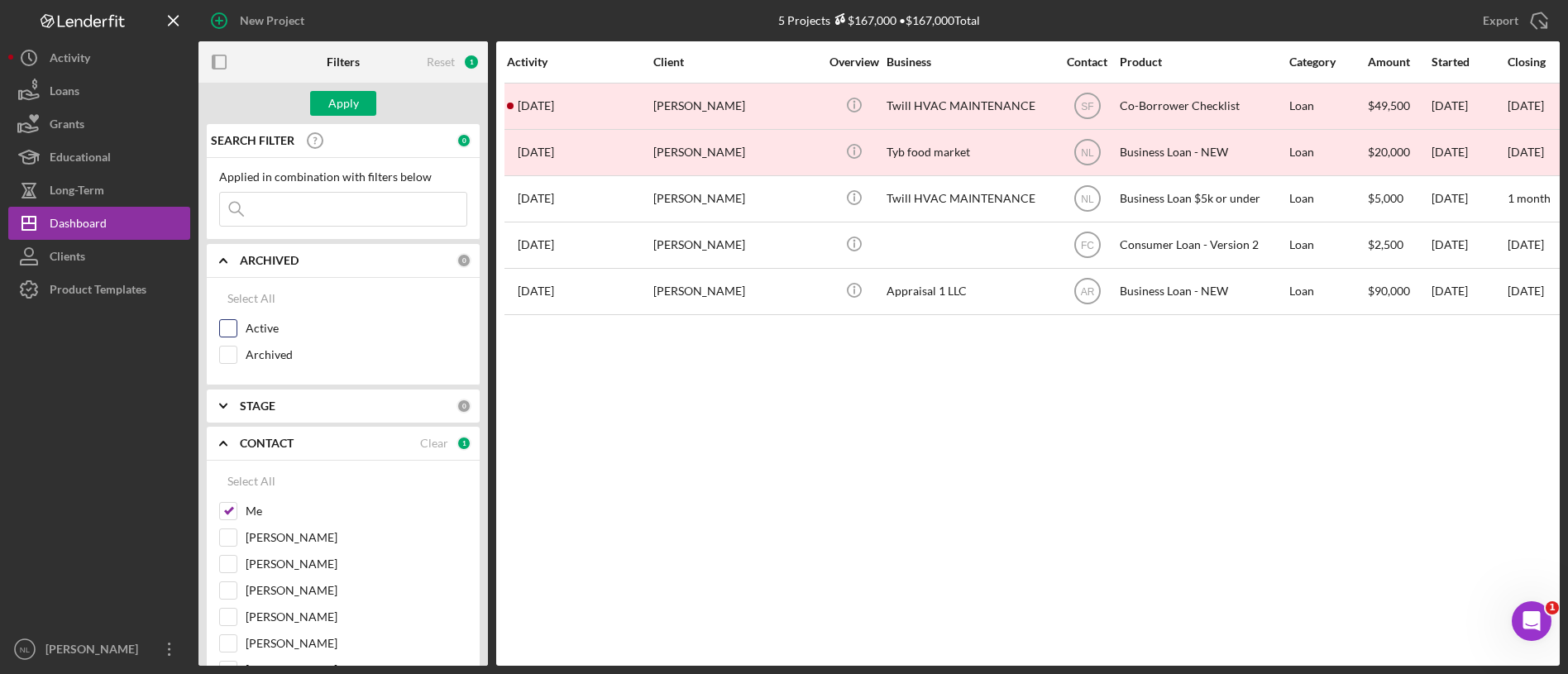
click at [229, 333] on input "Active" at bounding box center [228, 327] width 16 height 16
checkbox input "true"
click at [329, 108] on div "Apply" at bounding box center [344, 104] width 30 height 25
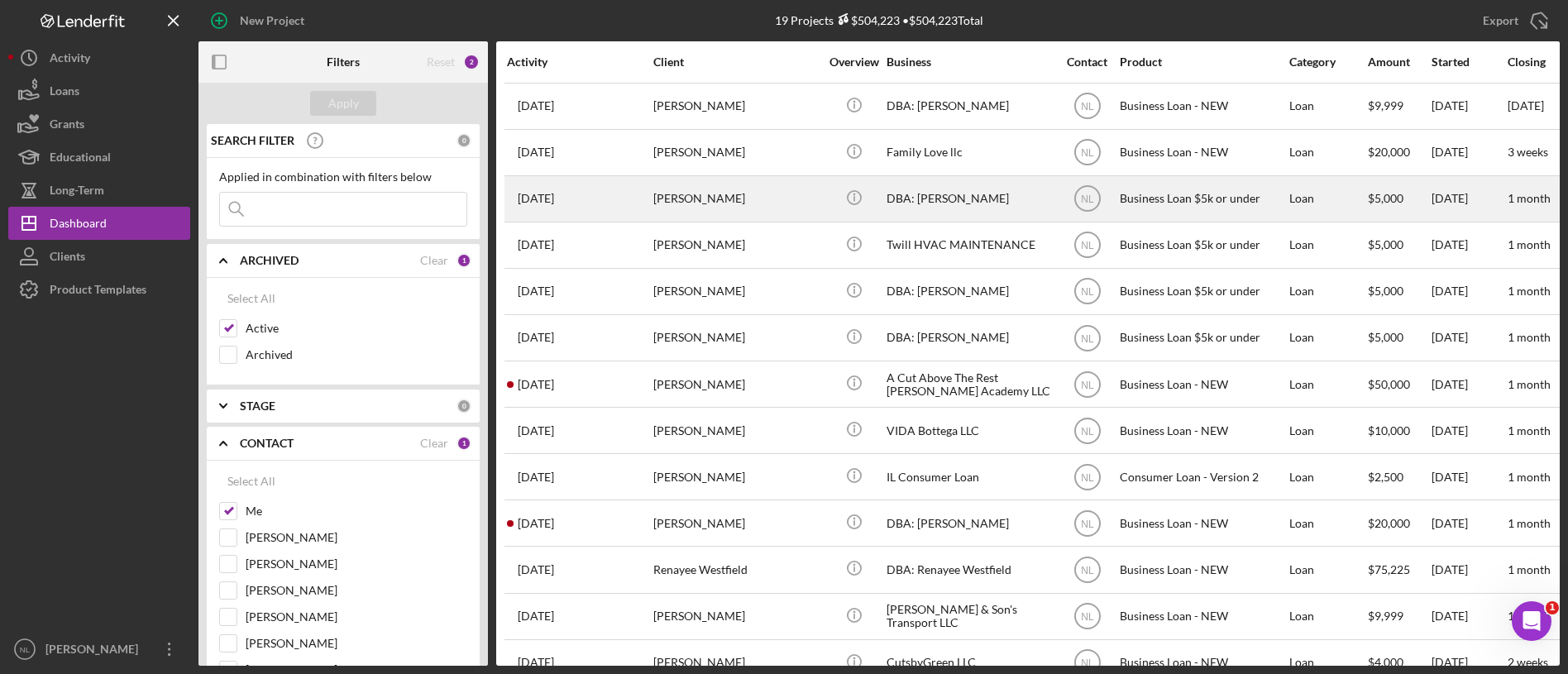
click at [612, 202] on div "[DATE] [PERSON_NAME]" at bounding box center [579, 199] width 145 height 44
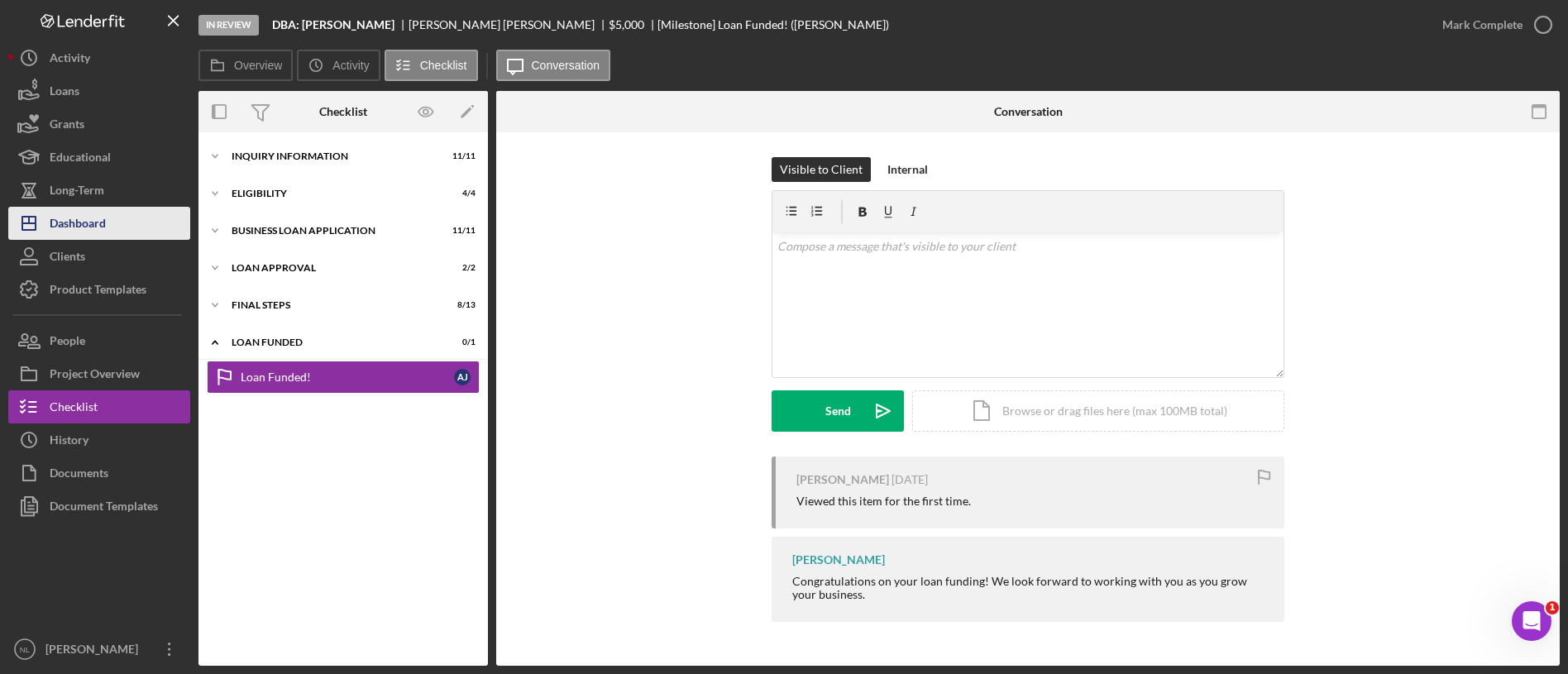
click at [153, 220] on button "Icon/Dashboard Dashboard" at bounding box center [99, 223] width 182 height 33
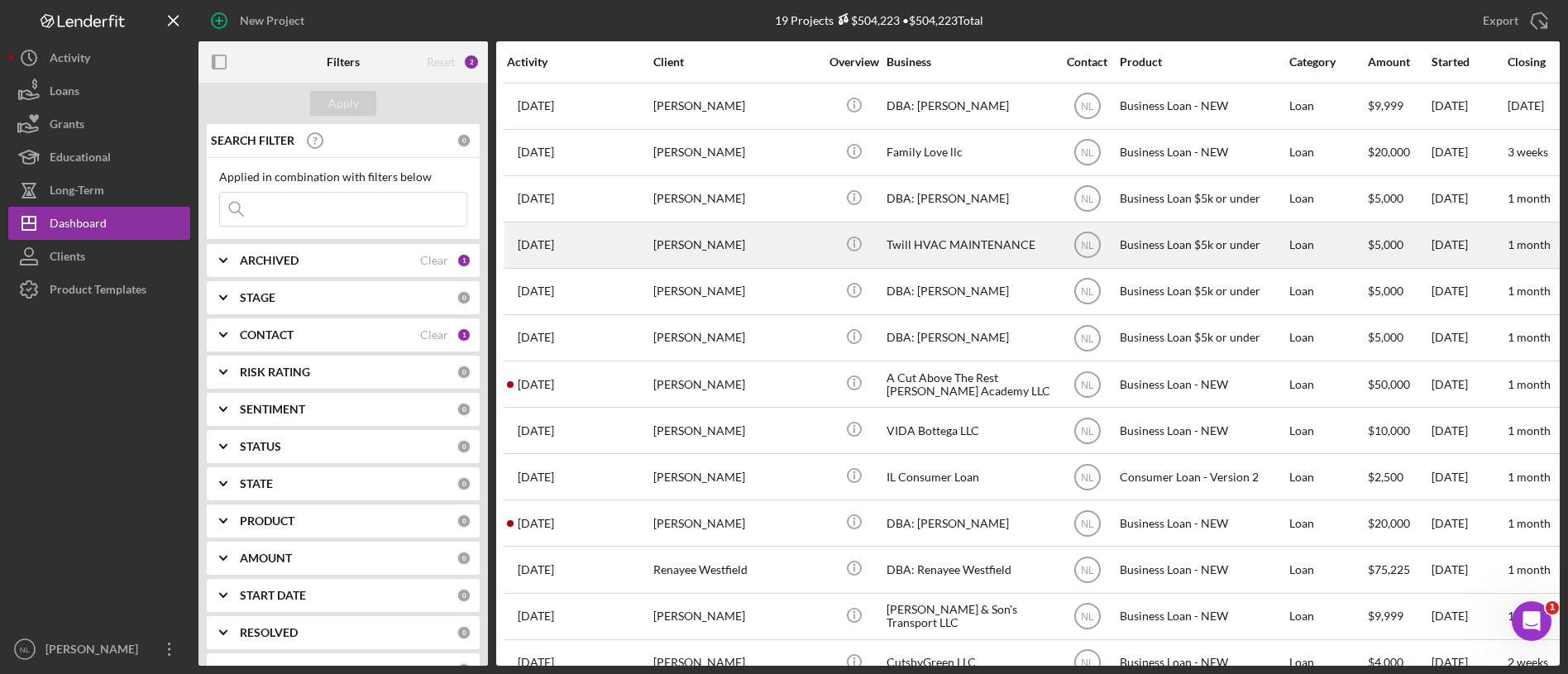
click at [693, 243] on div "[PERSON_NAME]" at bounding box center [736, 245] width 166 height 44
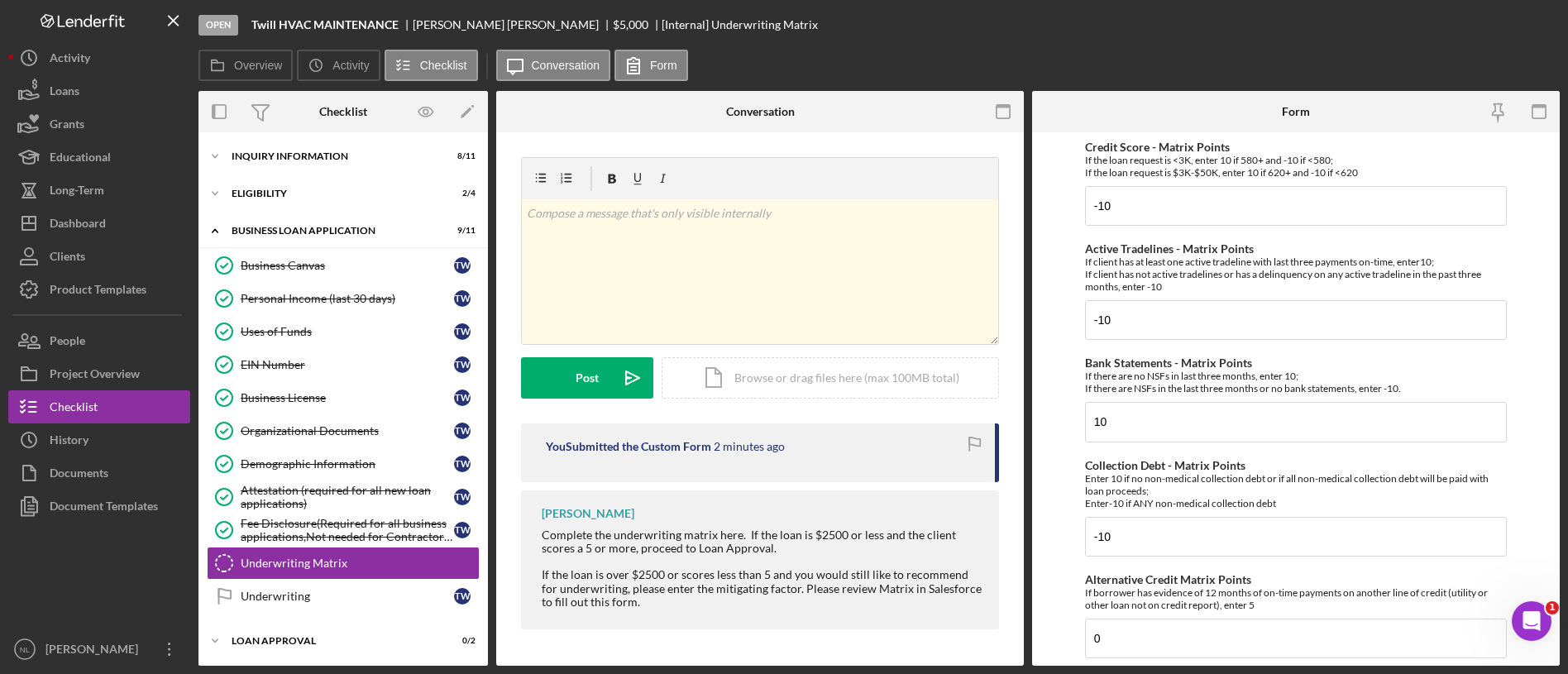
scroll to position [73, 0]
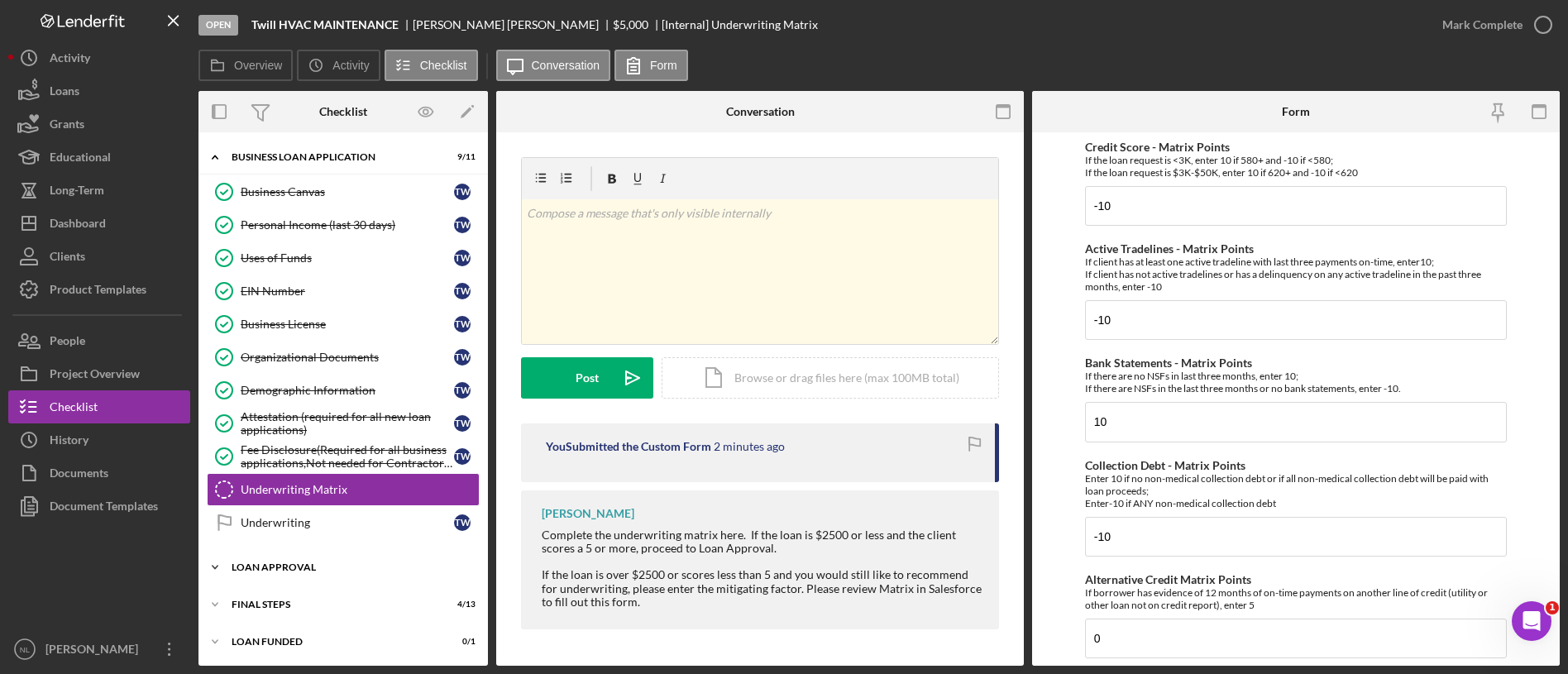
click at [277, 573] on div "Icon/Expander Loan Approval 0 / 2" at bounding box center [343, 566] width 290 height 33
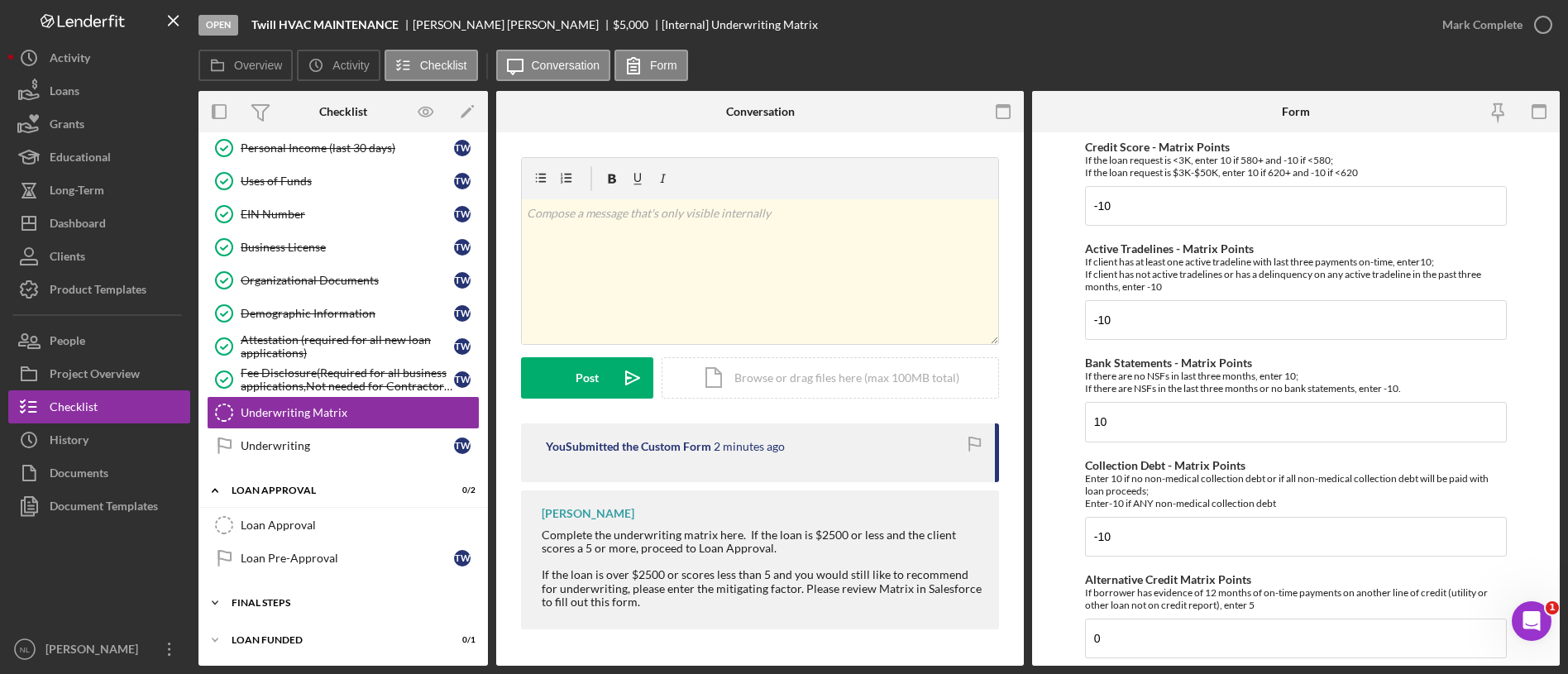
click at [288, 606] on div "Final Steps" at bounding box center [349, 603] width 235 height 10
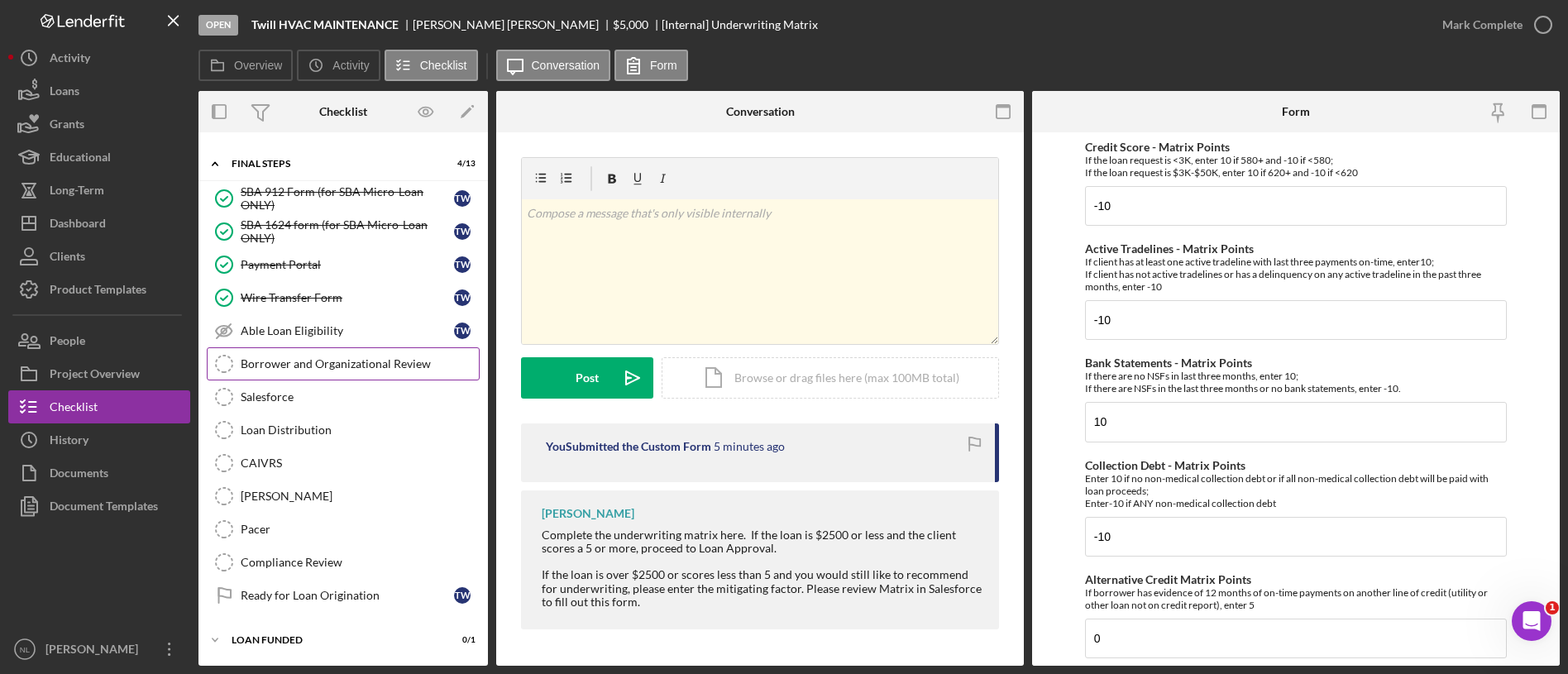
click at [340, 367] on div "Borrower and Organizational Review" at bounding box center [360, 364] width 238 height 13
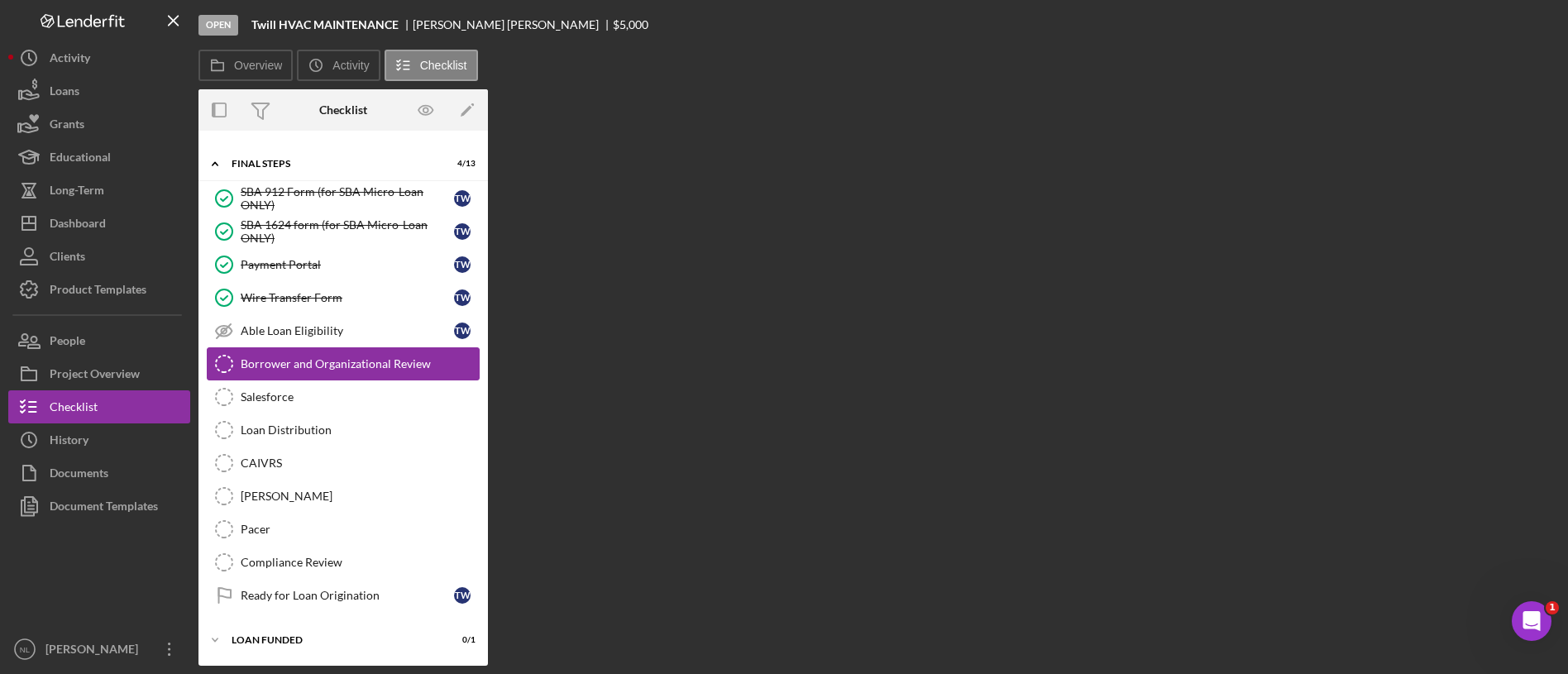
scroll to position [589, 0]
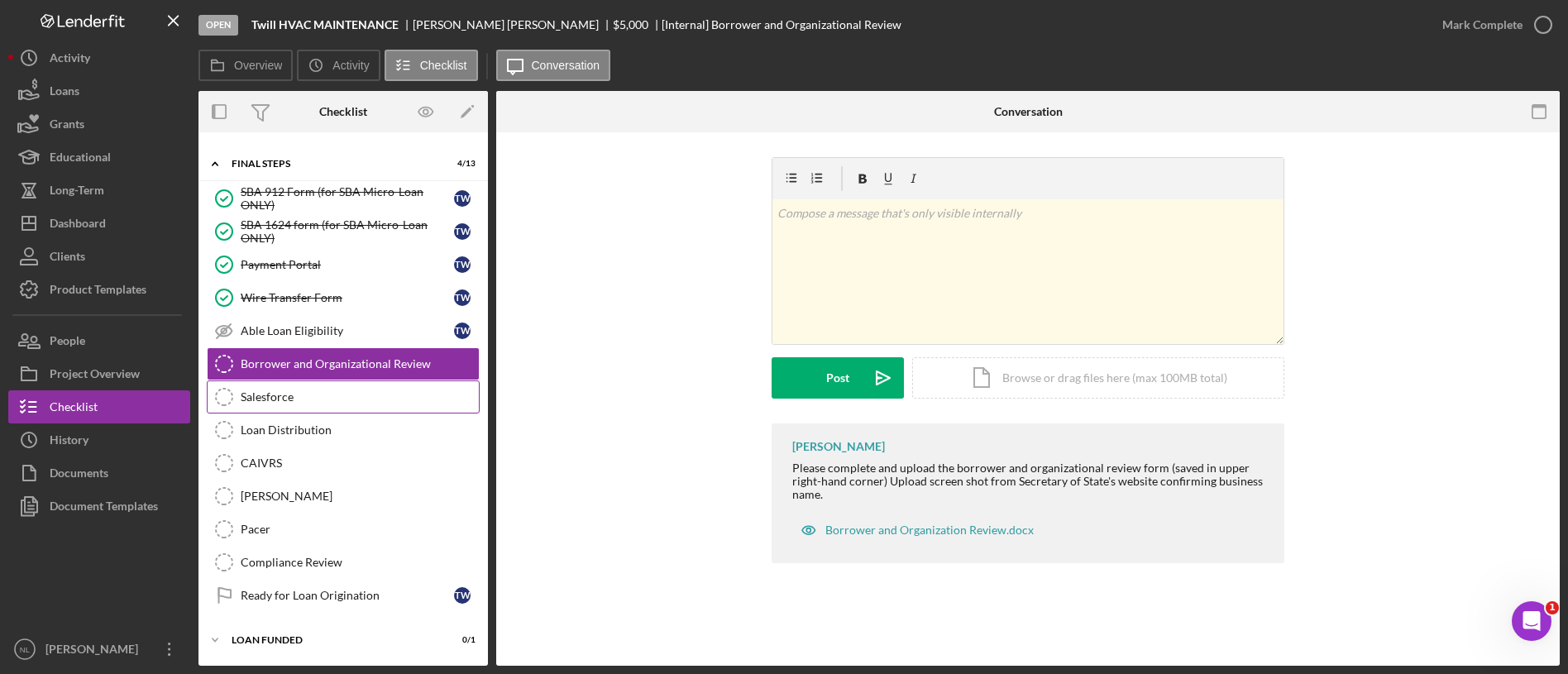
click at [316, 393] on div "Salesforce" at bounding box center [360, 397] width 238 height 13
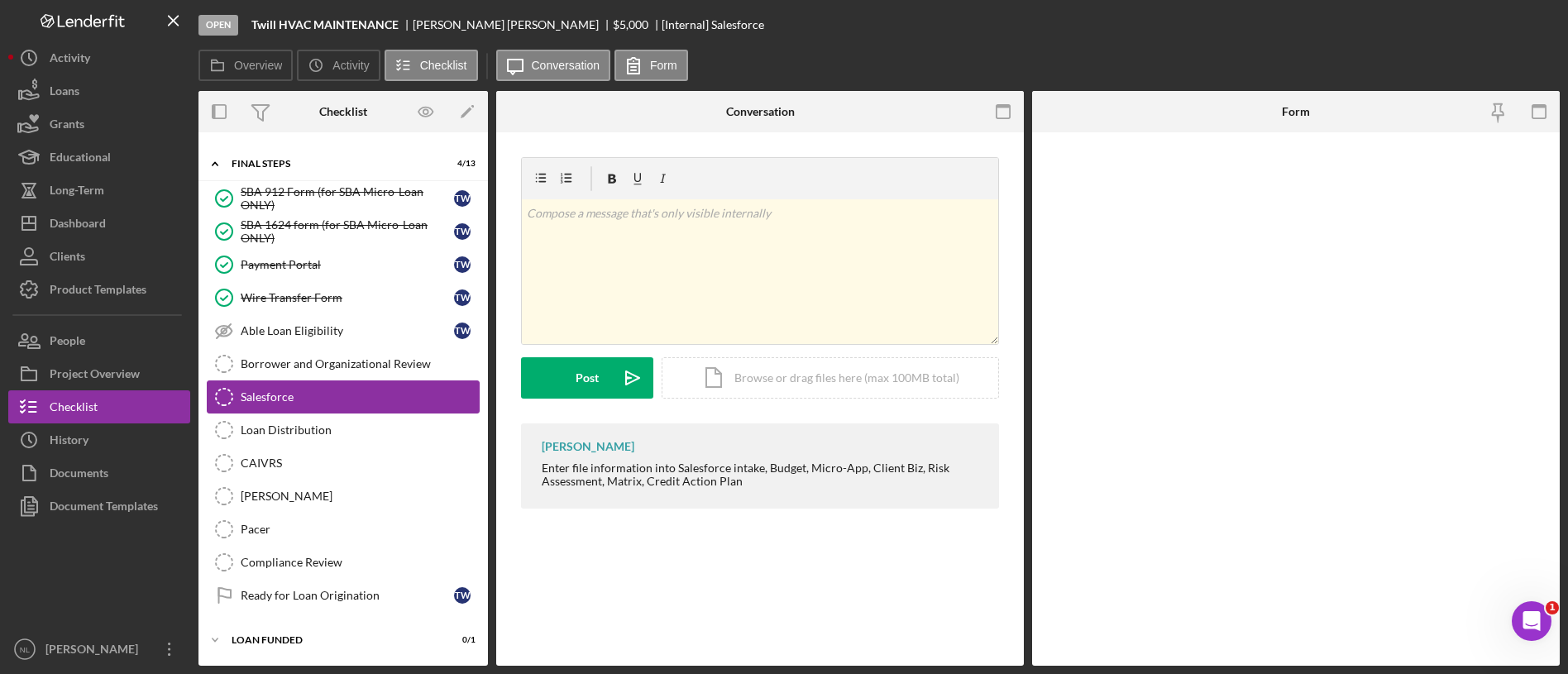
scroll to position [589, 0]
click at [316, 393] on div "Salesforce" at bounding box center [360, 397] width 238 height 13
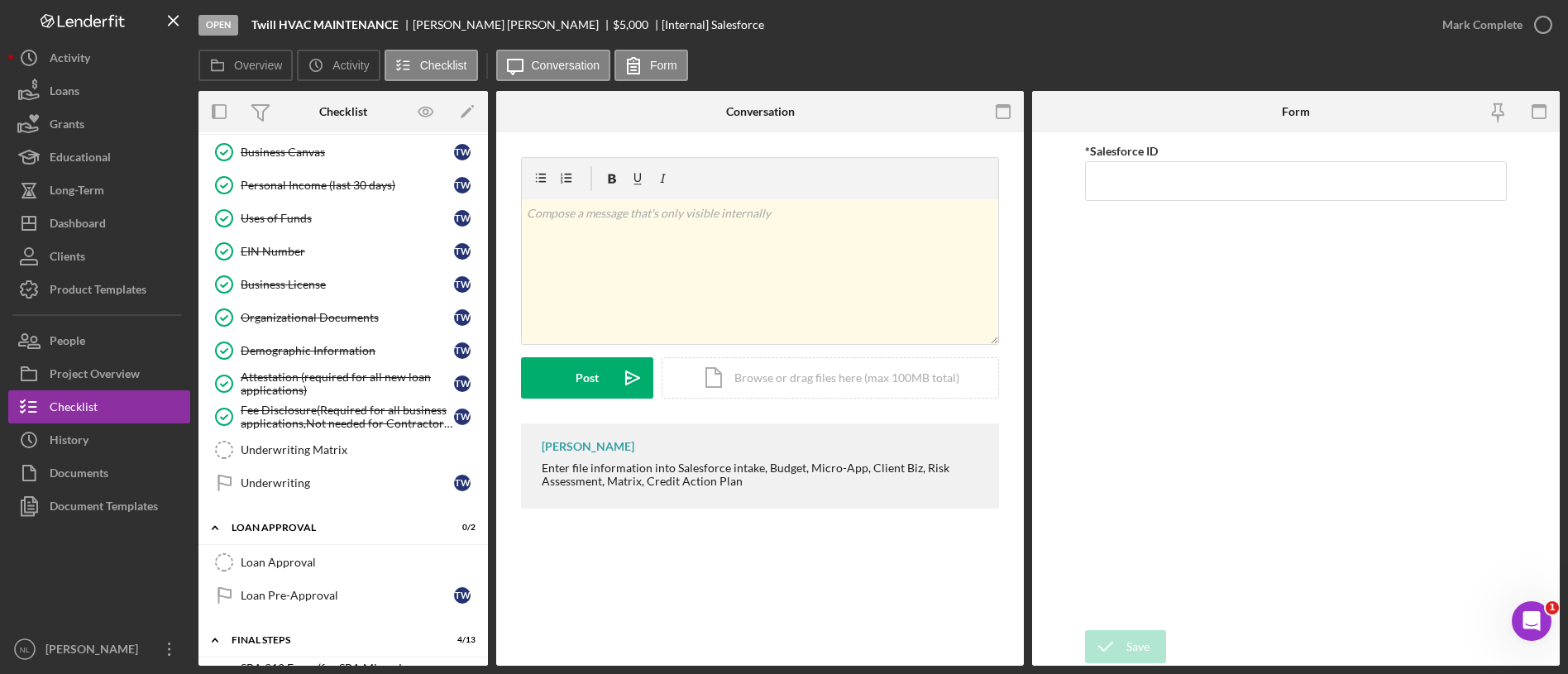
scroll to position [0, 0]
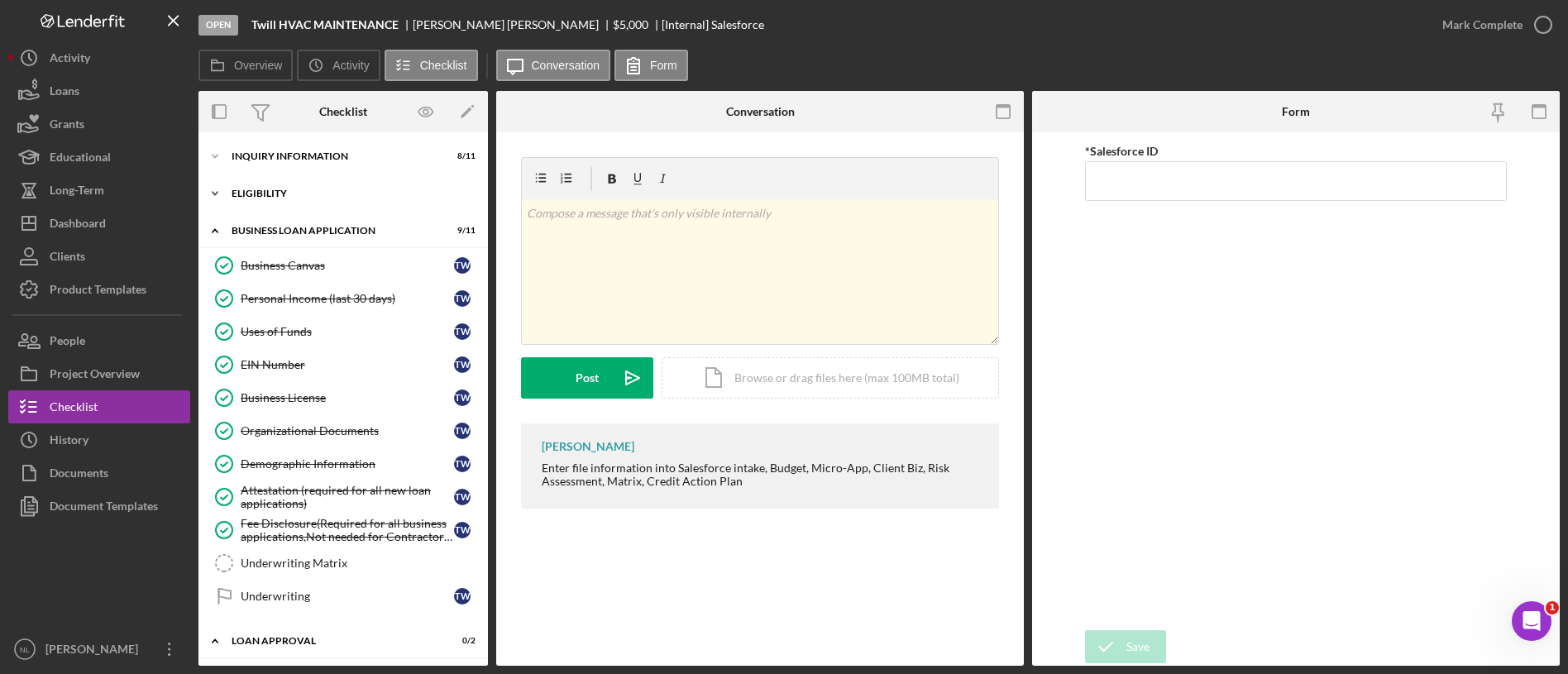
click at [268, 200] on div "Icon/Expander Eligibility 2 / 4" at bounding box center [343, 193] width 290 height 33
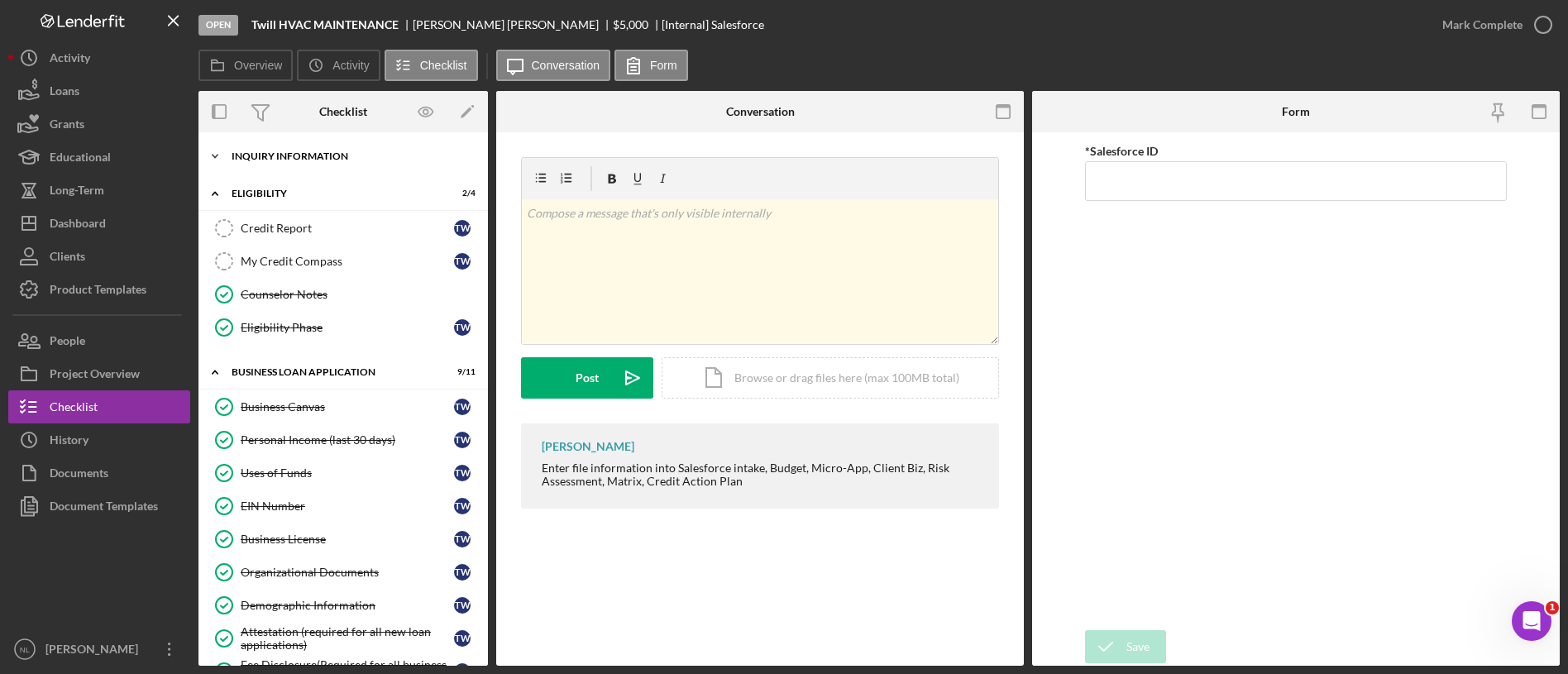
click at [268, 163] on div "Icon/Expander INQUIRY INFORMATION 8 / 11" at bounding box center [343, 156] width 290 height 33
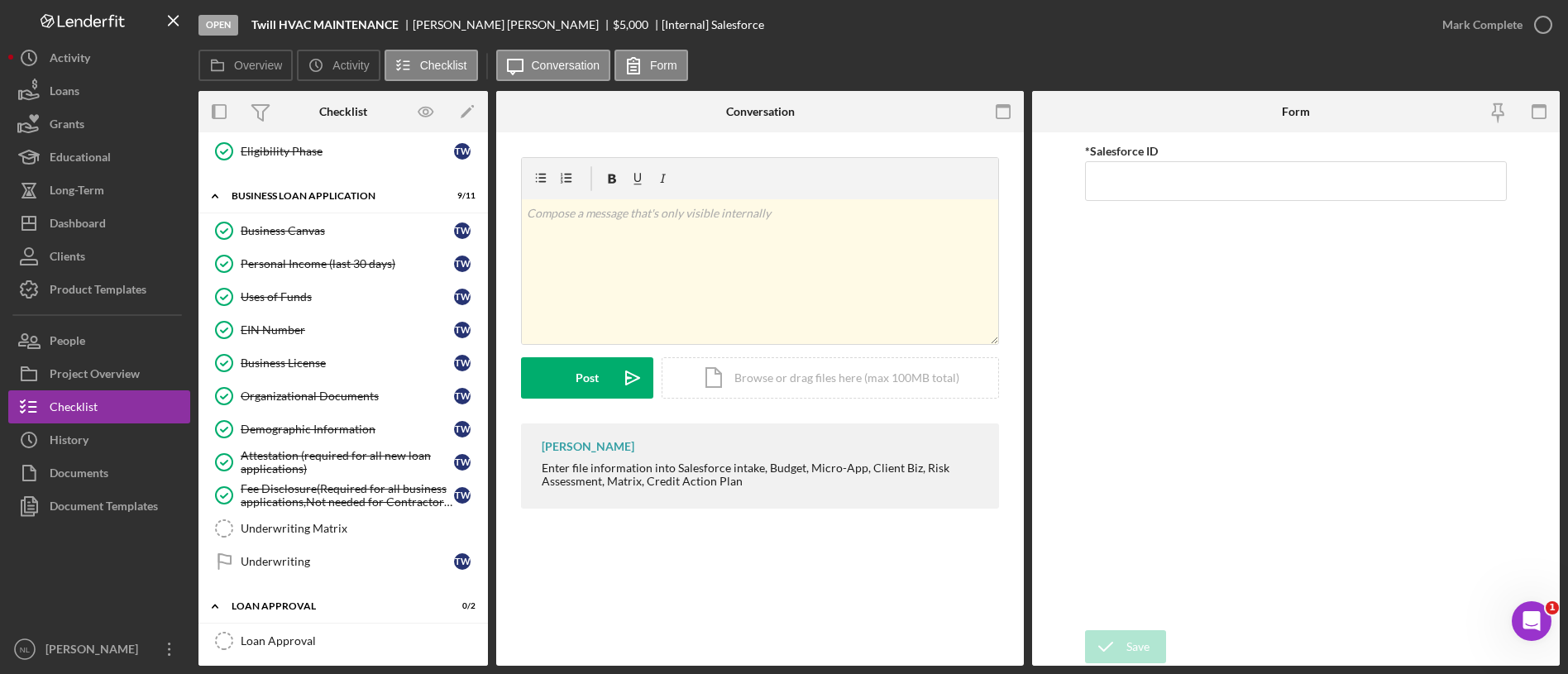
scroll to position [575, 0]
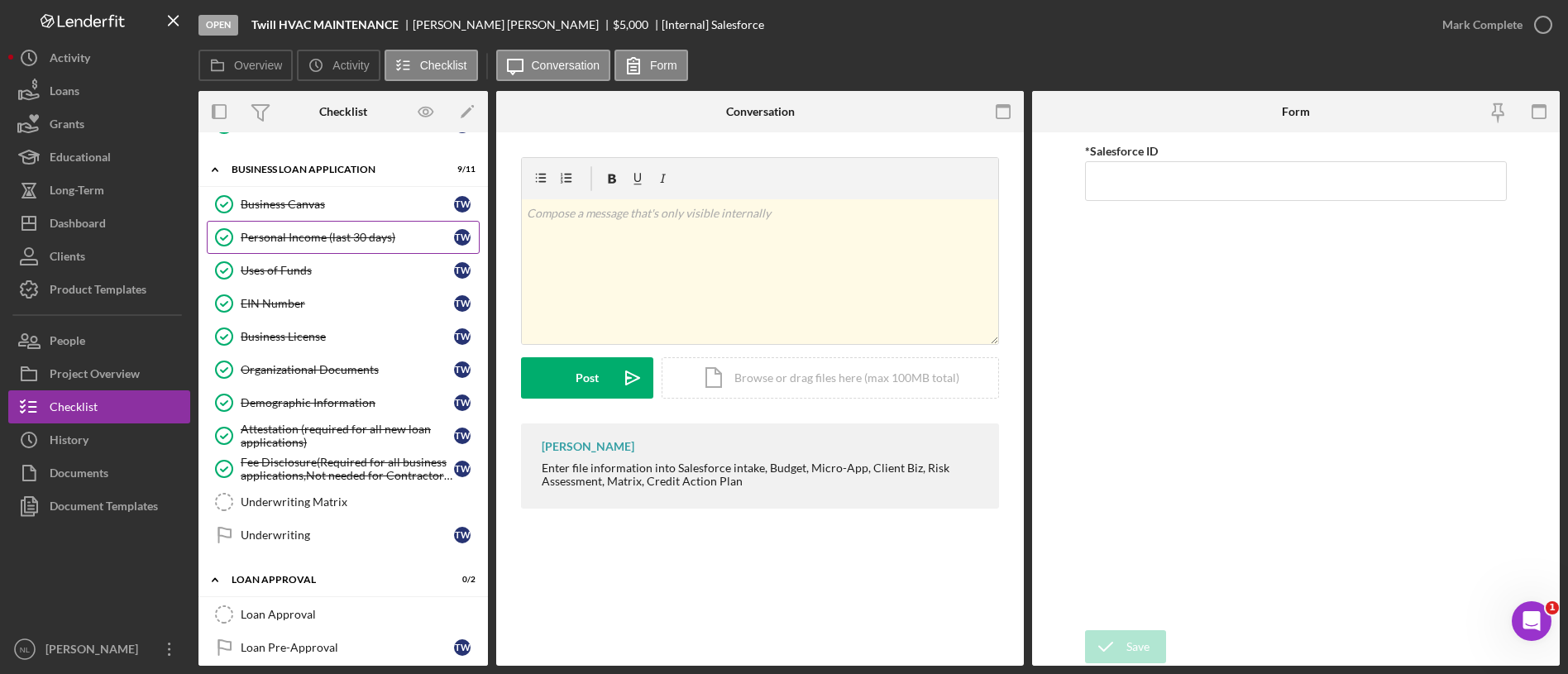
click at [352, 248] on link "Personal Income (last 30 days) Personal Income (last 30 days) T W" at bounding box center [343, 237] width 273 height 33
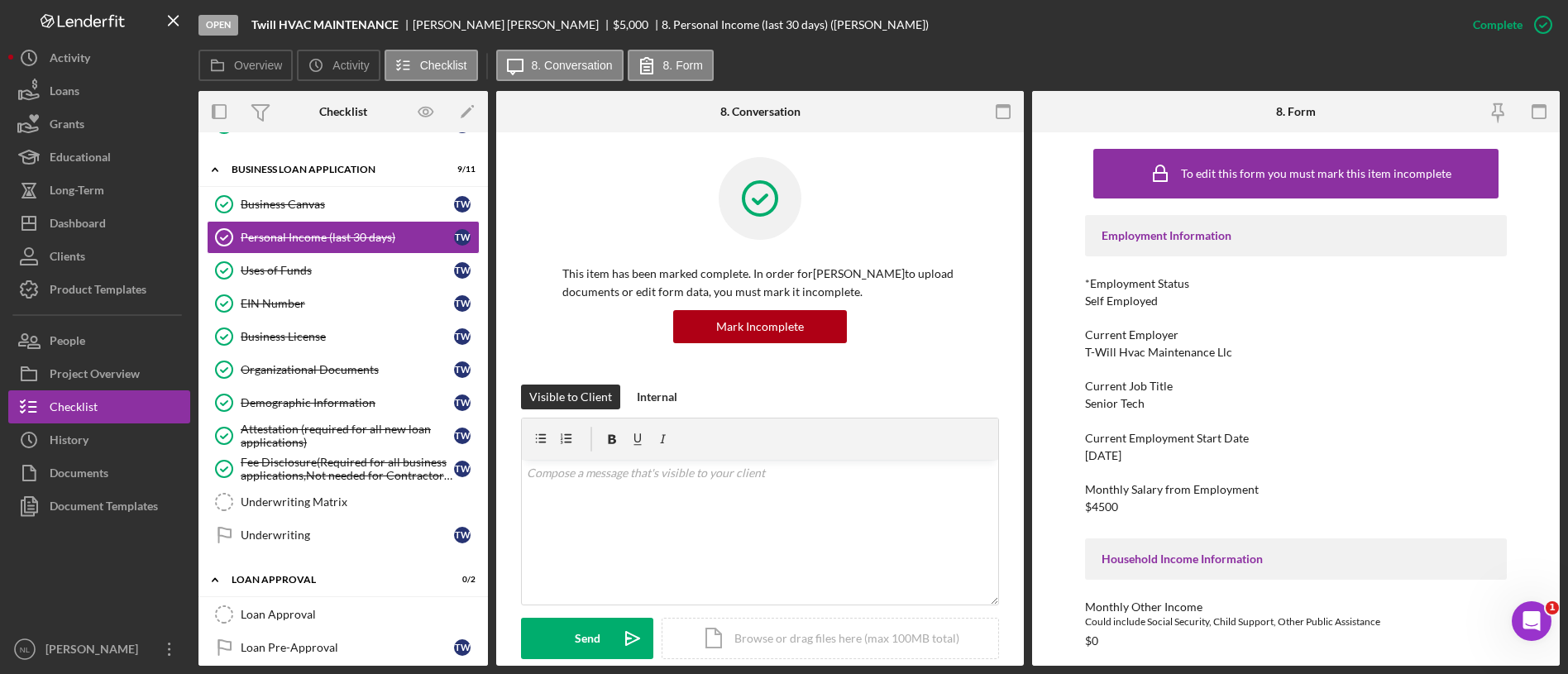
scroll to position [398, 0]
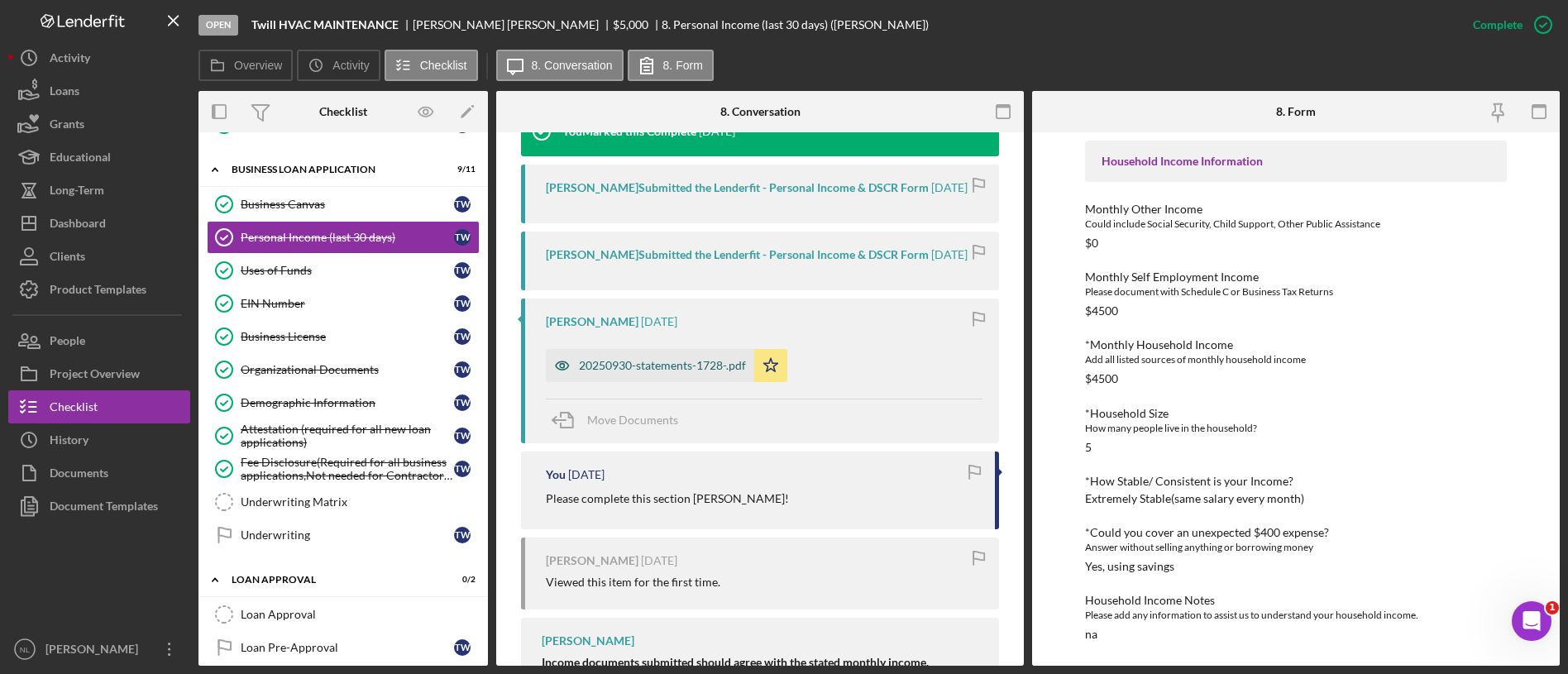
click at [694, 362] on div "20250930-statements-1728-.pdf" at bounding box center [662, 366] width 167 height 13
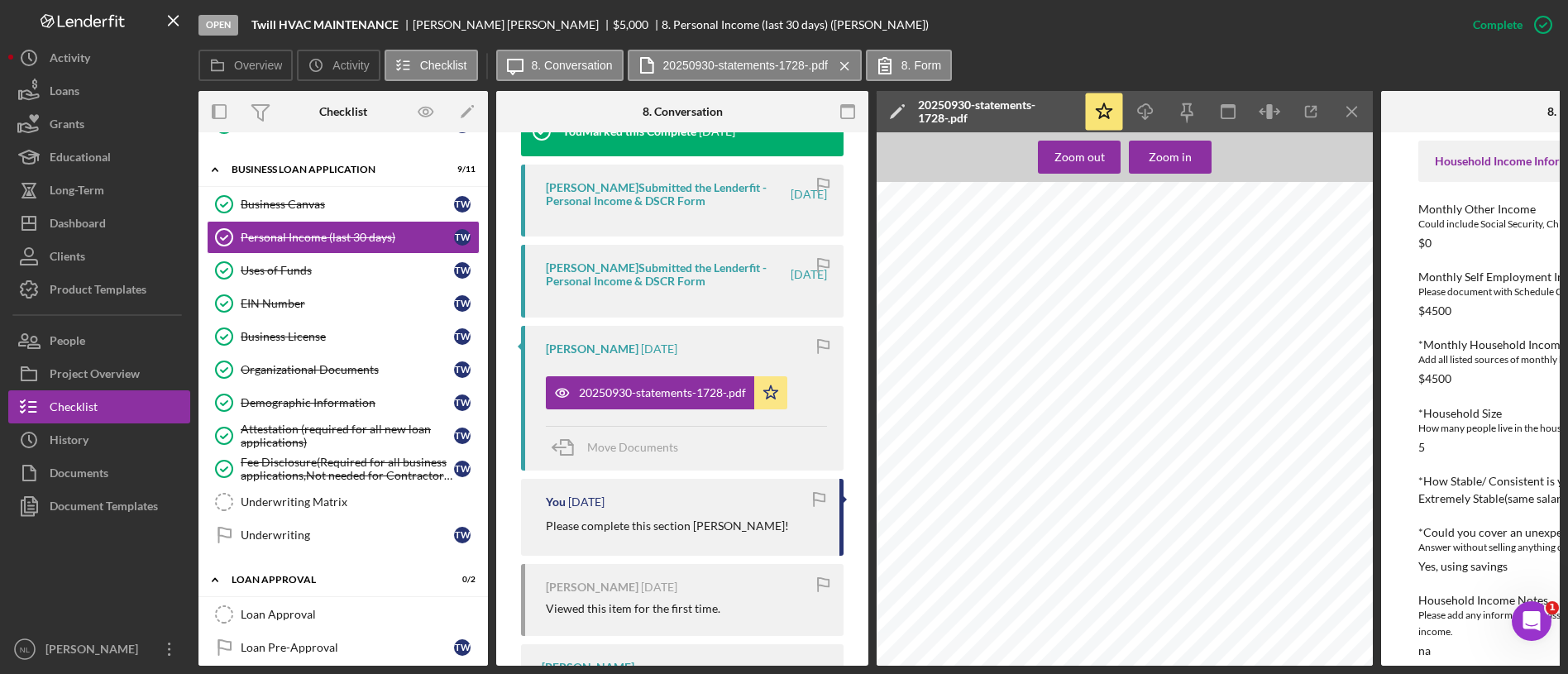
scroll to position [0, 0]
drag, startPoint x: 1241, startPoint y: 269, endPoint x: 1345, endPoint y: 118, distance: 183.3
click at [1345, 118] on icon "Icon/Menu Close" at bounding box center [1352, 111] width 37 height 37
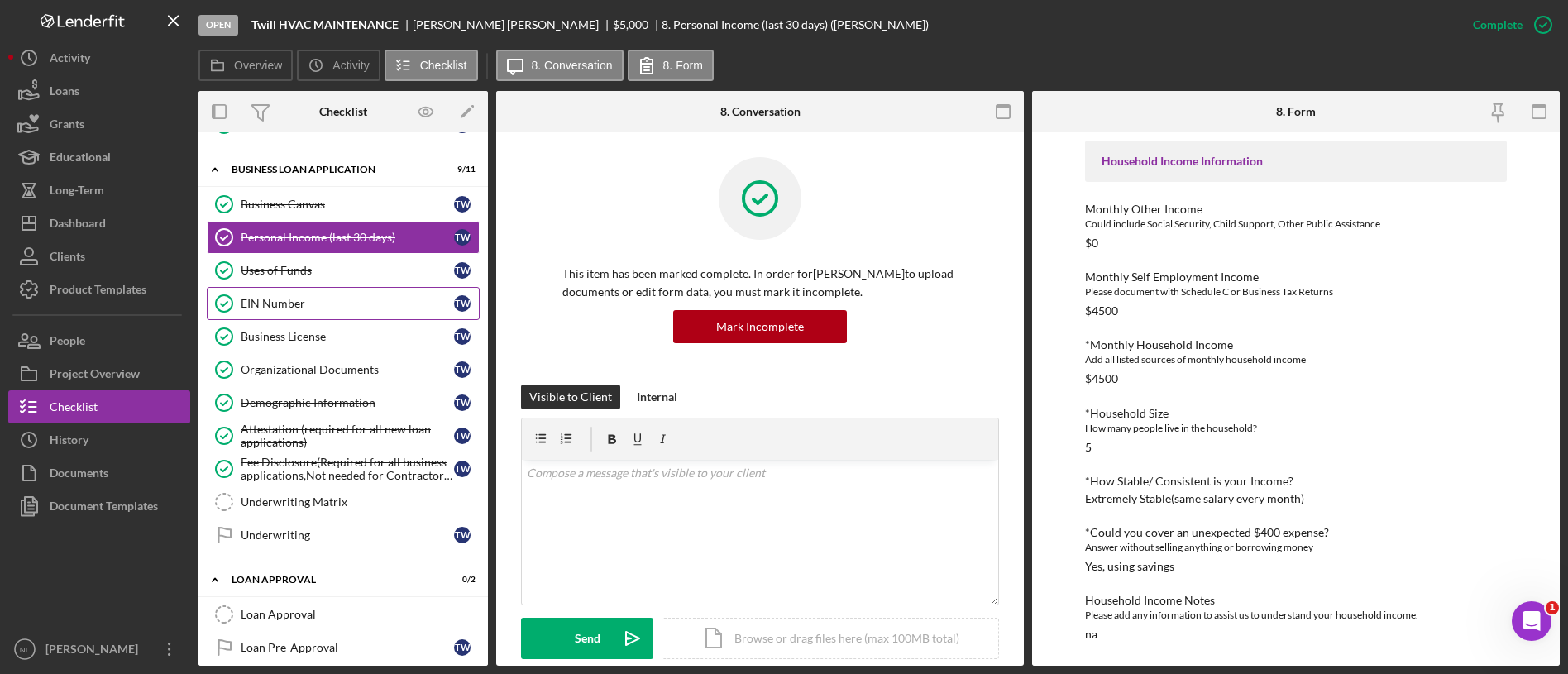
click at [278, 310] on link "EIN Number EIN Number T W" at bounding box center [343, 303] width 273 height 33
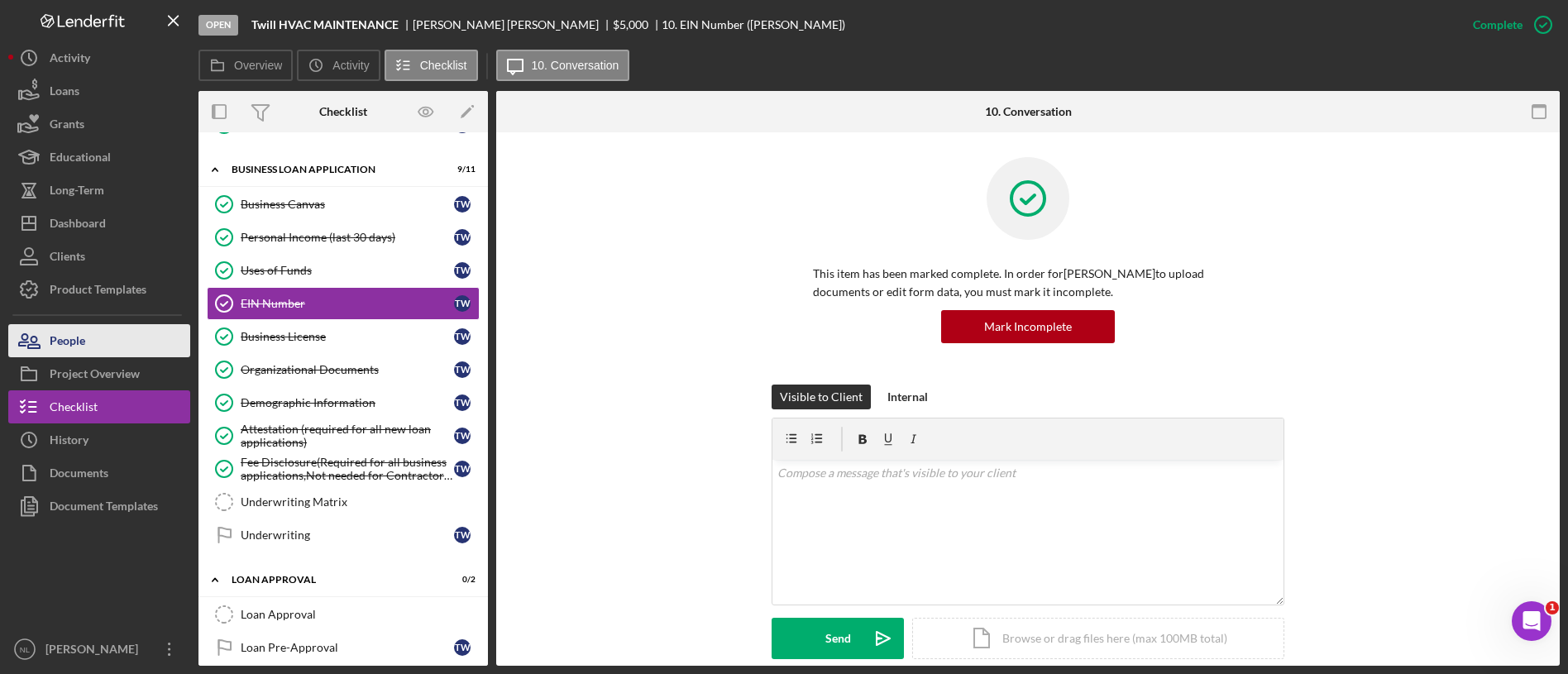
click at [96, 345] on button "People" at bounding box center [99, 340] width 182 height 33
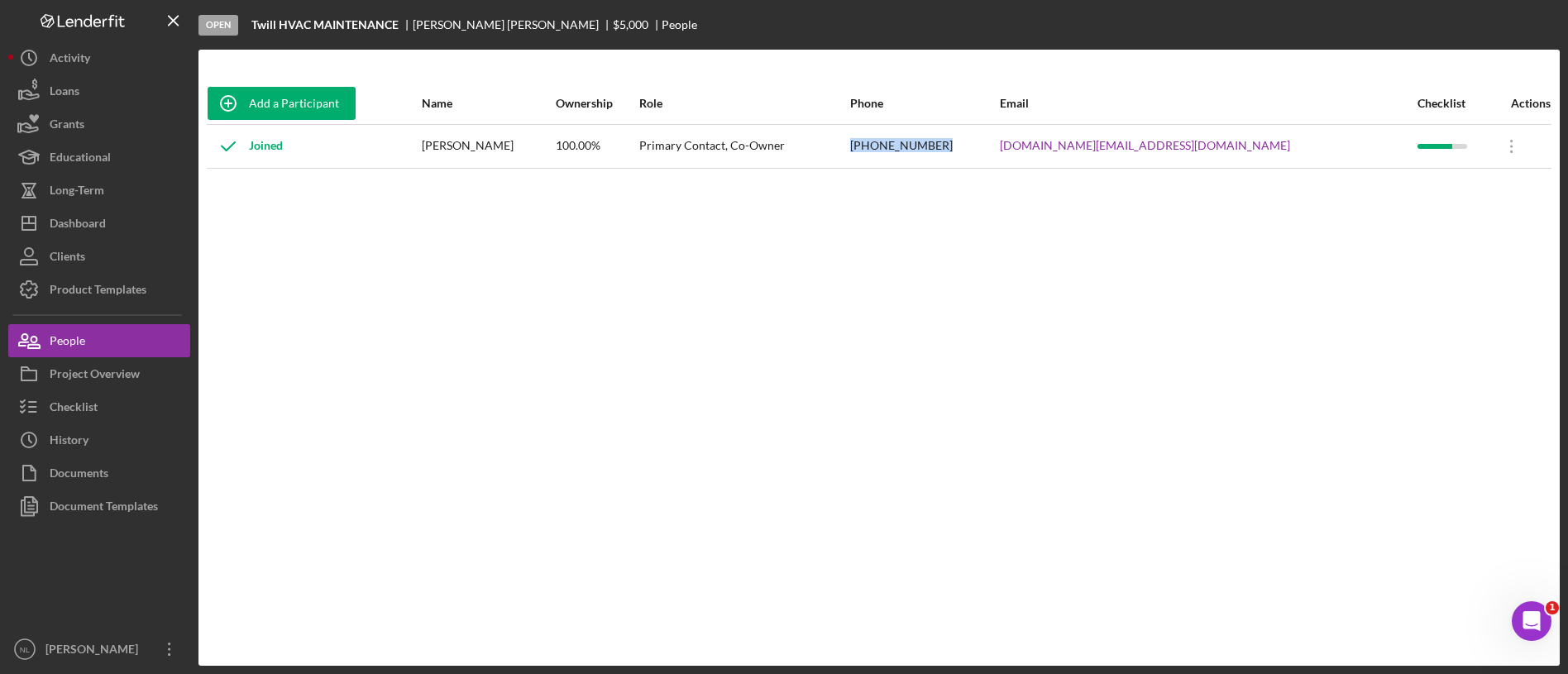
drag, startPoint x: 1116, startPoint y: 142, endPoint x: 977, endPoint y: 142, distance: 139.0
click at [977, 142] on tr "Joined [PERSON_NAME] 100.00% Primary Contact, Co-Owner [PHONE_NUMBER] [DOMAIN_N…" at bounding box center [879, 146] width 1345 height 44
copy tr "[PHONE_NUMBER]"
click at [1176, 148] on link "[DOMAIN_NAME][EMAIL_ADDRESS][DOMAIN_NAME]" at bounding box center [1145, 146] width 291 height 13
click at [142, 417] on button "Checklist" at bounding box center [99, 406] width 182 height 33
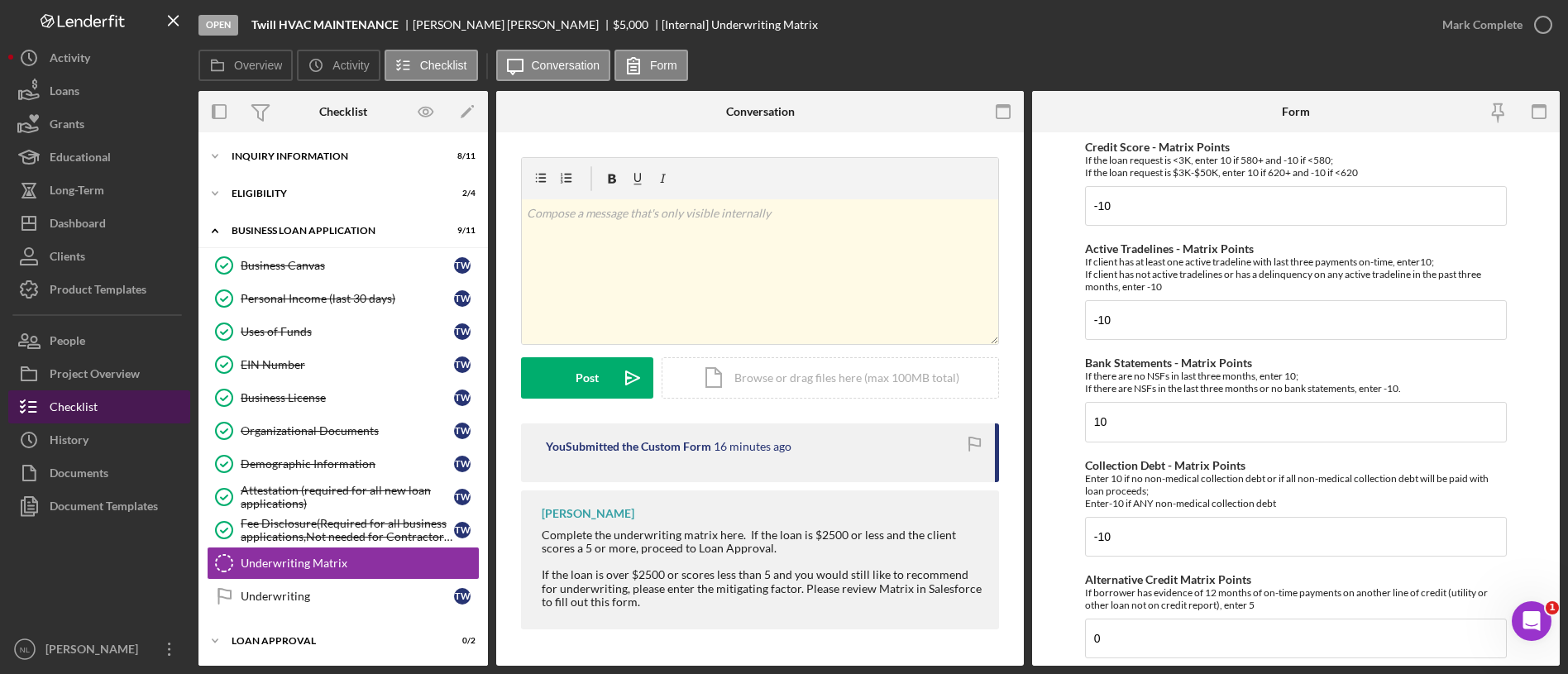
scroll to position [73, 0]
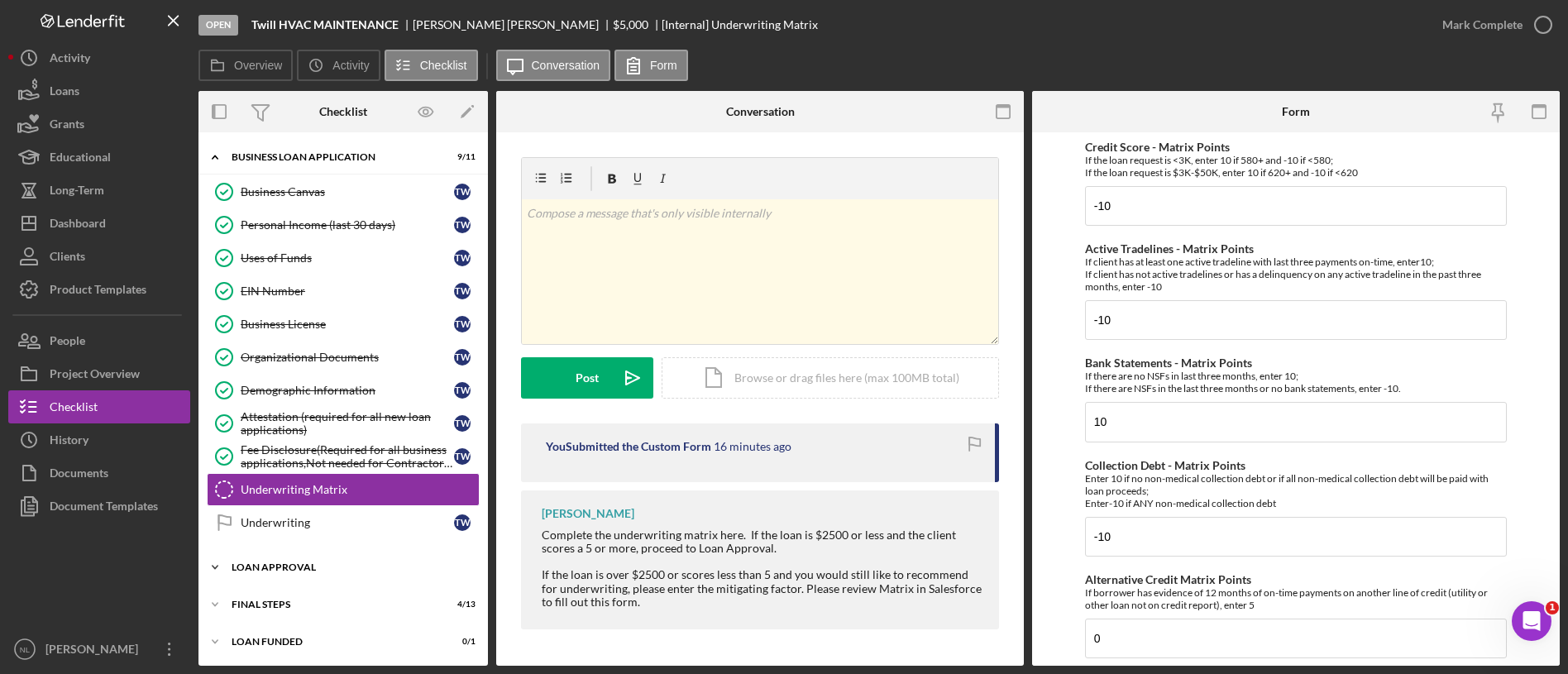
click at [291, 554] on div "Icon/Expander Loan Approval 0 / 2" at bounding box center [343, 566] width 290 height 33
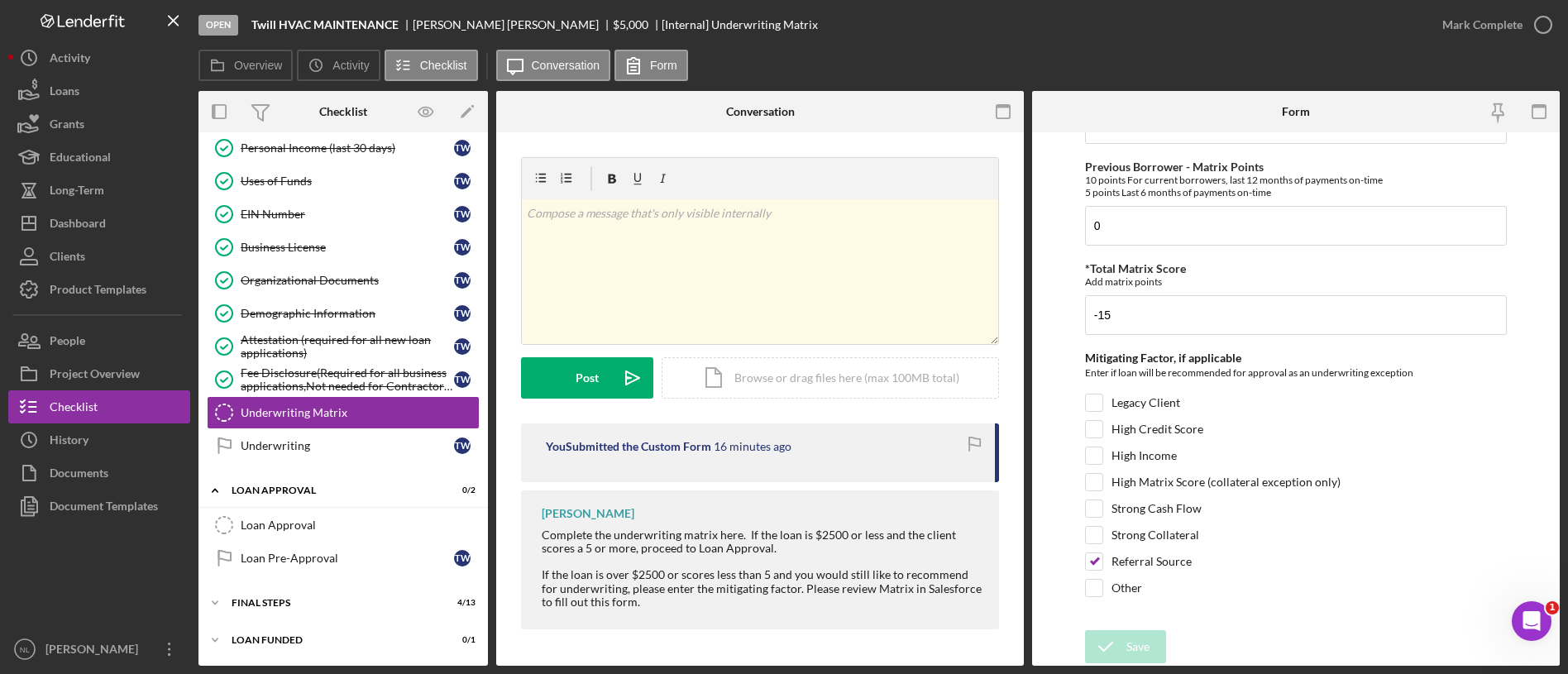
scroll to position [0, 0]
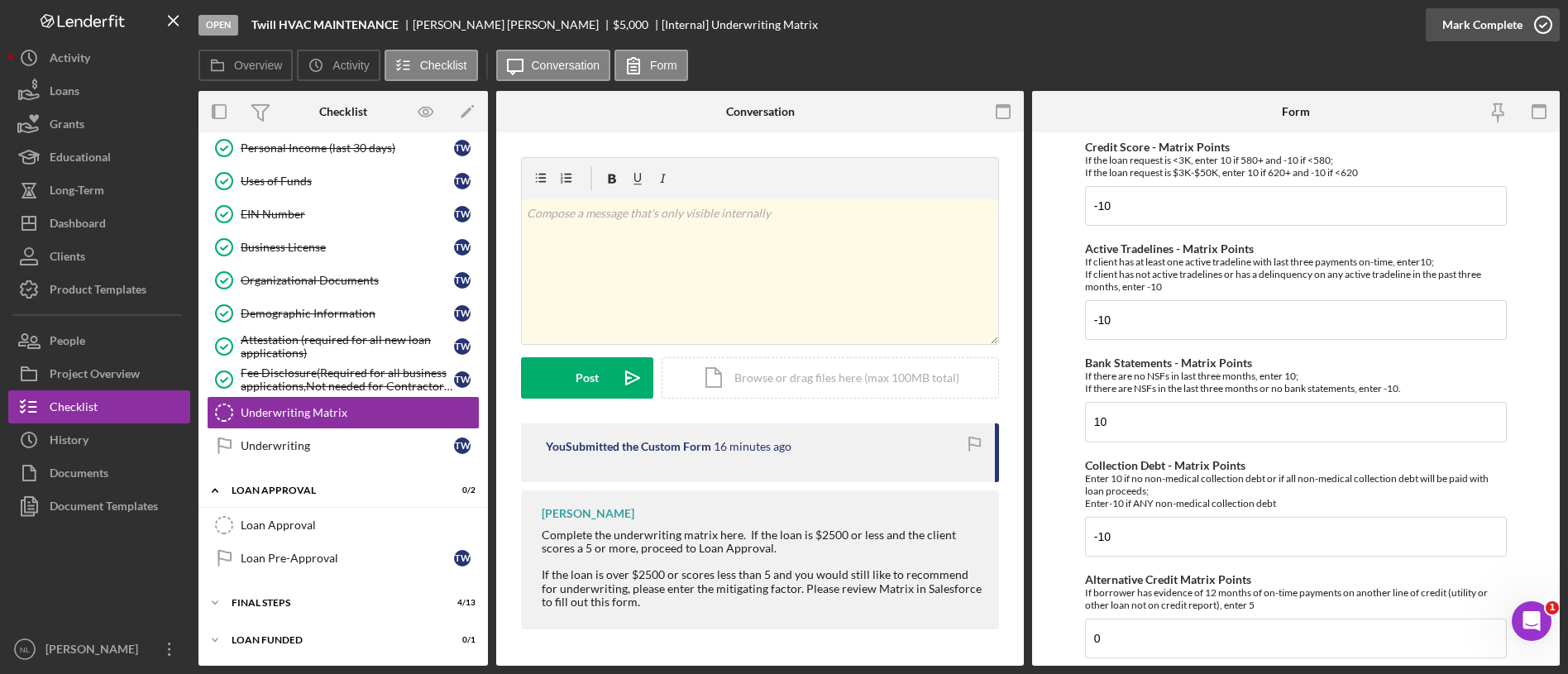
click at [1513, 21] on div "Mark Complete" at bounding box center [1482, 25] width 80 height 33
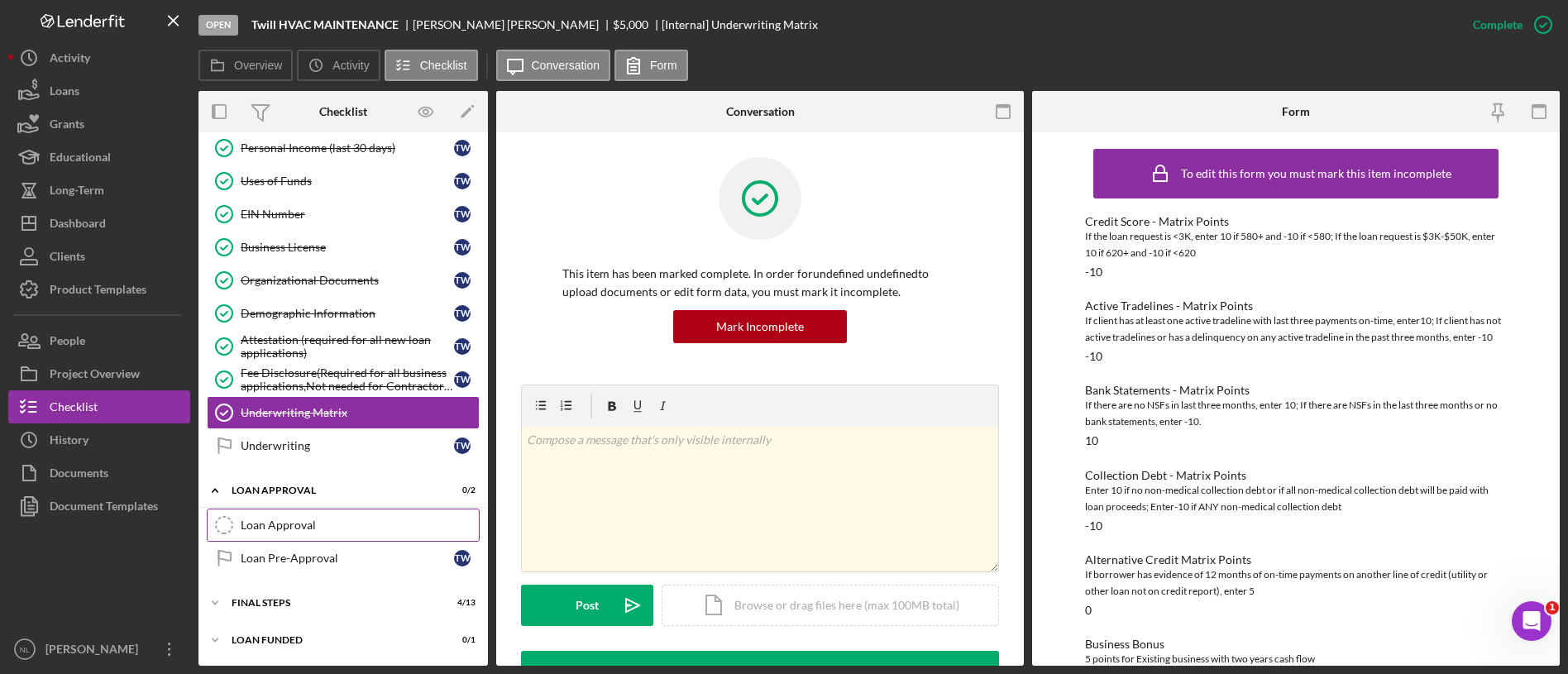
click at [350, 514] on link "Loan Approval Loan Approval" at bounding box center [343, 525] width 273 height 33
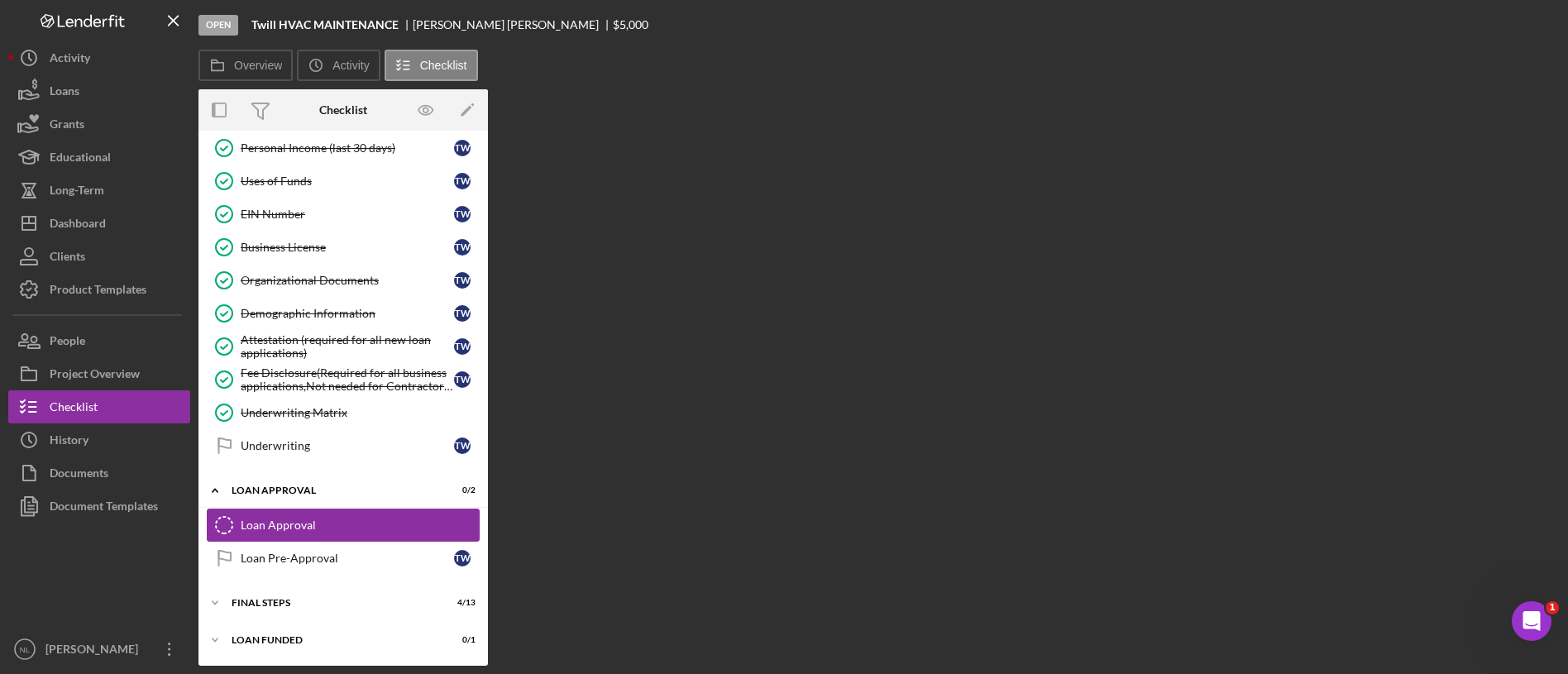
scroll to position [150, 0]
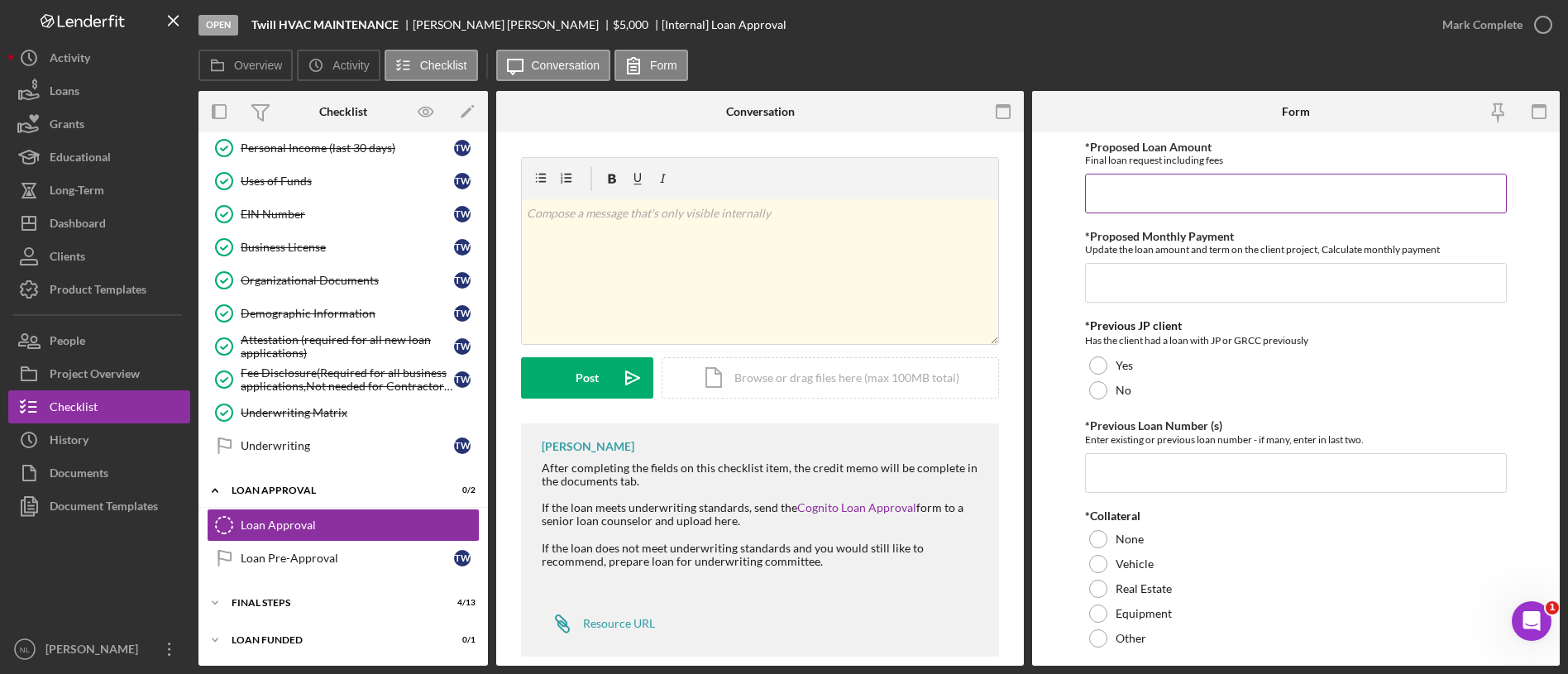
click at [1152, 186] on input "*Proposed Loan Amount" at bounding box center [1296, 193] width 422 height 40
type input "$4,999.99"
click at [1115, 294] on input "*Proposed Monthly Payment" at bounding box center [1296, 283] width 422 height 40
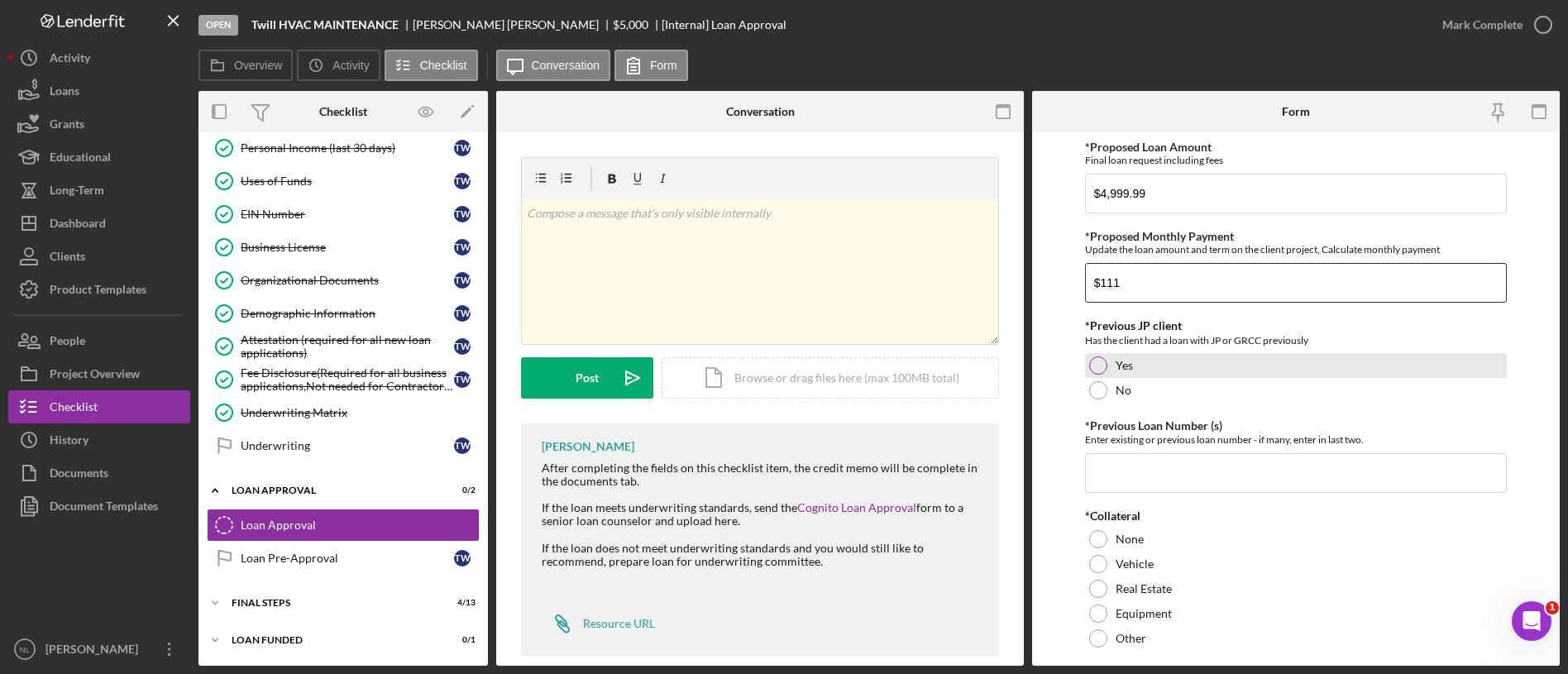
type input "$111"
click at [1096, 374] on div "Yes" at bounding box center [1296, 366] width 422 height 25
click at [1133, 486] on input "*Previous Loan Number (s)" at bounding box center [1296, 473] width 422 height 40
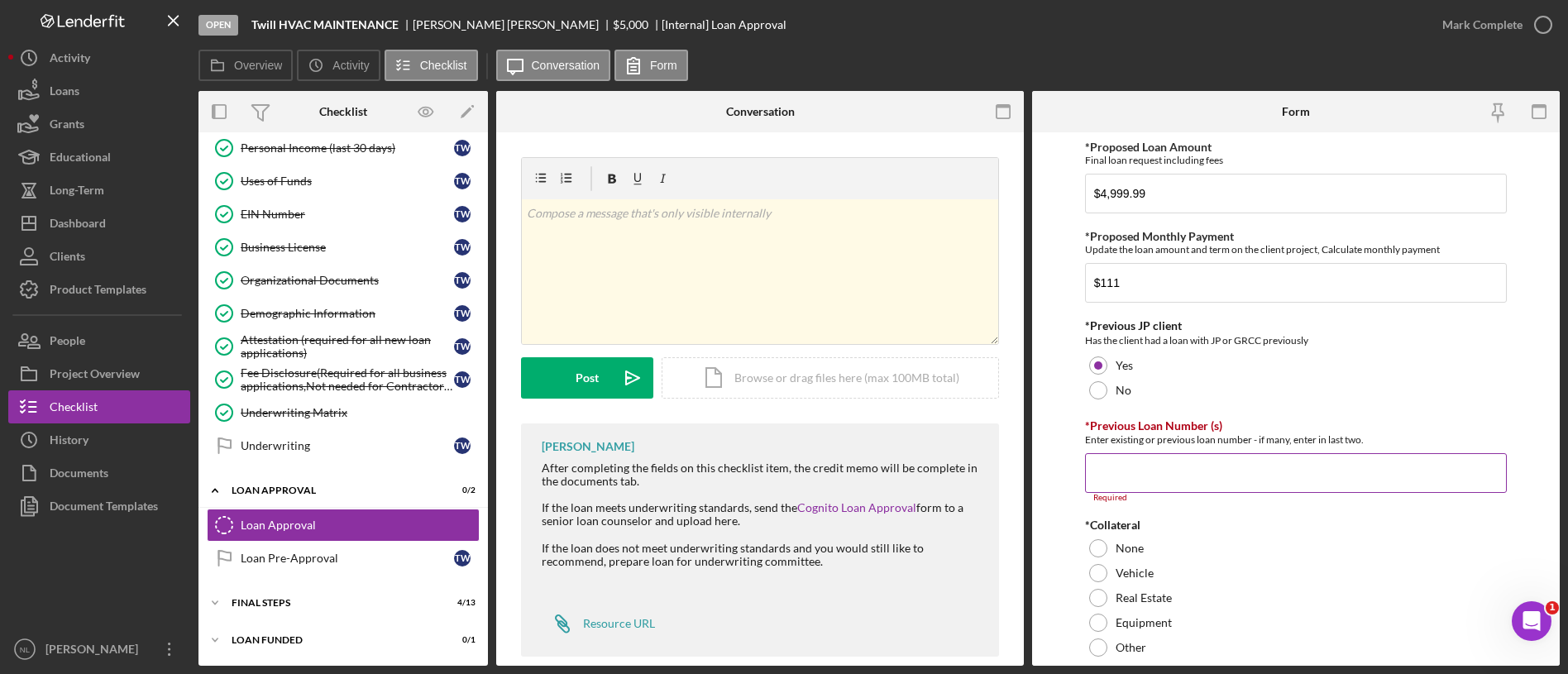
paste input "2023-818"
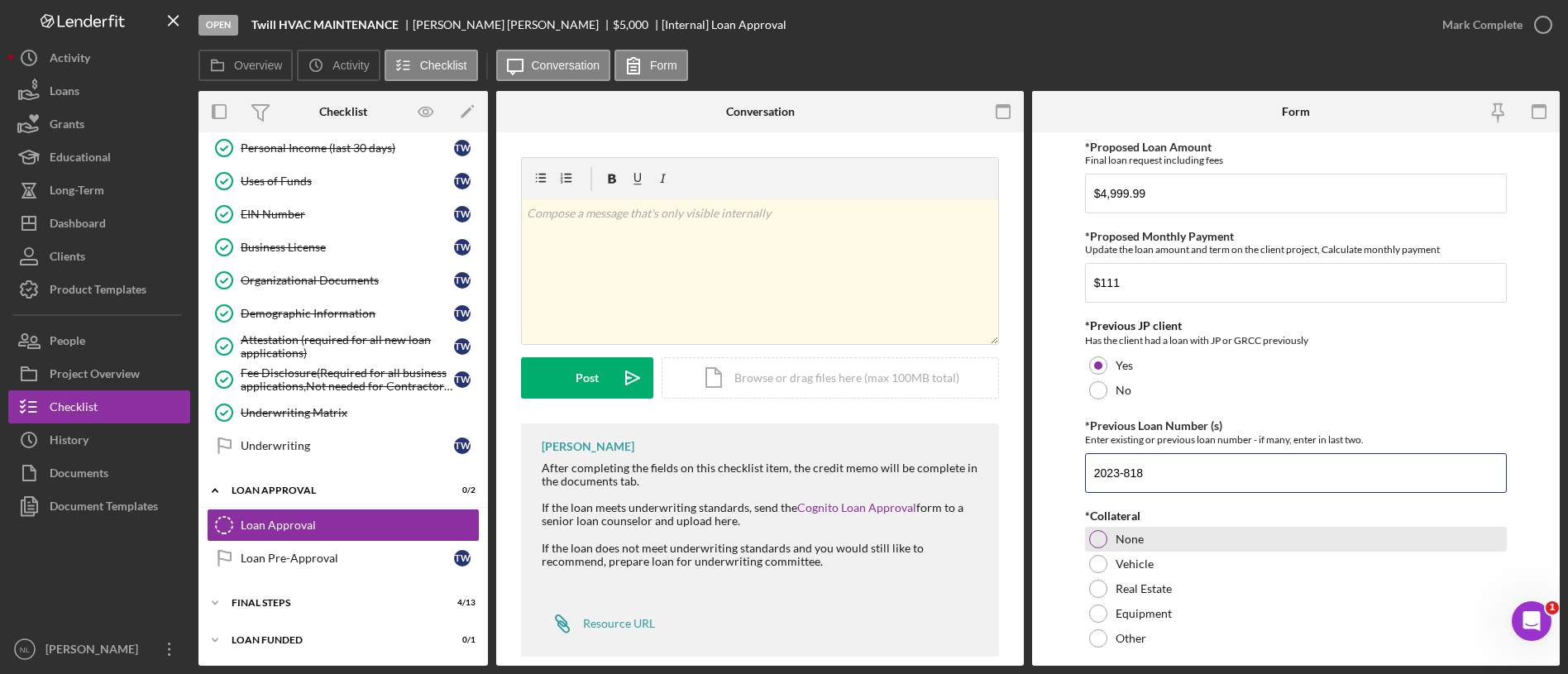
type input "2023-818"
click at [1114, 531] on div "None" at bounding box center [1296, 539] width 422 height 25
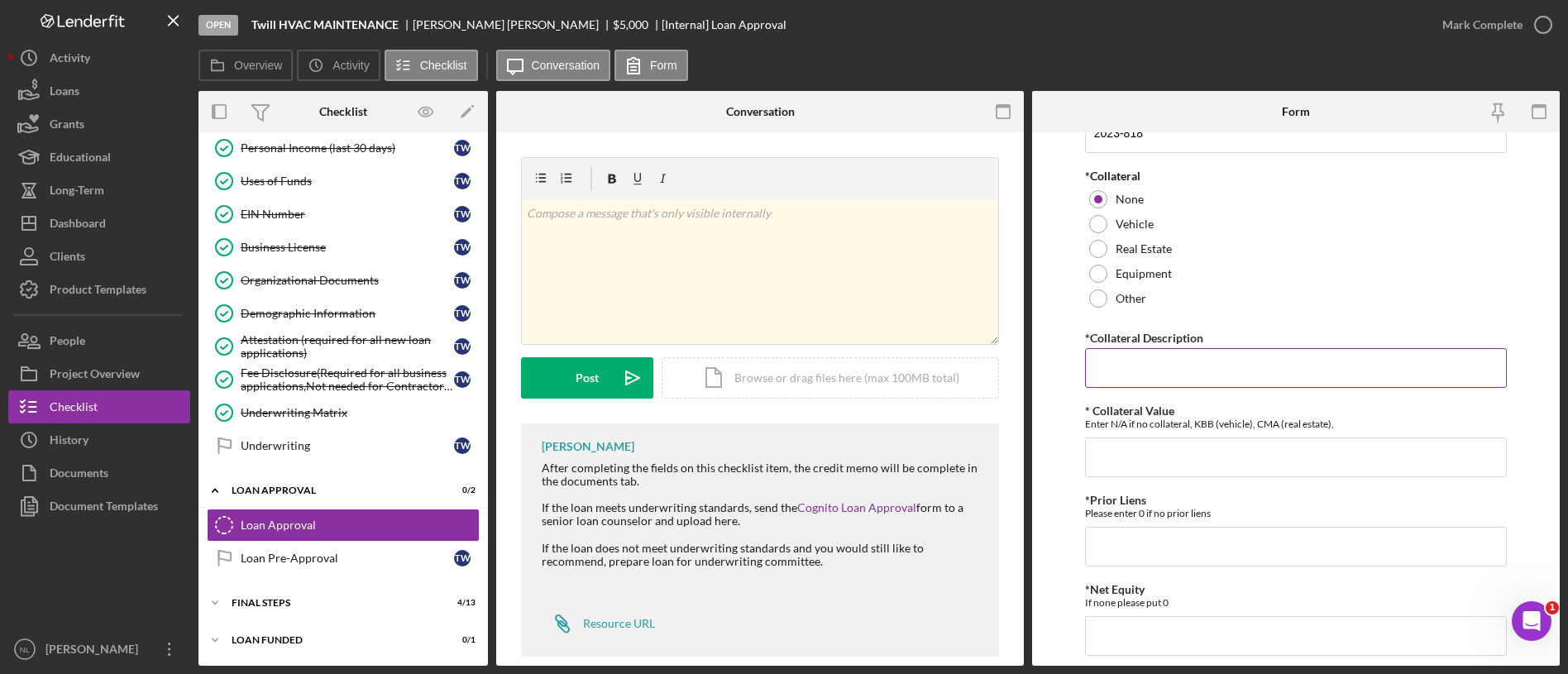
scroll to position [342, 0]
click at [1114, 377] on input "*Collateral Description" at bounding box center [1296, 367] width 422 height 40
type input "N/A"
click at [1117, 446] on input "* Collateral Value" at bounding box center [1296, 456] width 422 height 40
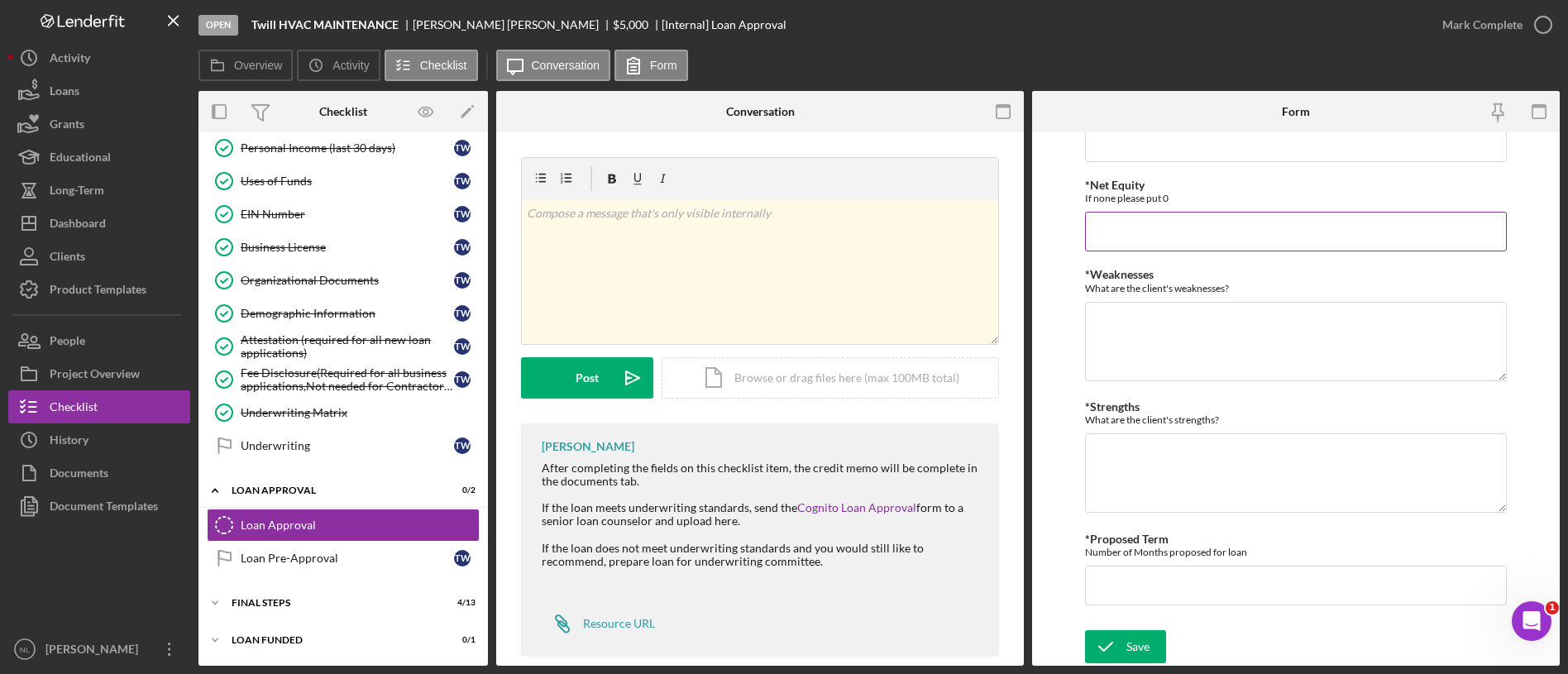
type input "N/A"
click at [1125, 234] on input "*Net Equity" at bounding box center [1296, 231] width 422 height 40
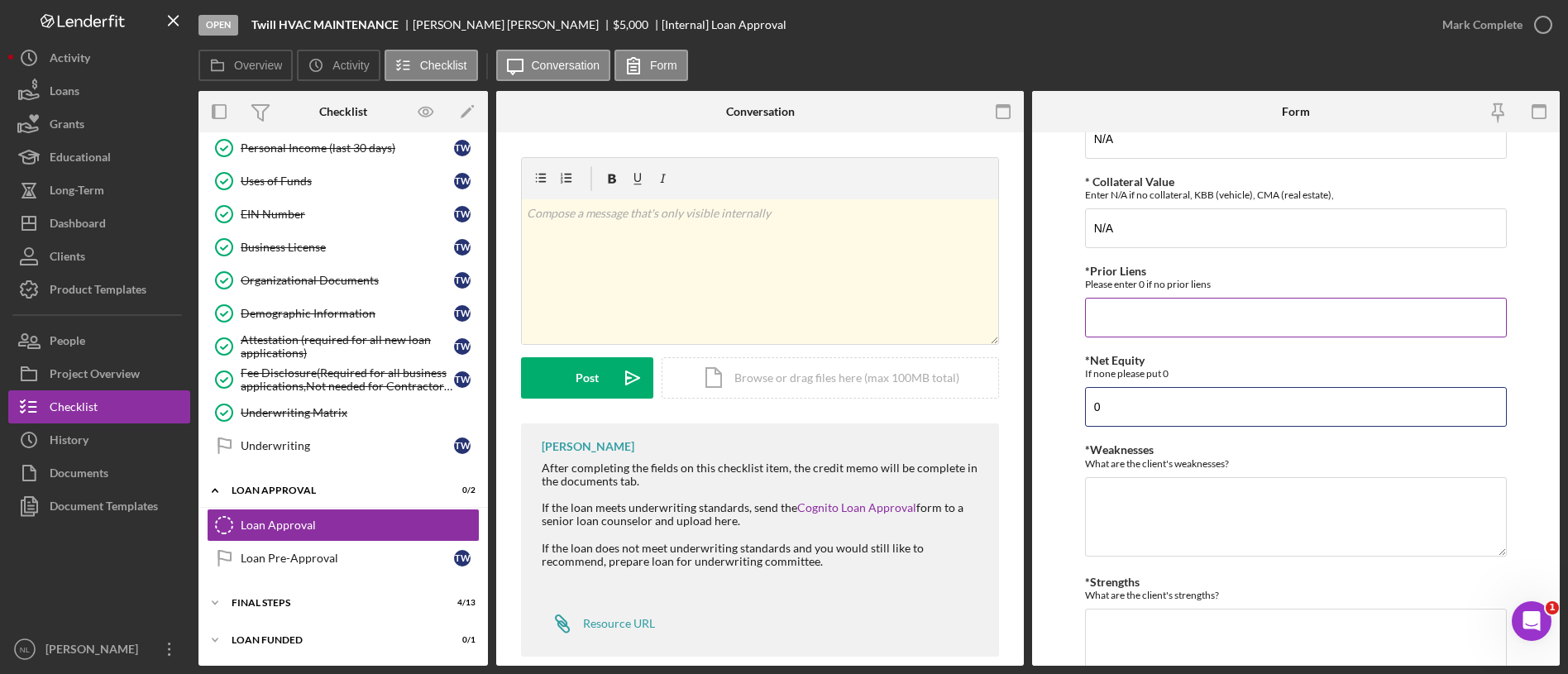
type input "0"
click at [1137, 322] on input "*Prior Liens" at bounding box center [1296, 318] width 422 height 40
type input "0"
click at [1136, 521] on textarea "*Weaknesses" at bounding box center [1296, 516] width 422 height 79
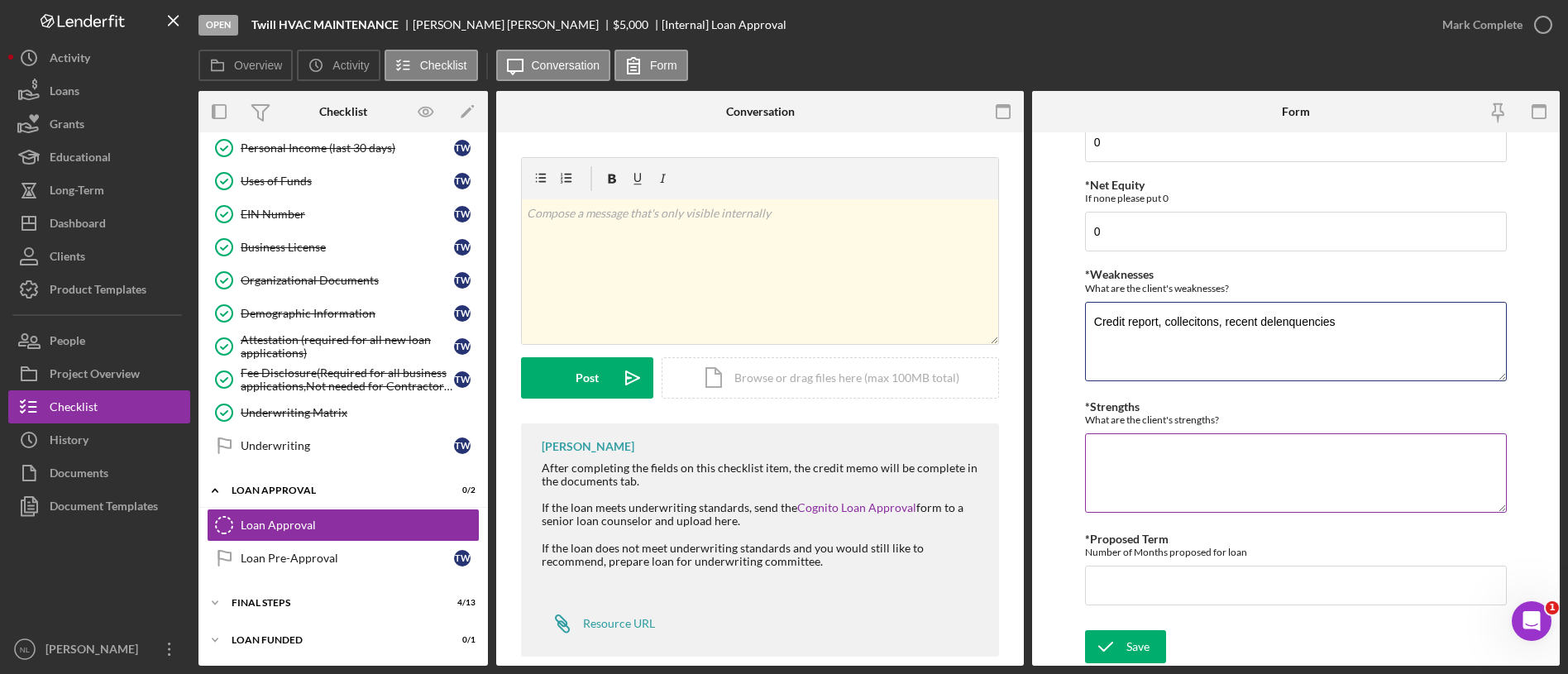
type textarea "Credit report, collecitons, recent delenquencies"
click at [1146, 467] on textarea "*Strengths" at bounding box center [1296, 472] width 422 height 79
type textarea "Referral Source, Possible CBDG client"
click at [1335, 615] on div "*Proposed Loan Amount Final loan request including fees $4,999.99 *Proposed Mon…" at bounding box center [1296, 9] width 422 height 1225
click at [1315, 605] on input "*Proposed Term" at bounding box center [1296, 585] width 422 height 40
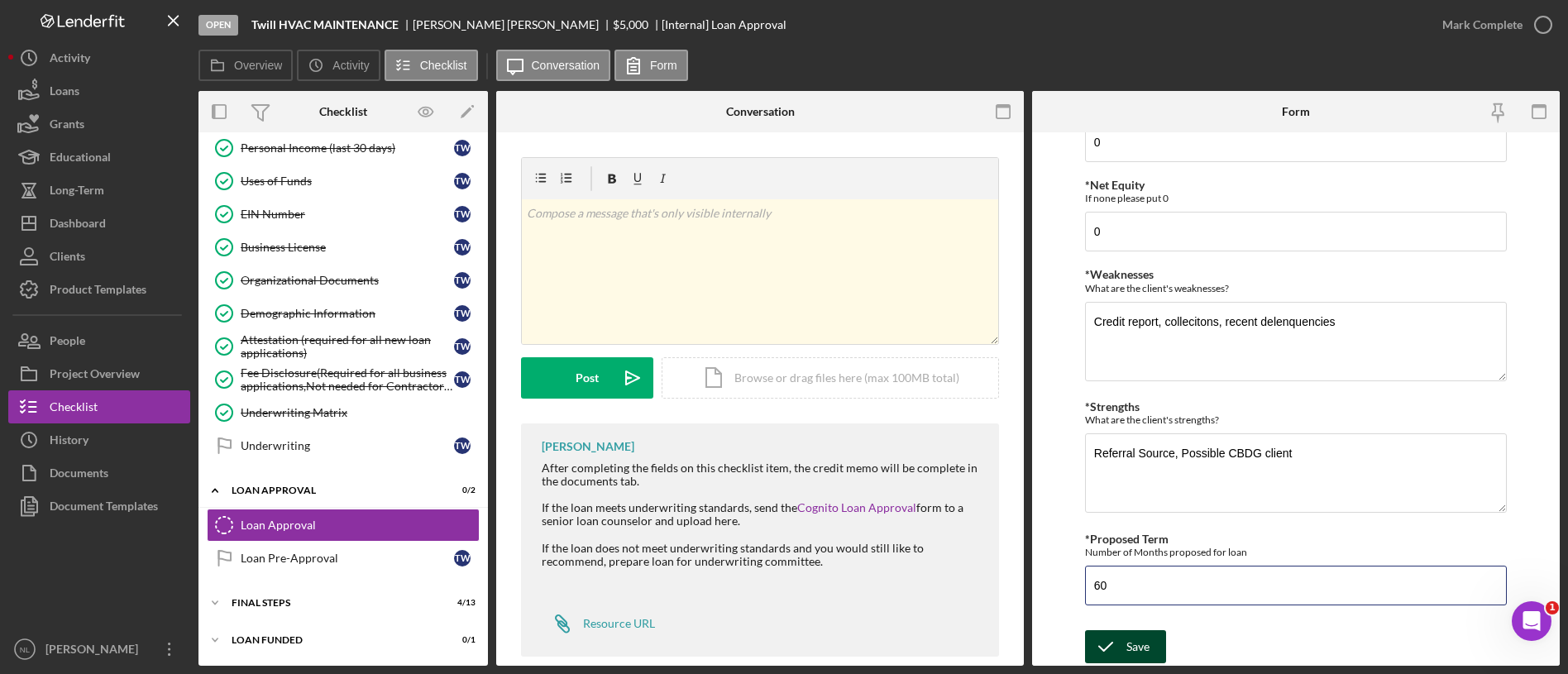
type input "60"
click at [1139, 648] on div "Save" at bounding box center [1138, 646] width 23 height 33
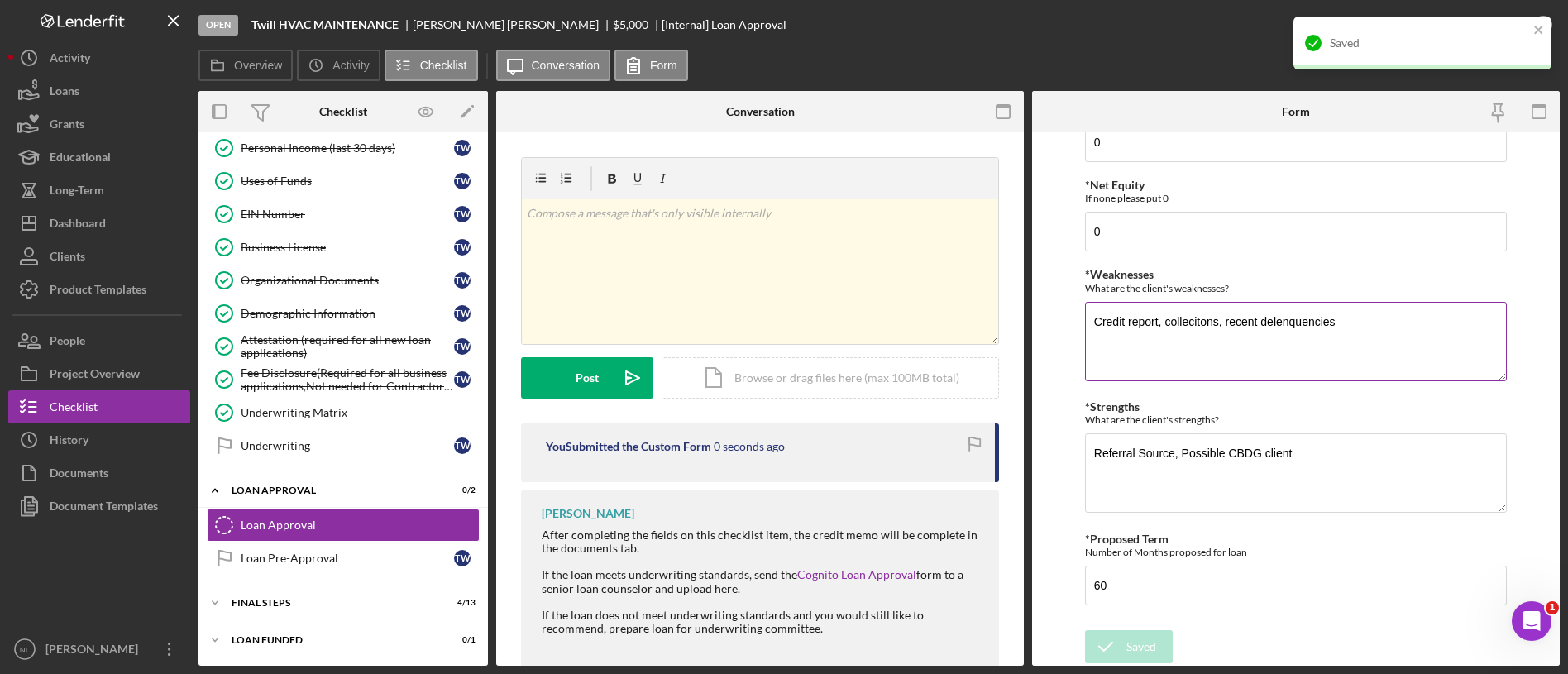
scroll to position [0, 0]
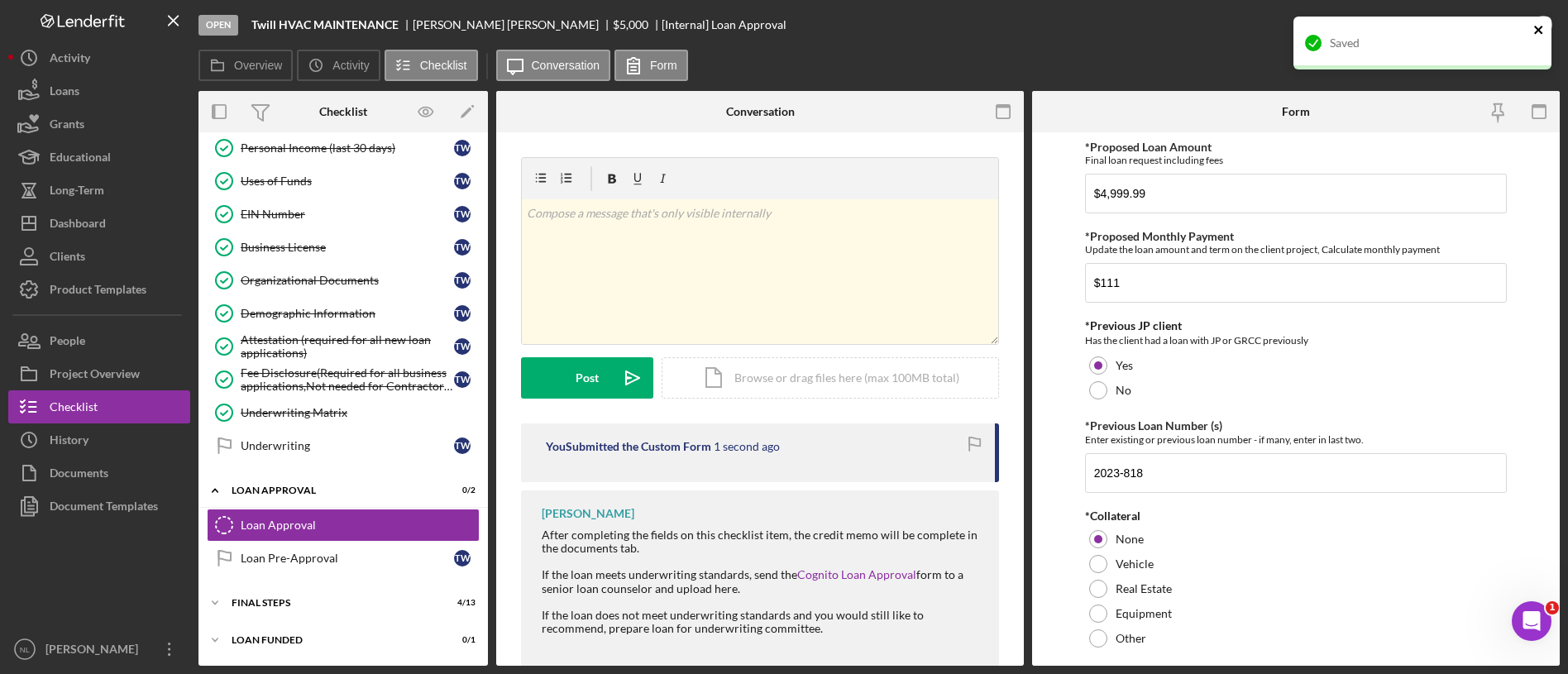
click at [1542, 29] on icon "close" at bounding box center [1539, 30] width 11 height 13
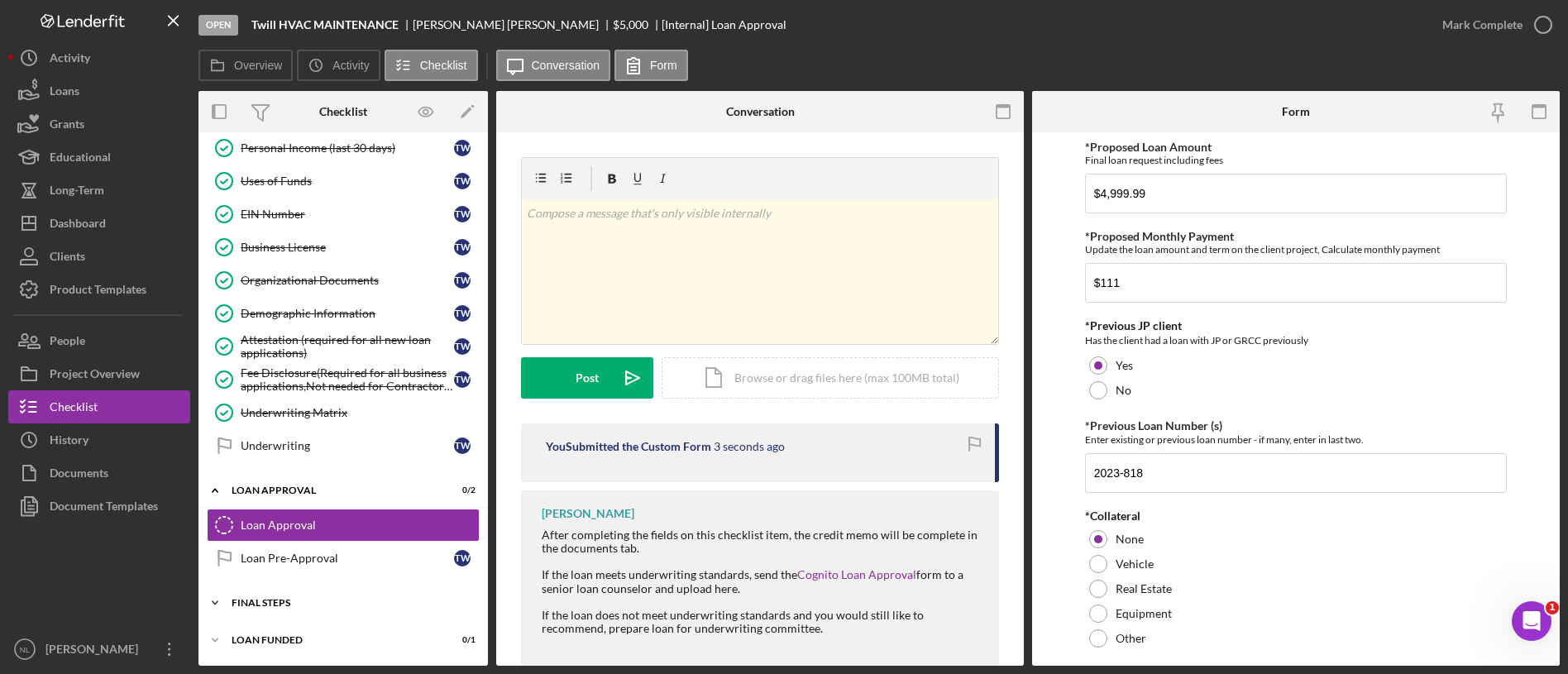
click at [332, 591] on div "Icon/Expander Final Steps 4 / 13" at bounding box center [343, 603] width 290 height 33
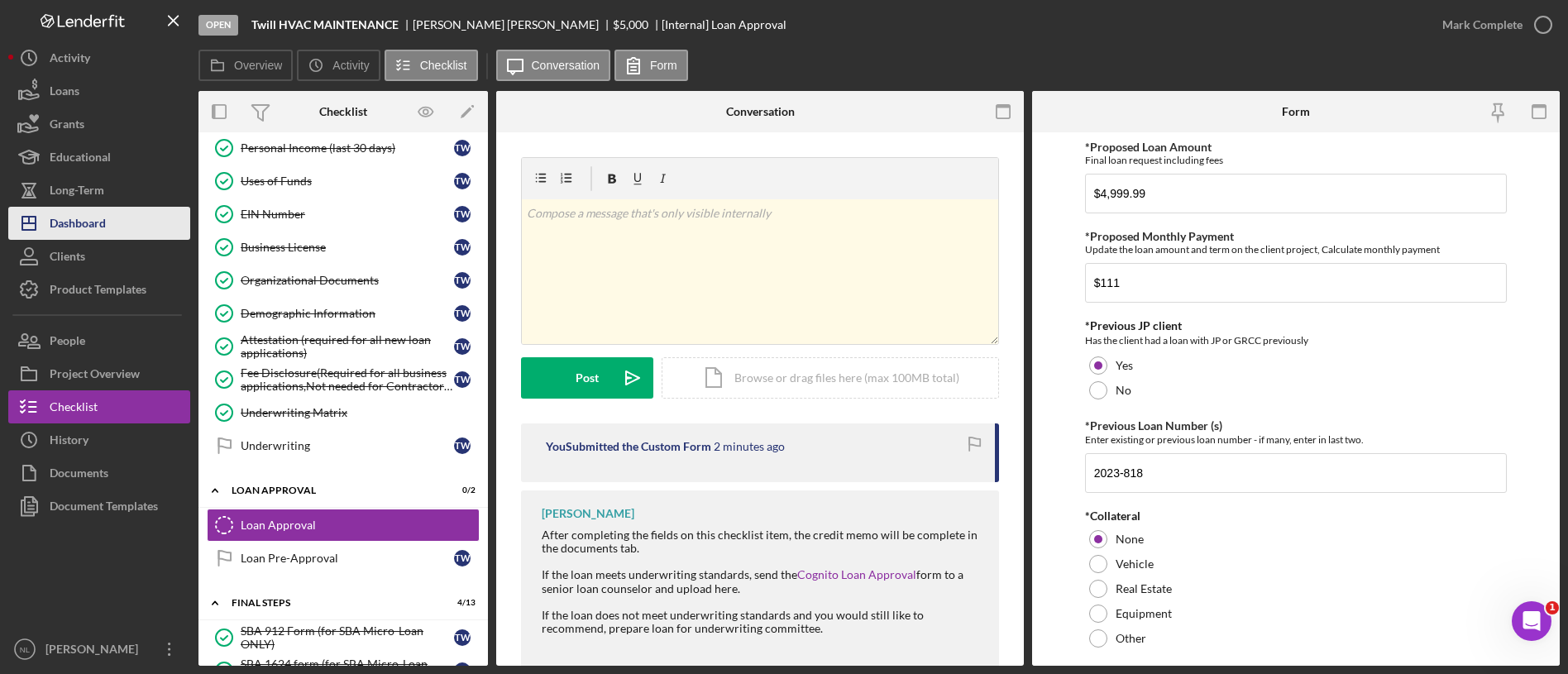
click at [116, 230] on button "Icon/Dashboard Dashboard" at bounding box center [99, 223] width 182 height 33
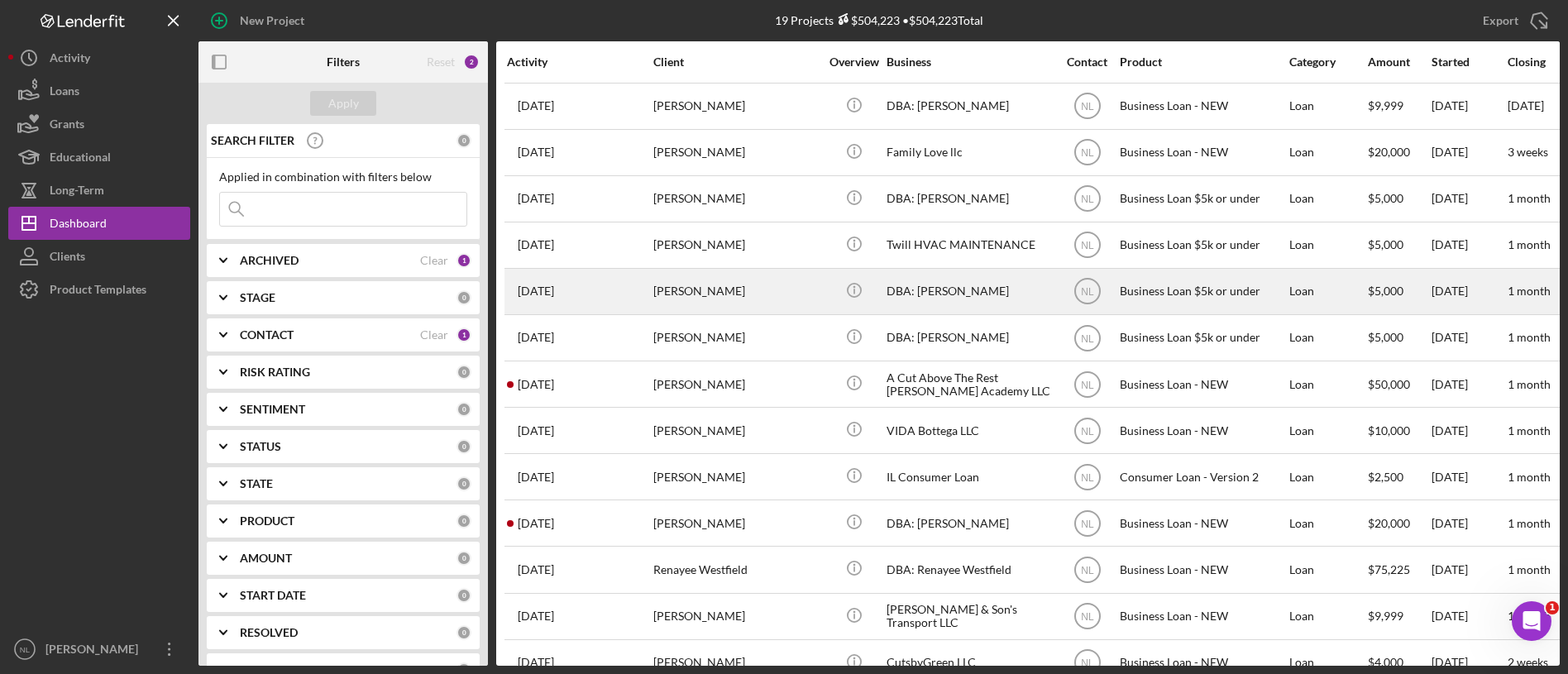
click at [667, 303] on div "[PERSON_NAME]" at bounding box center [736, 291] width 166 height 44
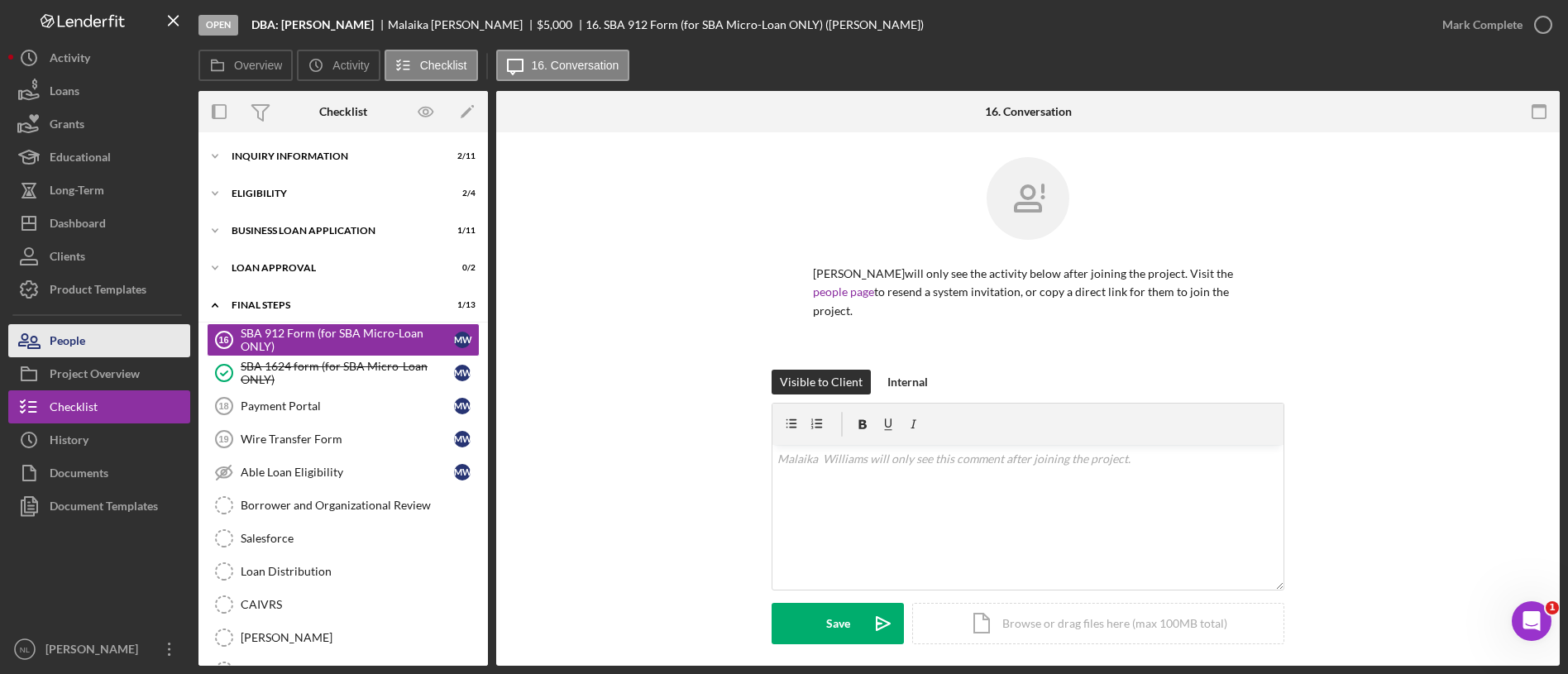
click at [106, 341] on button "People" at bounding box center [99, 340] width 182 height 33
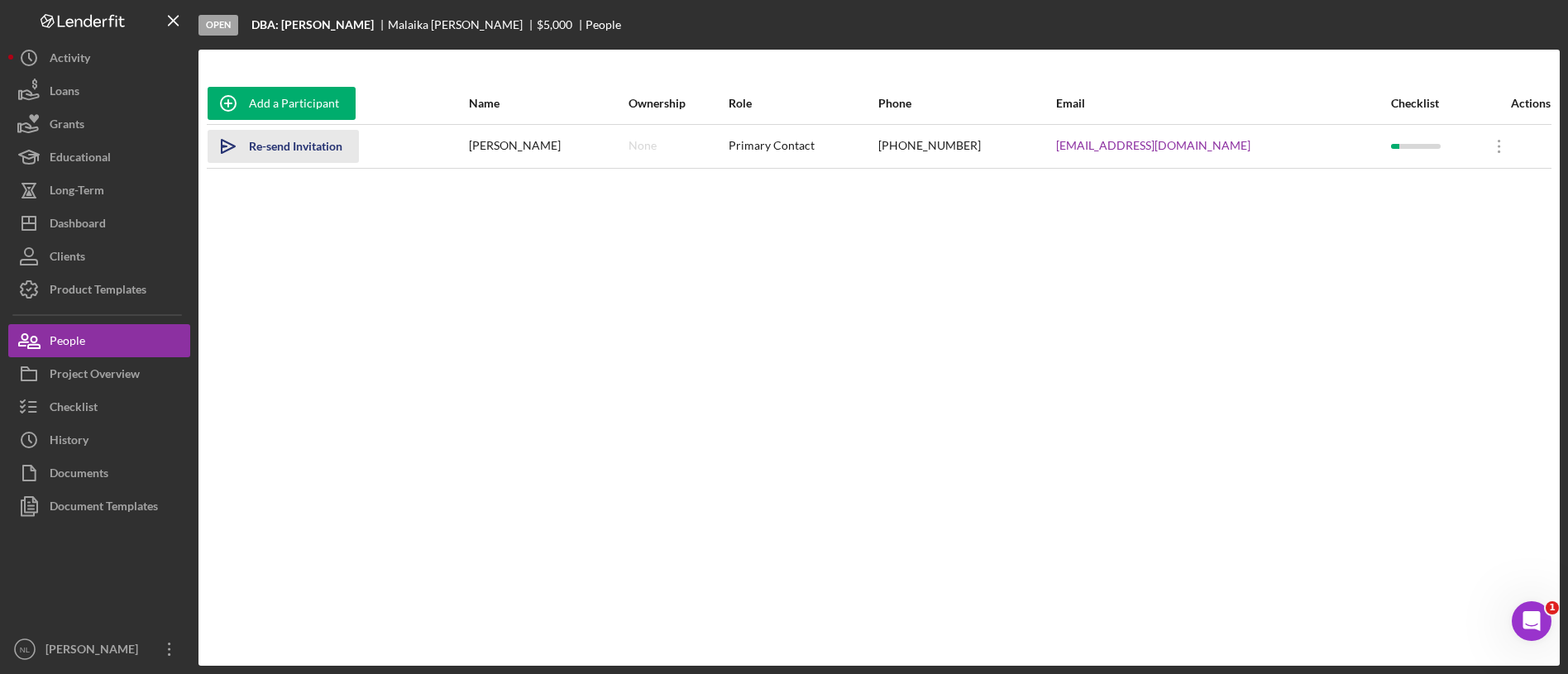
click at [306, 142] on div "Re-send Invitation" at bounding box center [295, 146] width 93 height 33
click at [267, 149] on div "Sent" at bounding box center [260, 146] width 23 height 33
click at [121, 421] on button "Checklist" at bounding box center [99, 406] width 182 height 33
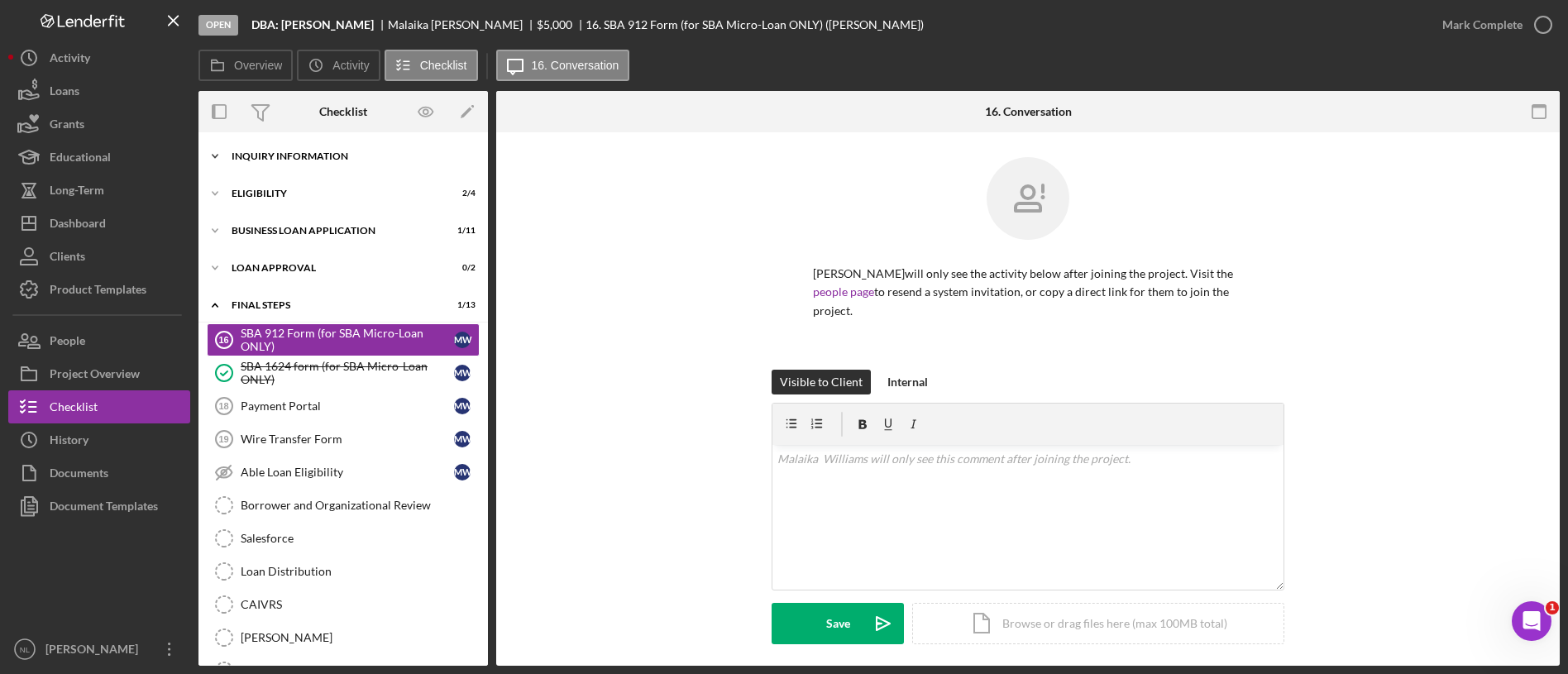
click at [284, 144] on div "Icon/Expander INQUIRY INFORMATION 2 / 11" at bounding box center [343, 156] width 290 height 33
